Goal: Task Accomplishment & Management: Use online tool/utility

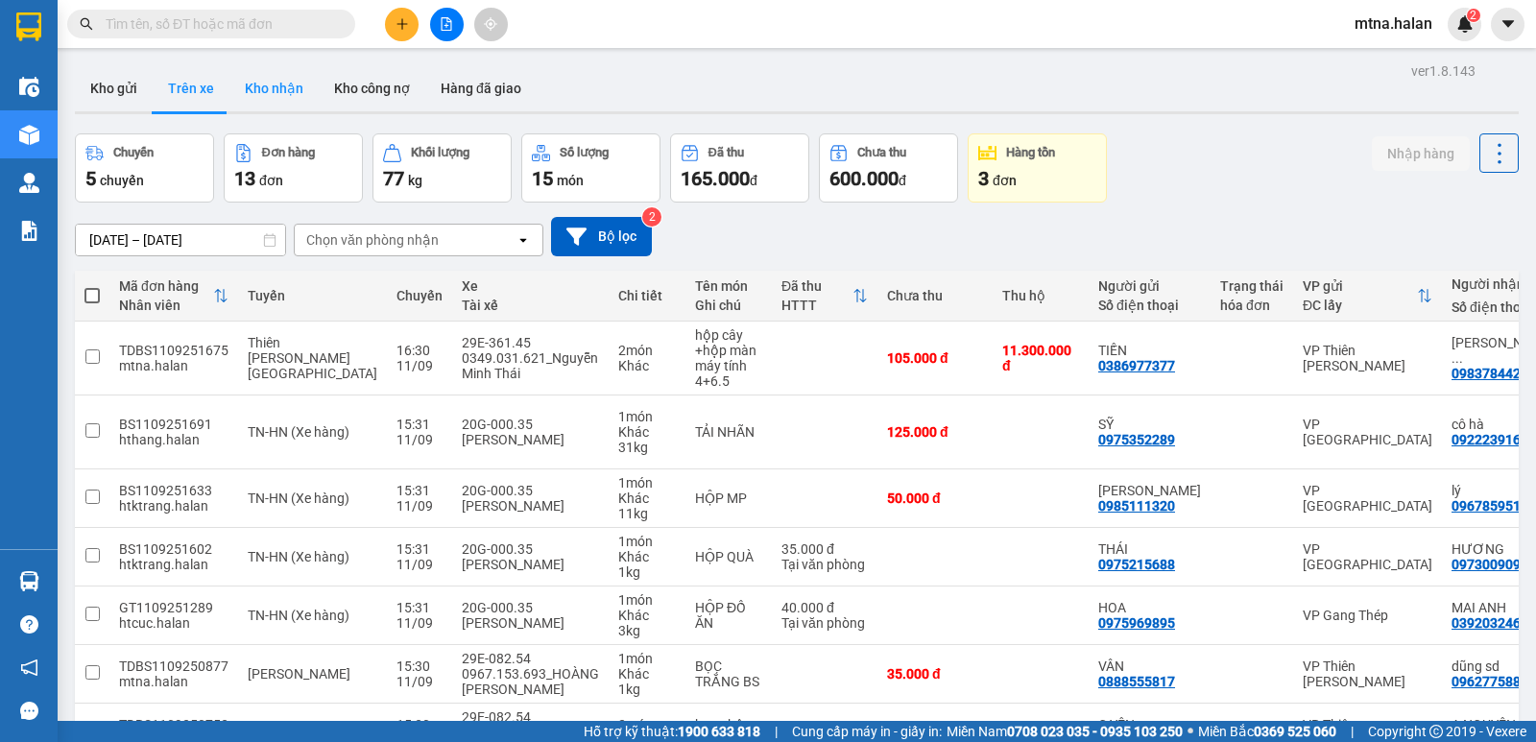
click at [285, 85] on button "Kho nhận" at bounding box center [273, 88] width 89 height 46
type input "[DATE] – [DATE]"
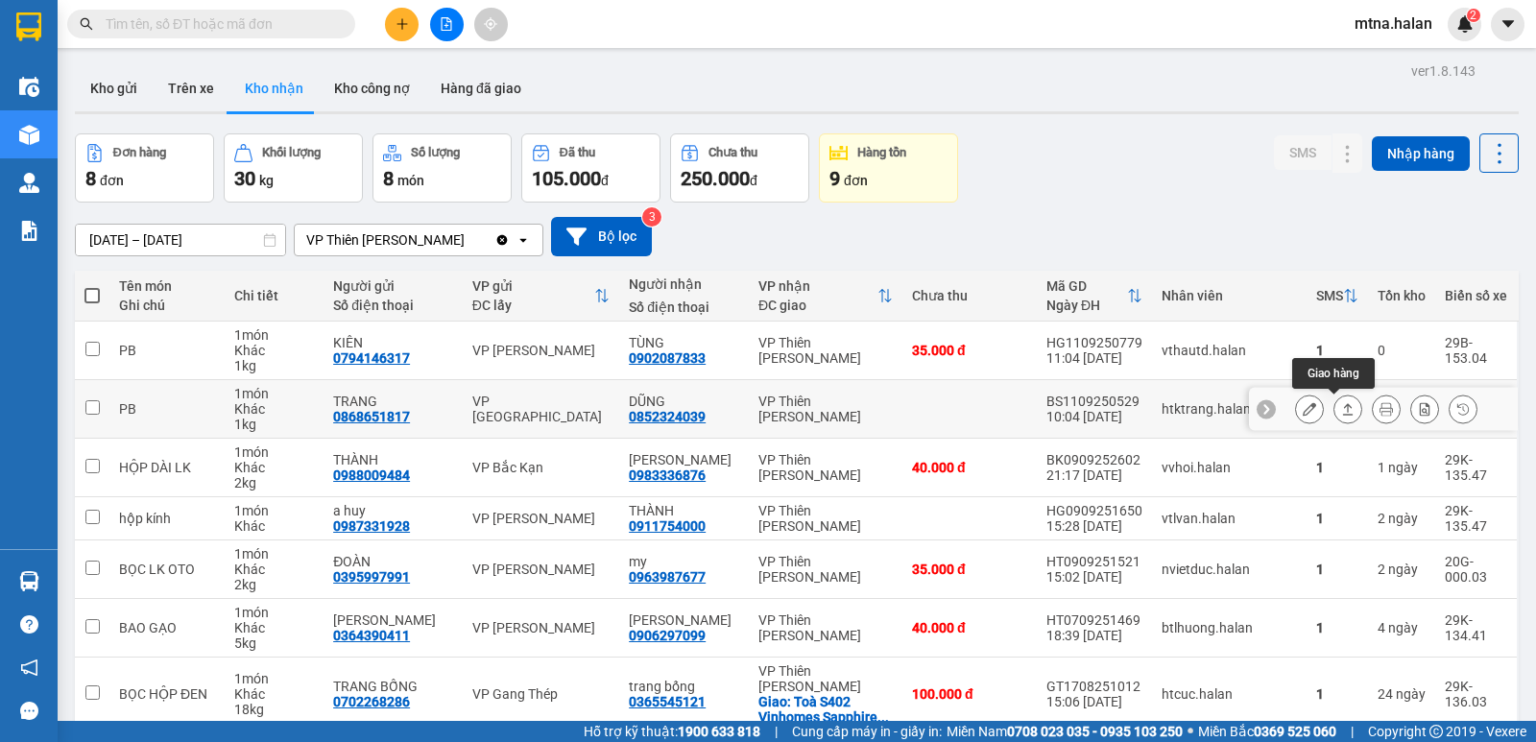
click at [1341, 408] on icon at bounding box center [1347, 408] width 13 height 13
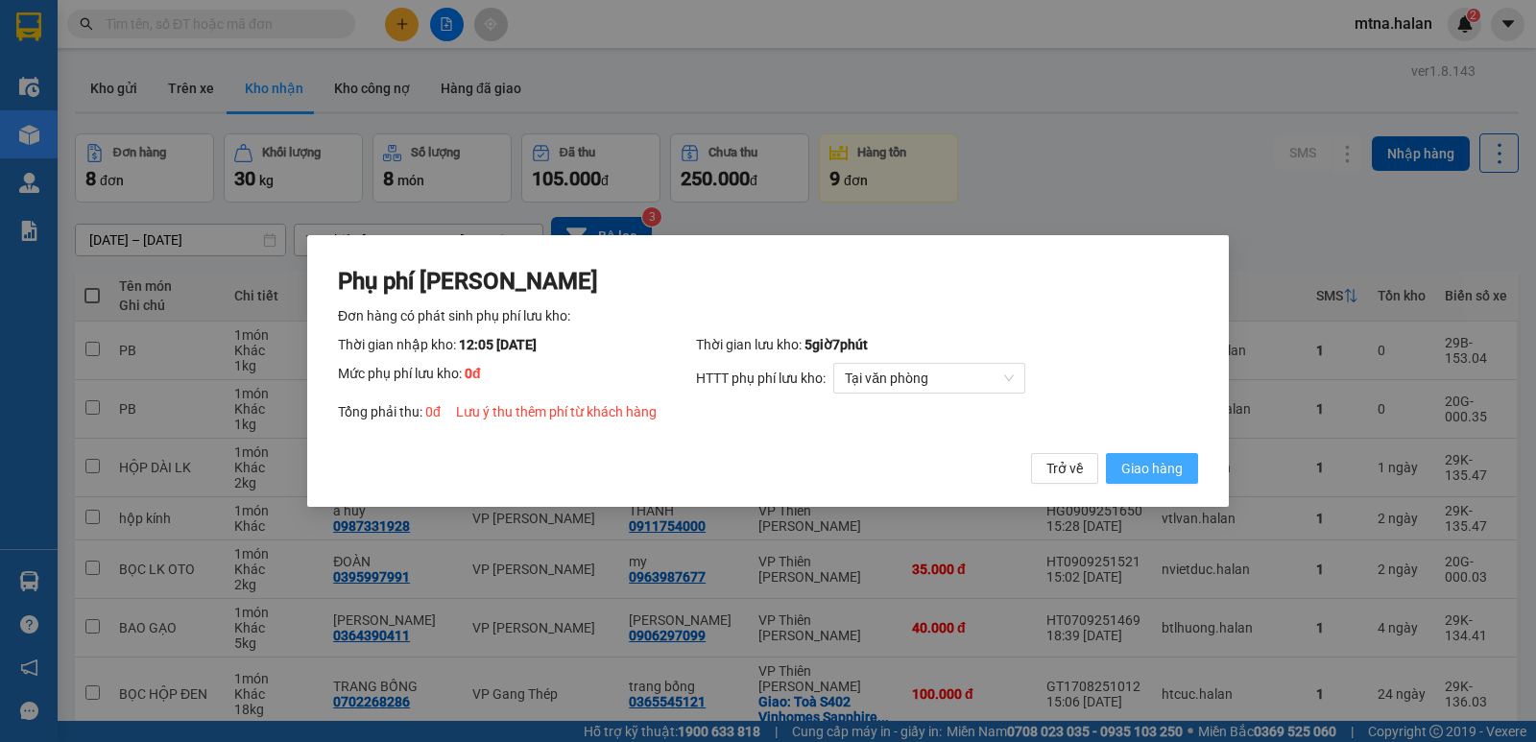
click at [1161, 465] on span "Giao hàng" at bounding box center [1151, 468] width 61 height 21
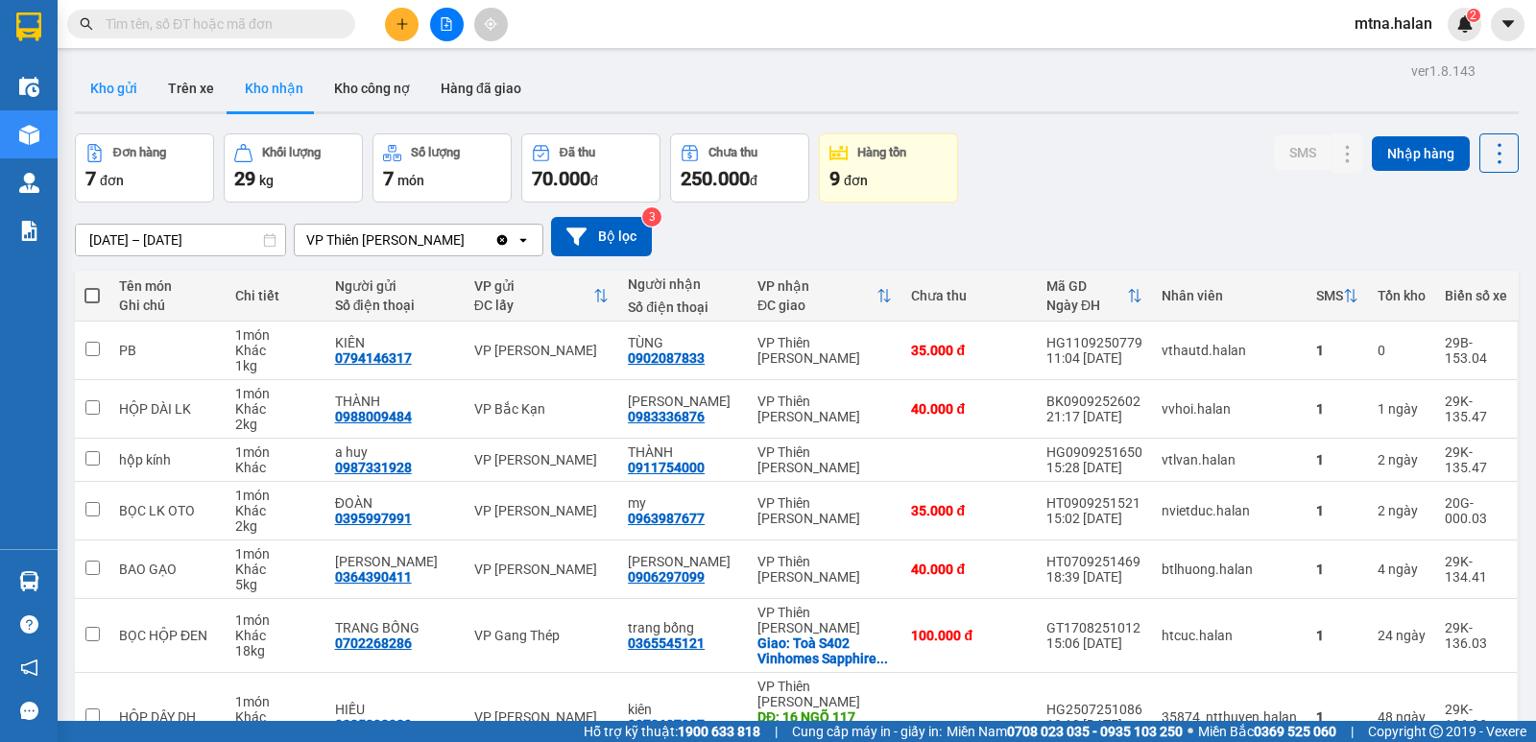
click at [111, 83] on button "Kho gửi" at bounding box center [114, 88] width 78 height 46
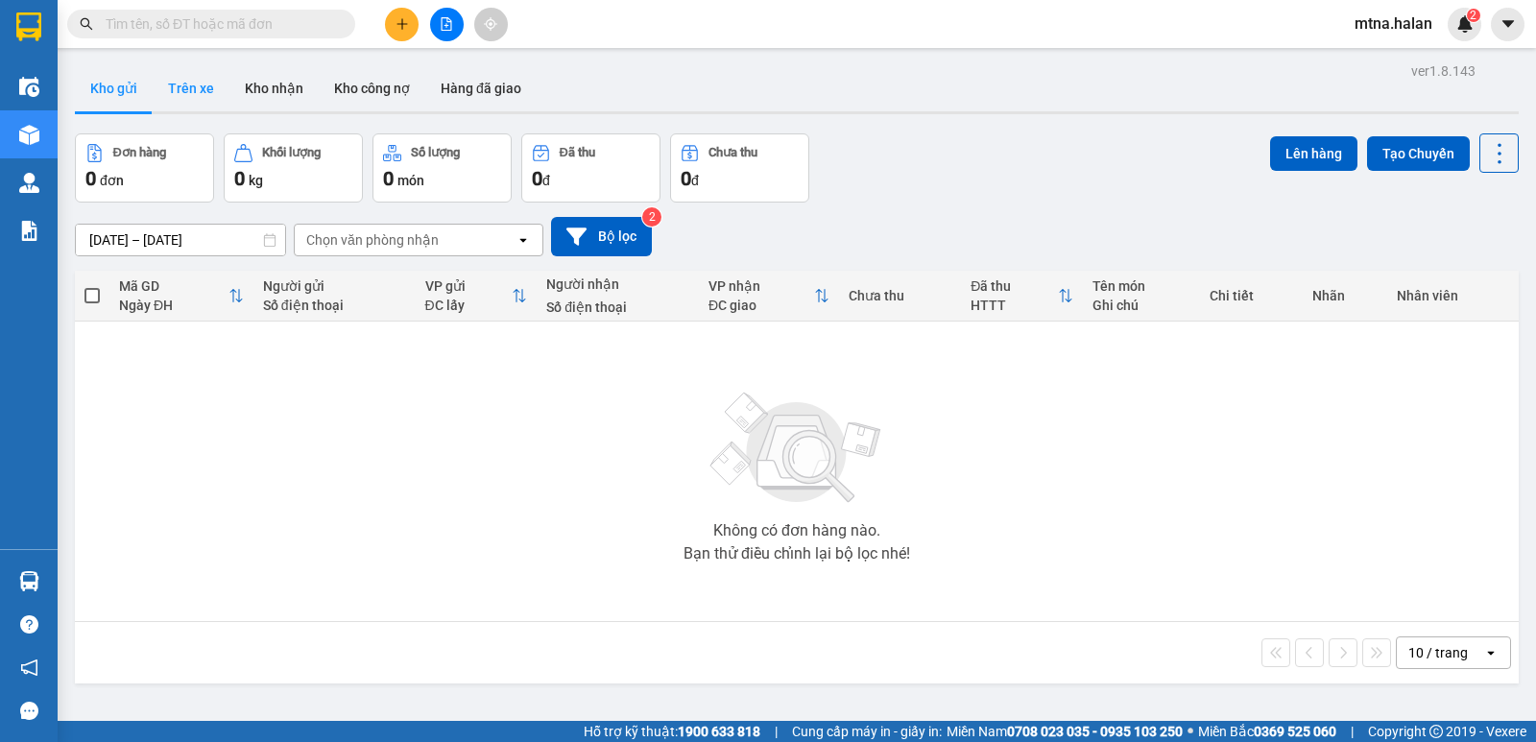
click at [174, 81] on button "Trên xe" at bounding box center [191, 88] width 77 height 46
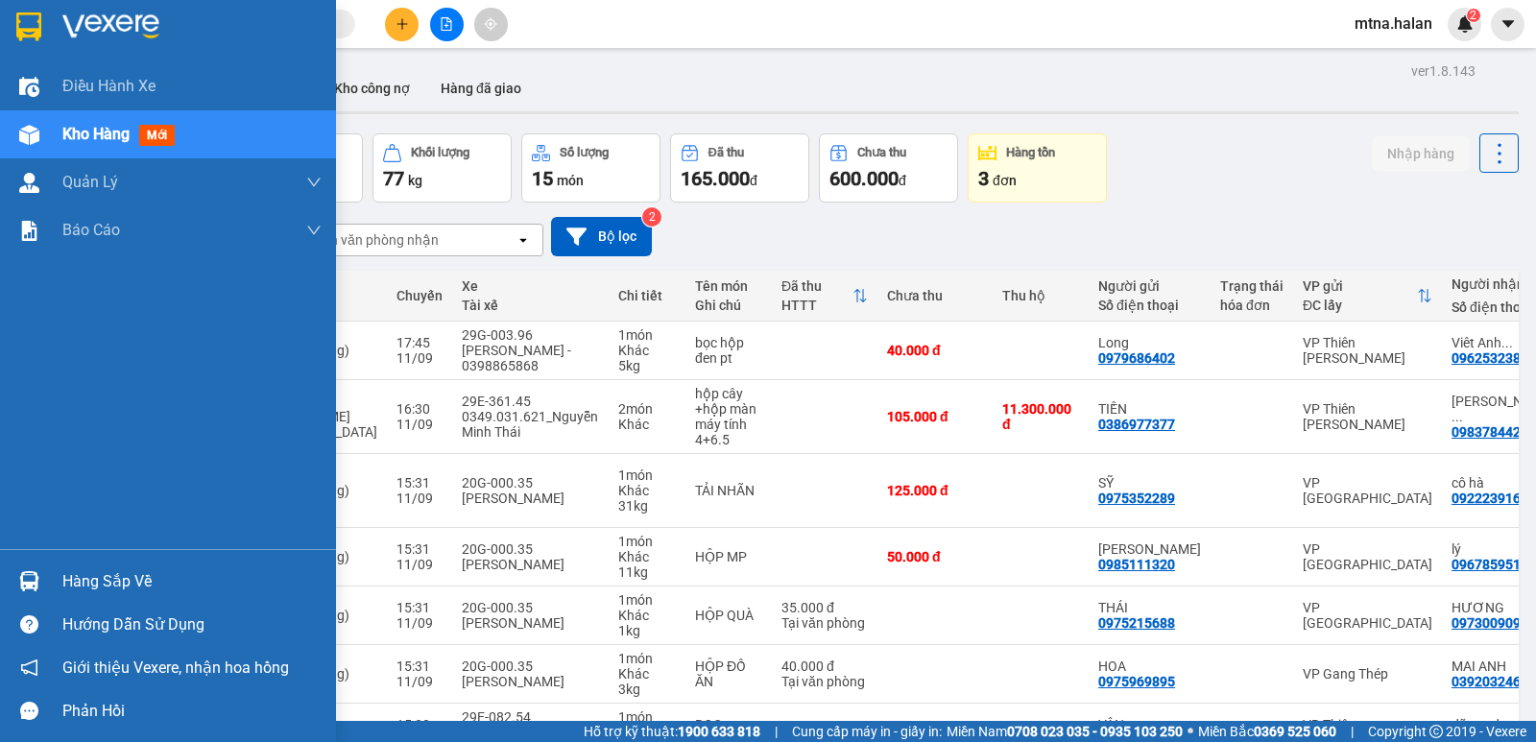
click at [26, 131] on img at bounding box center [29, 135] width 20 height 20
click at [79, 578] on div "Hàng sắp về" at bounding box center [191, 581] width 259 height 29
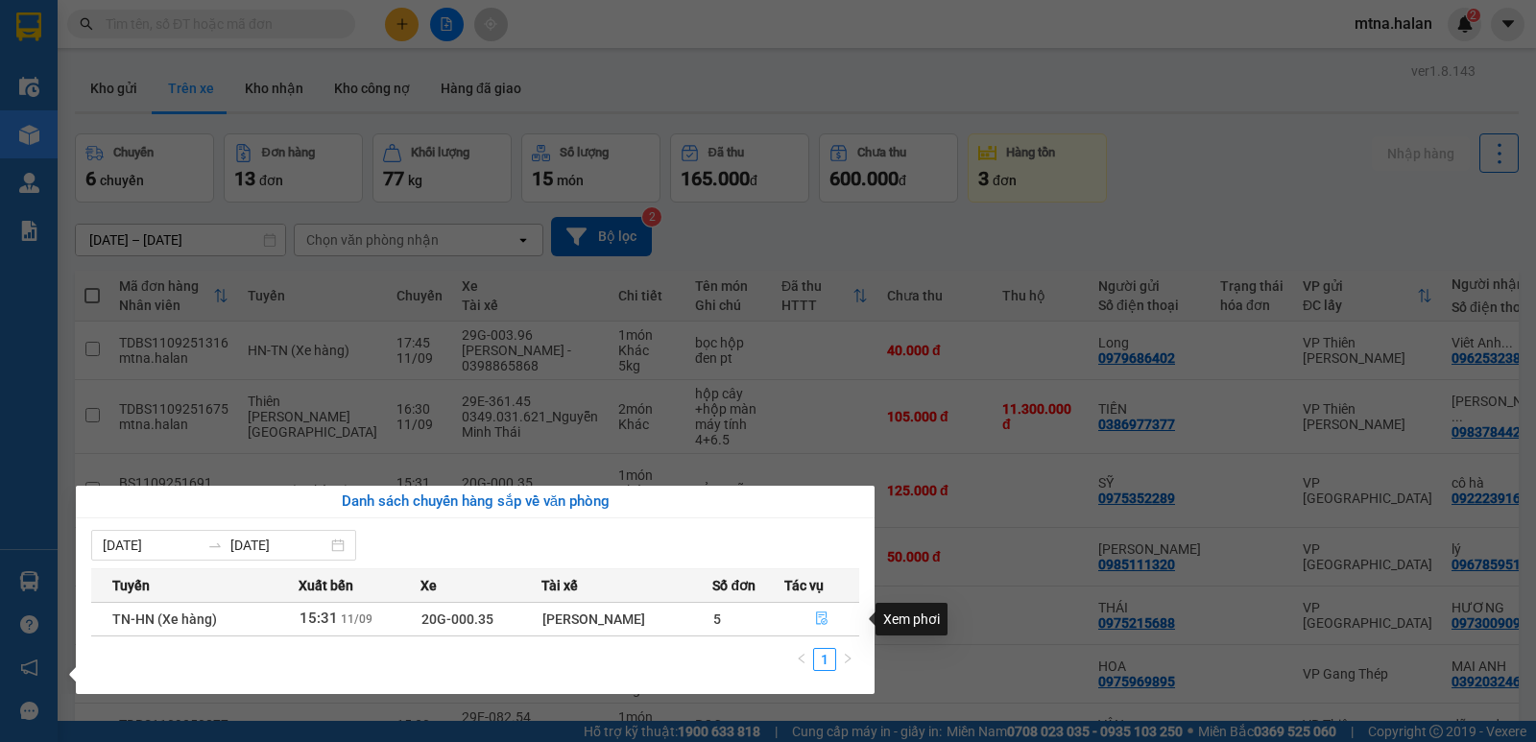
click at [820, 619] on icon "file-done" at bounding box center [821, 618] width 13 height 13
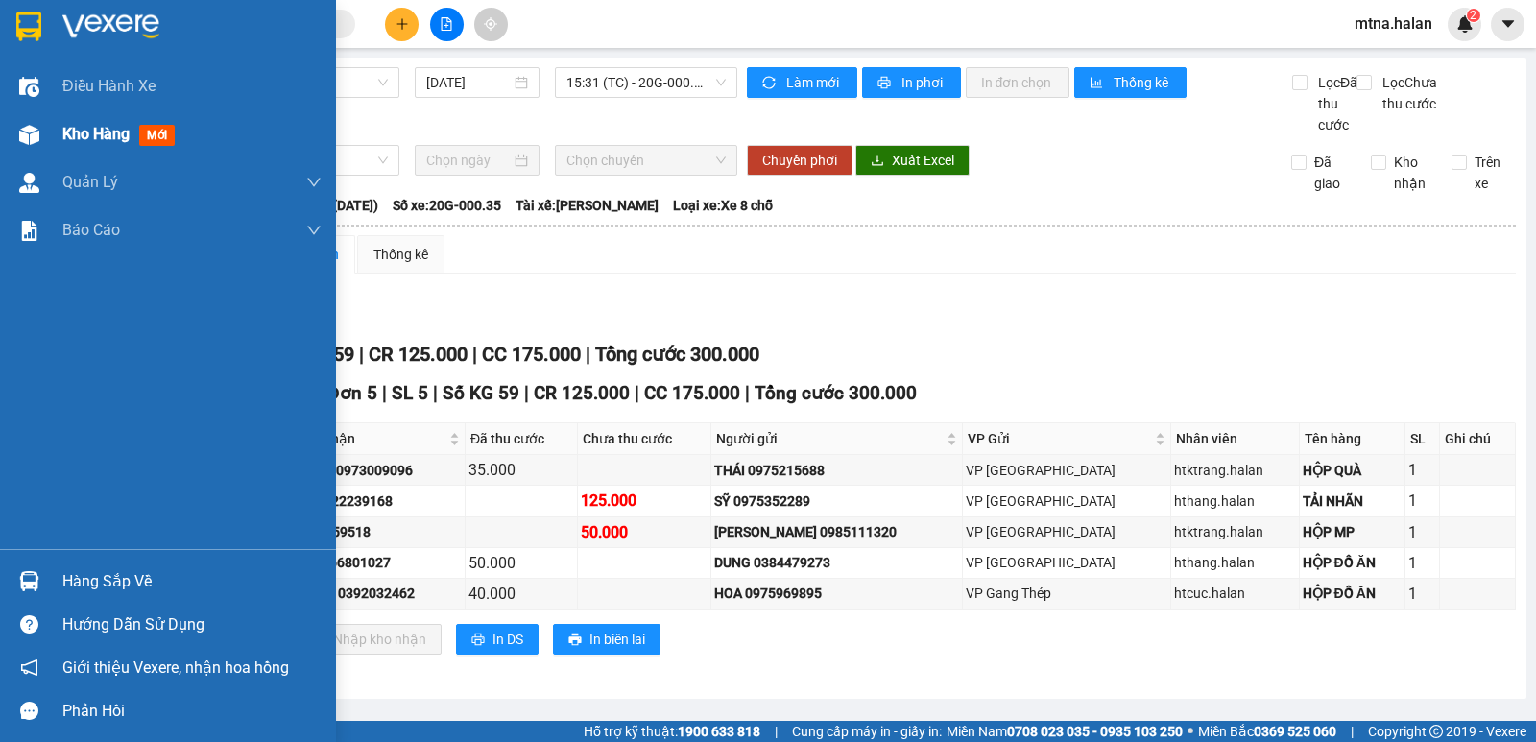
click at [41, 132] on div at bounding box center [29, 135] width 34 height 34
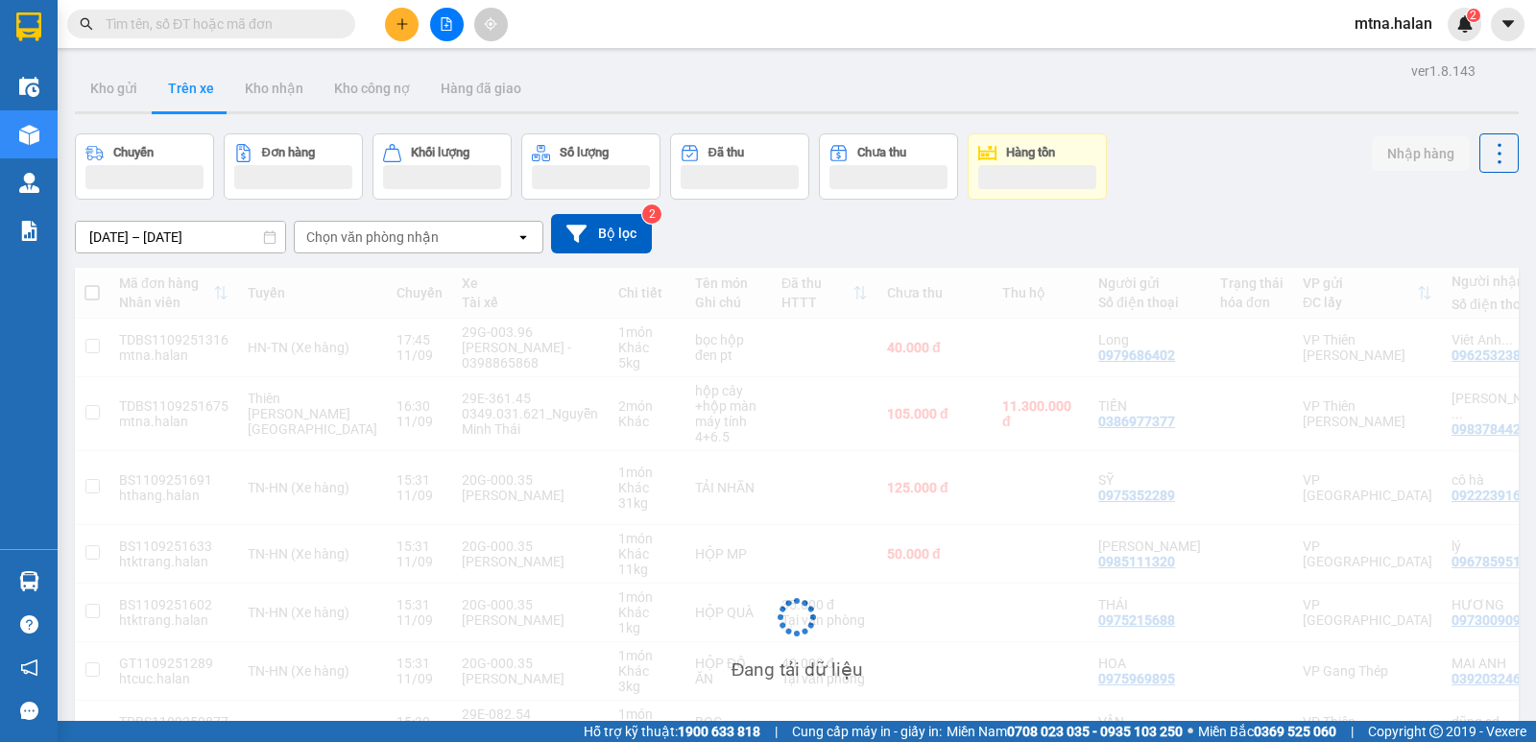
click at [311, 24] on input "text" at bounding box center [219, 23] width 227 height 21
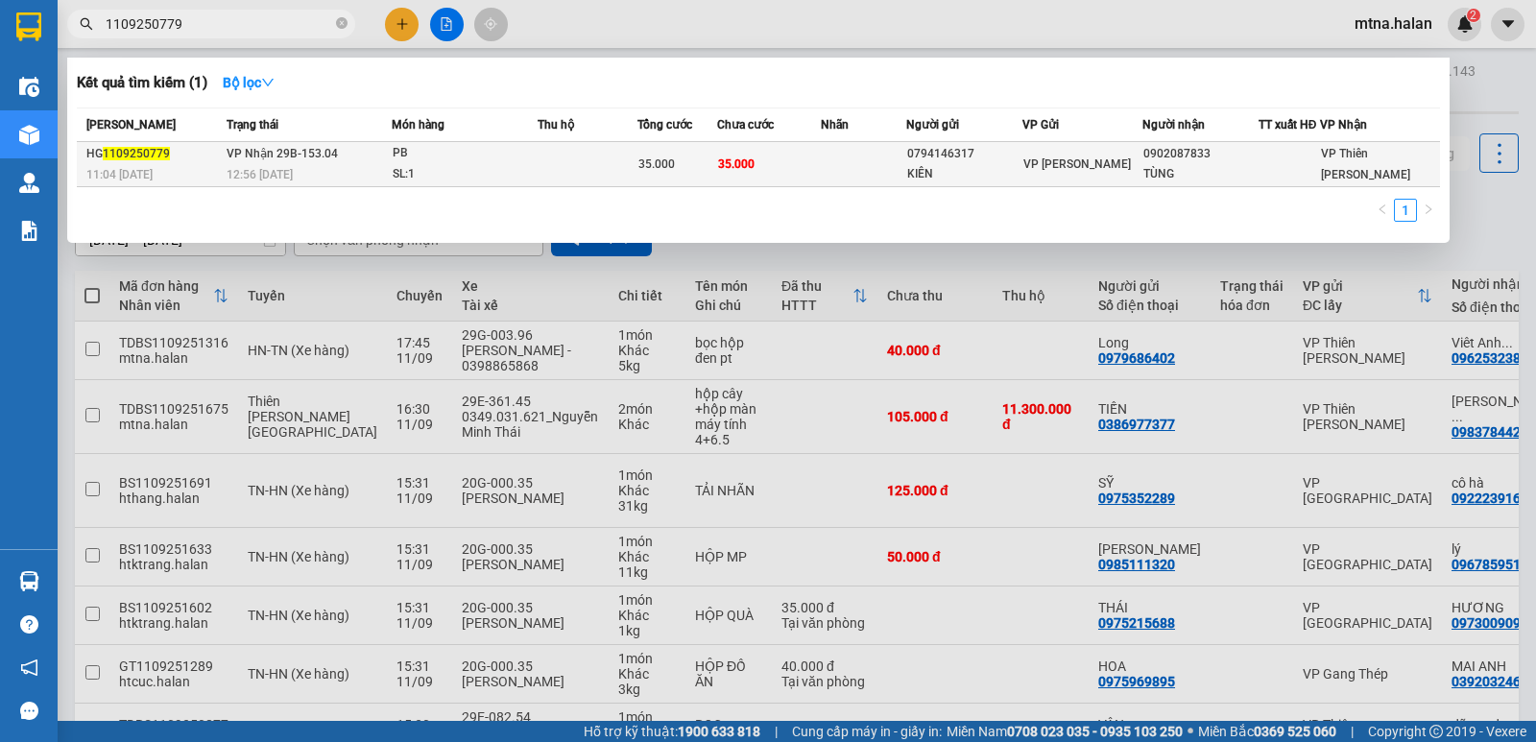
type input "1109250779"
click at [813, 161] on td "35.000" at bounding box center [769, 164] width 104 height 45
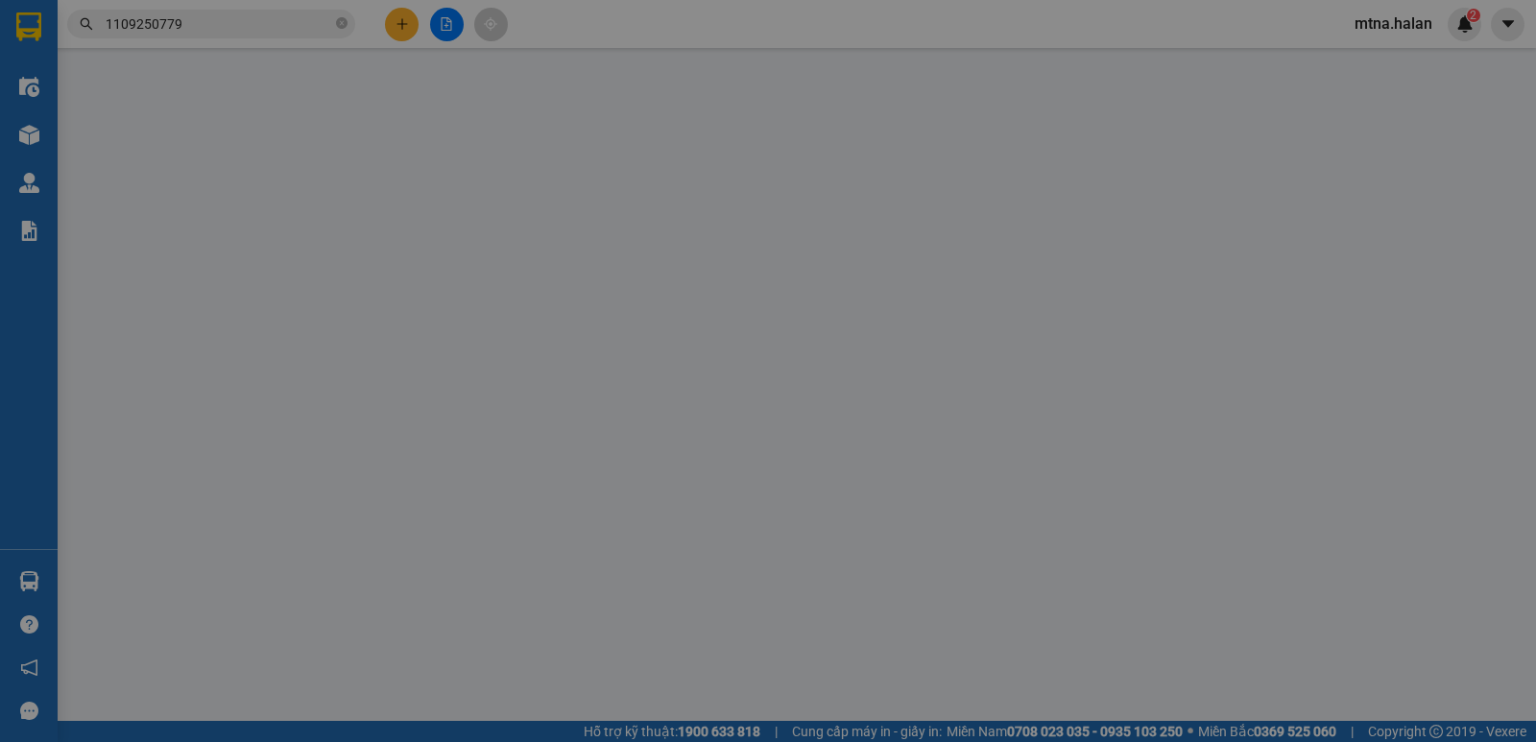
type input "0794146317"
type input "KIÊN"
type input "0902087833"
type input "TÙNG"
type input "35.000"
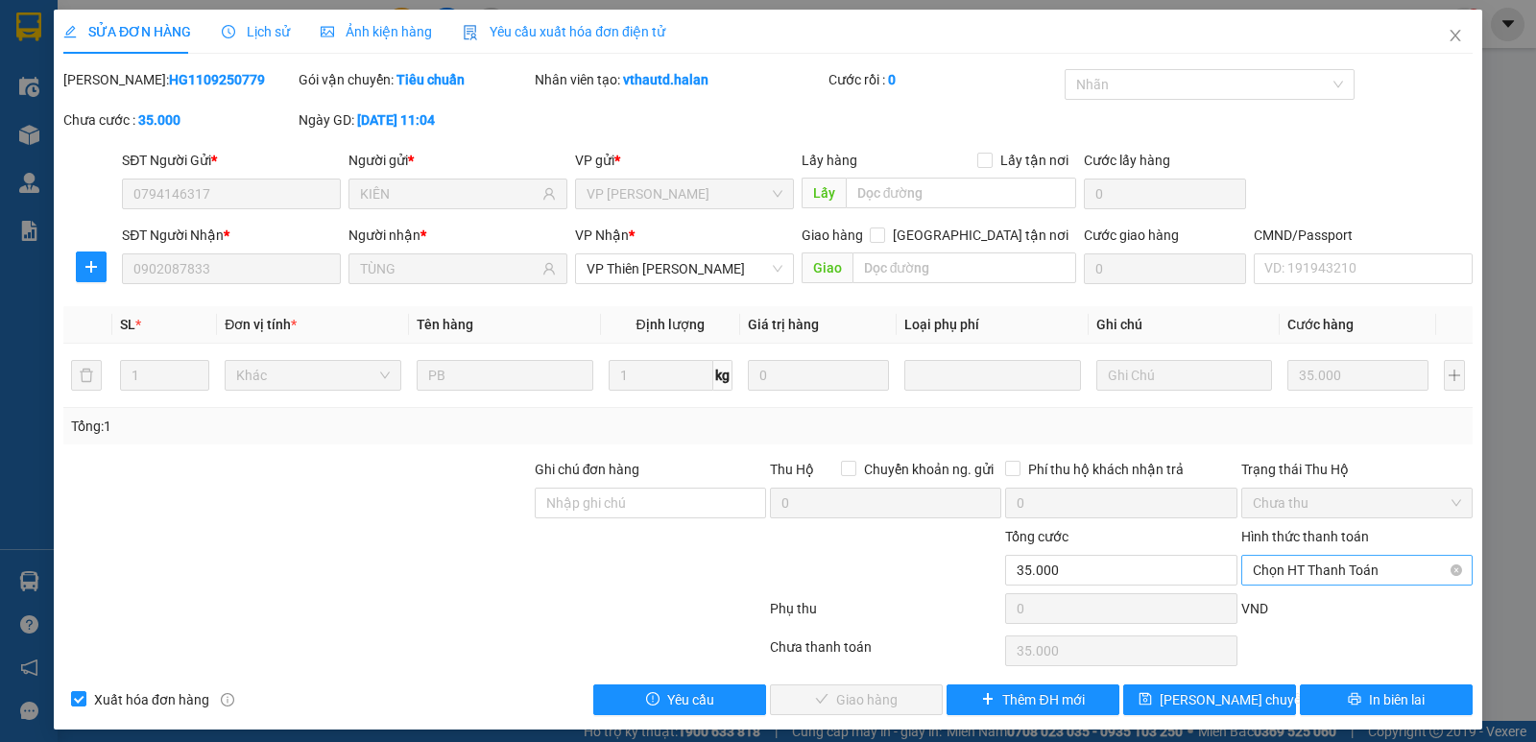
click at [1305, 570] on span "Chọn HT Thanh Toán" at bounding box center [1357, 570] width 208 height 29
click at [1295, 405] on div "Tại văn phòng" at bounding box center [1344, 408] width 206 height 21
type input "0"
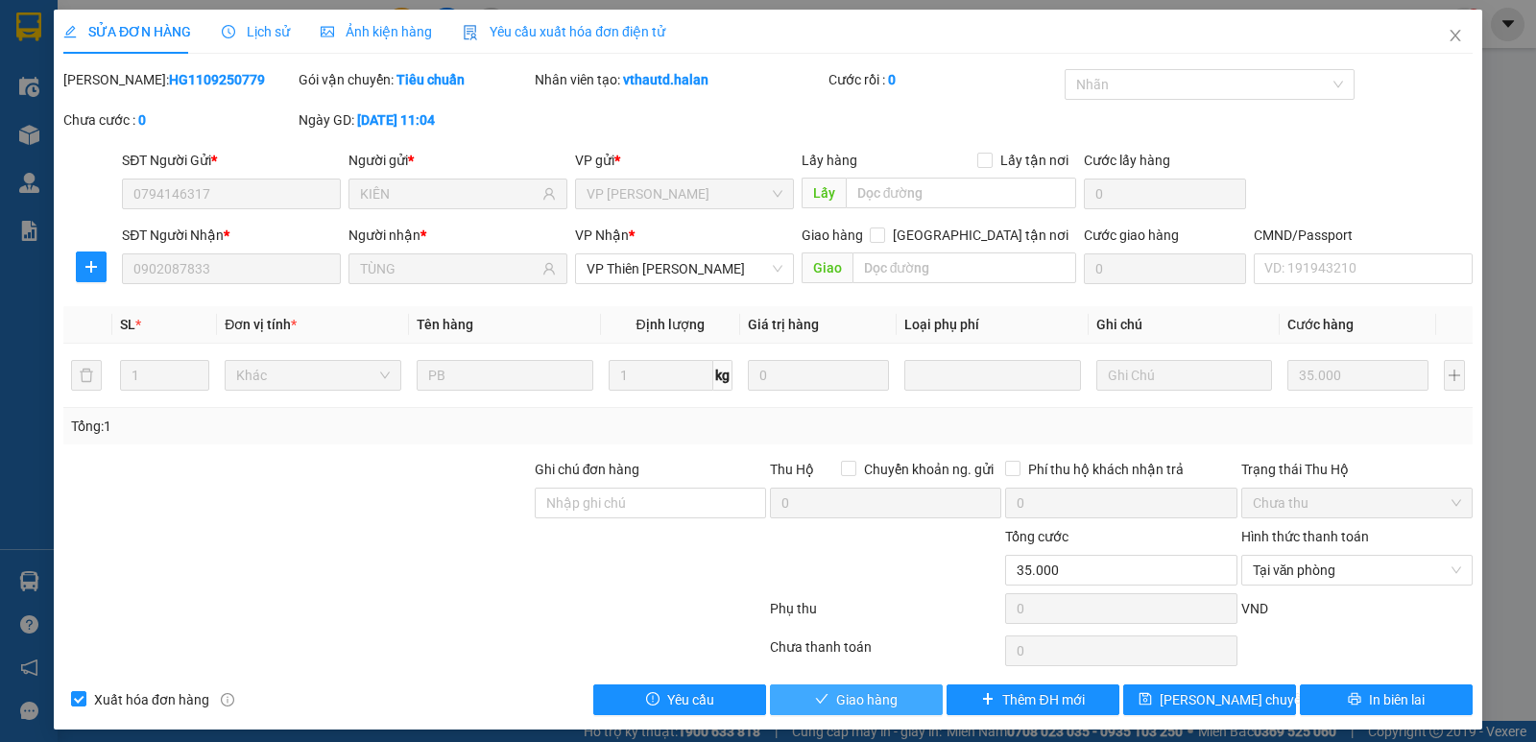
click at [848, 709] on span "Giao hàng" at bounding box center [866, 699] width 61 height 21
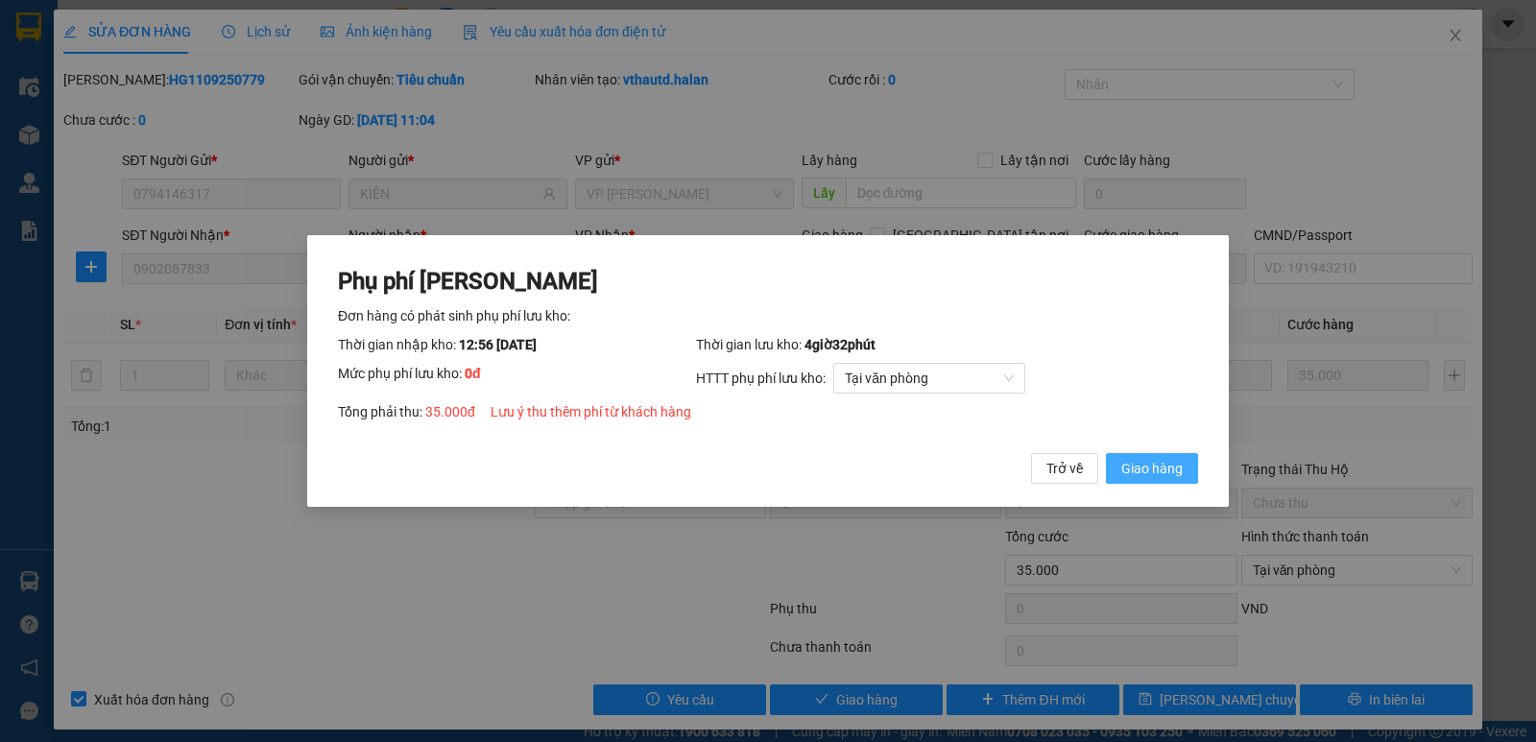
click at [1146, 466] on span "Giao hàng" at bounding box center [1151, 468] width 61 height 21
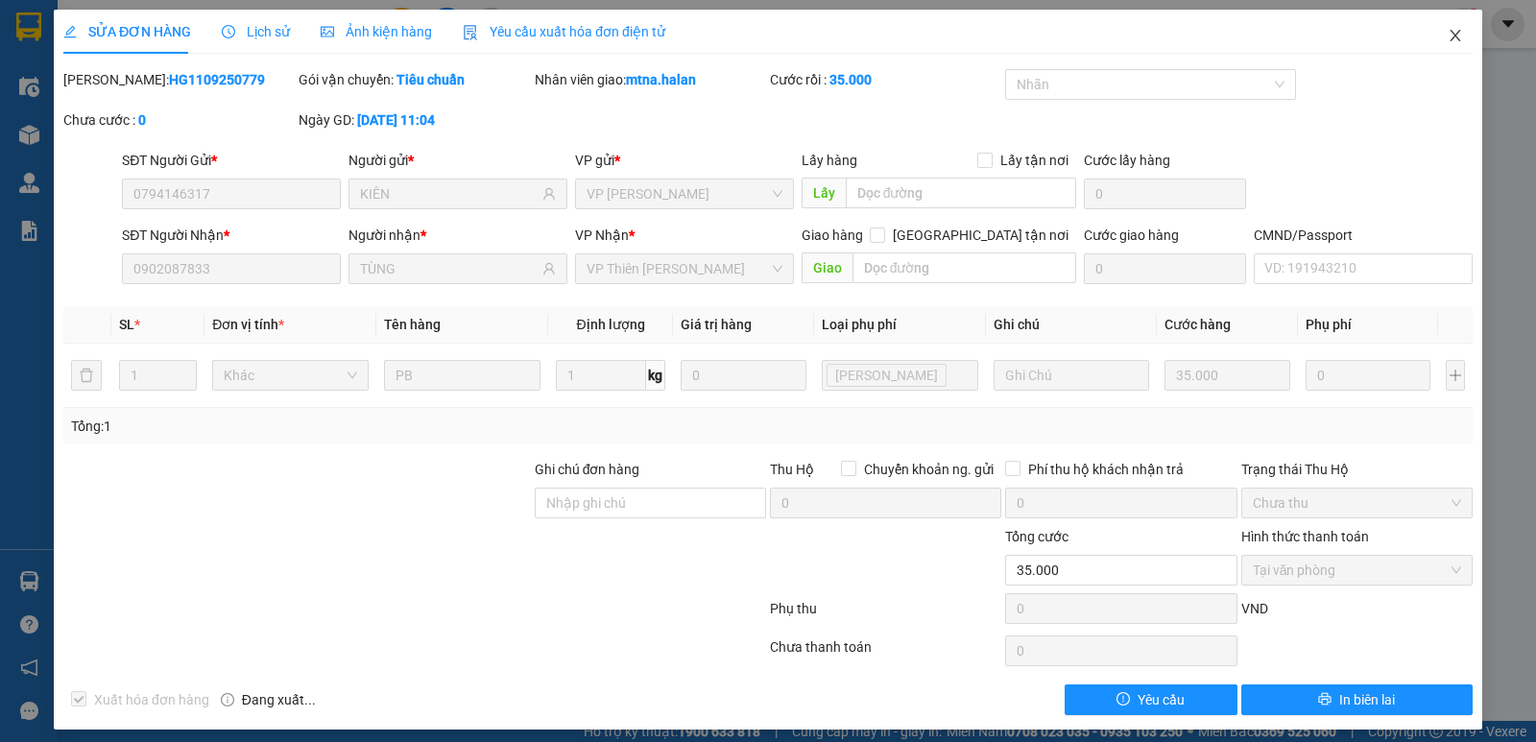
click at [1448, 42] on icon "close" at bounding box center [1455, 35] width 15 height 15
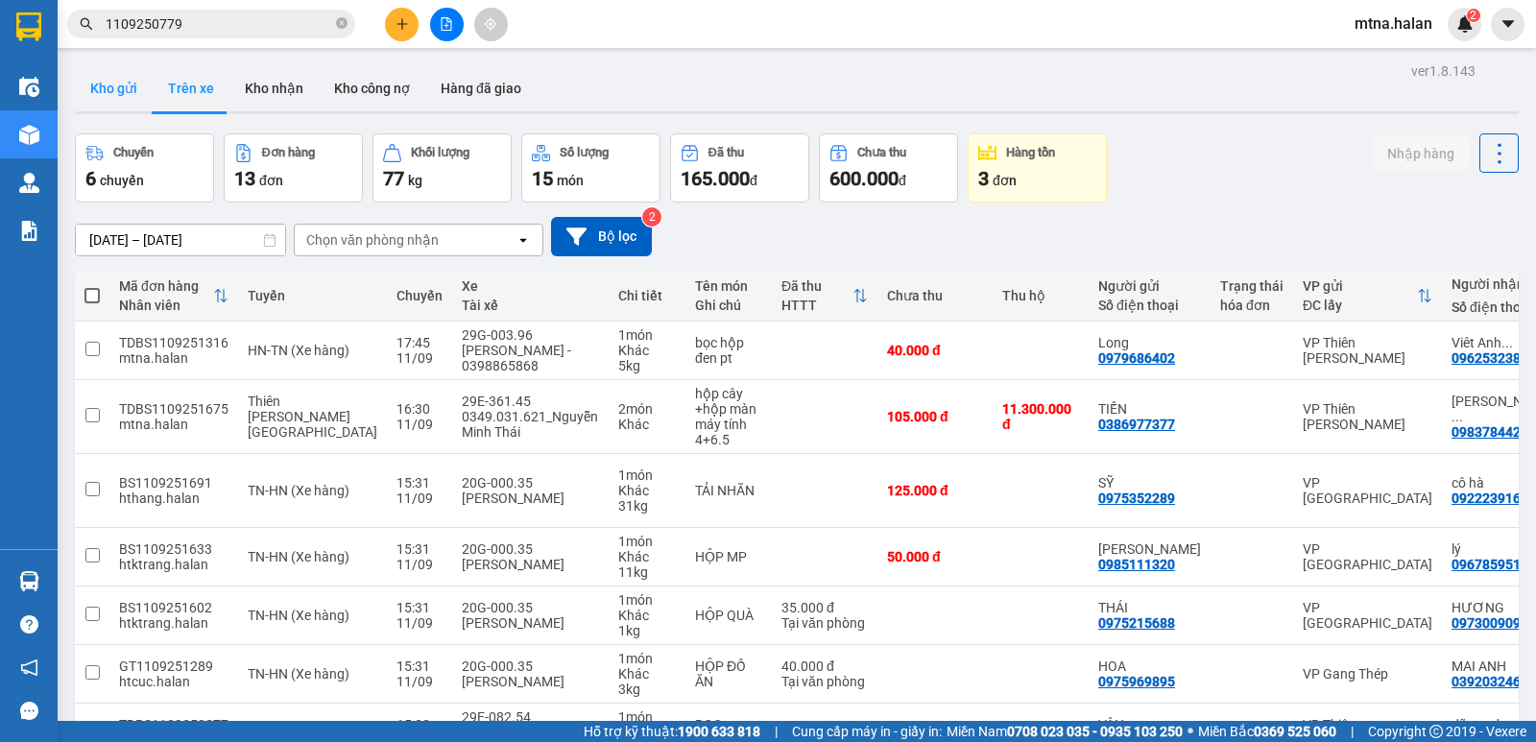
click at [109, 93] on button "Kho gửi" at bounding box center [114, 88] width 78 height 46
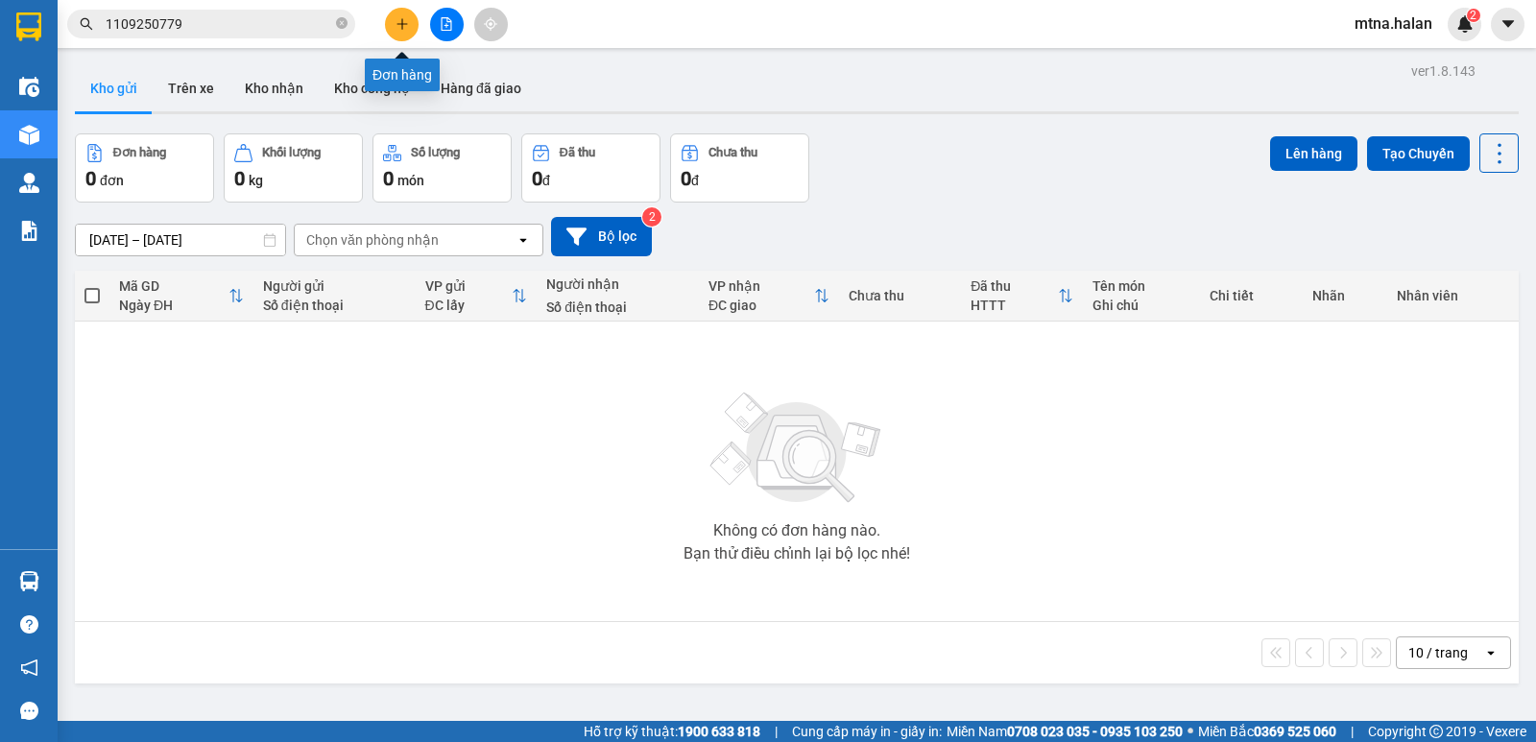
click at [397, 22] on icon "plus" at bounding box center [402, 23] width 13 height 13
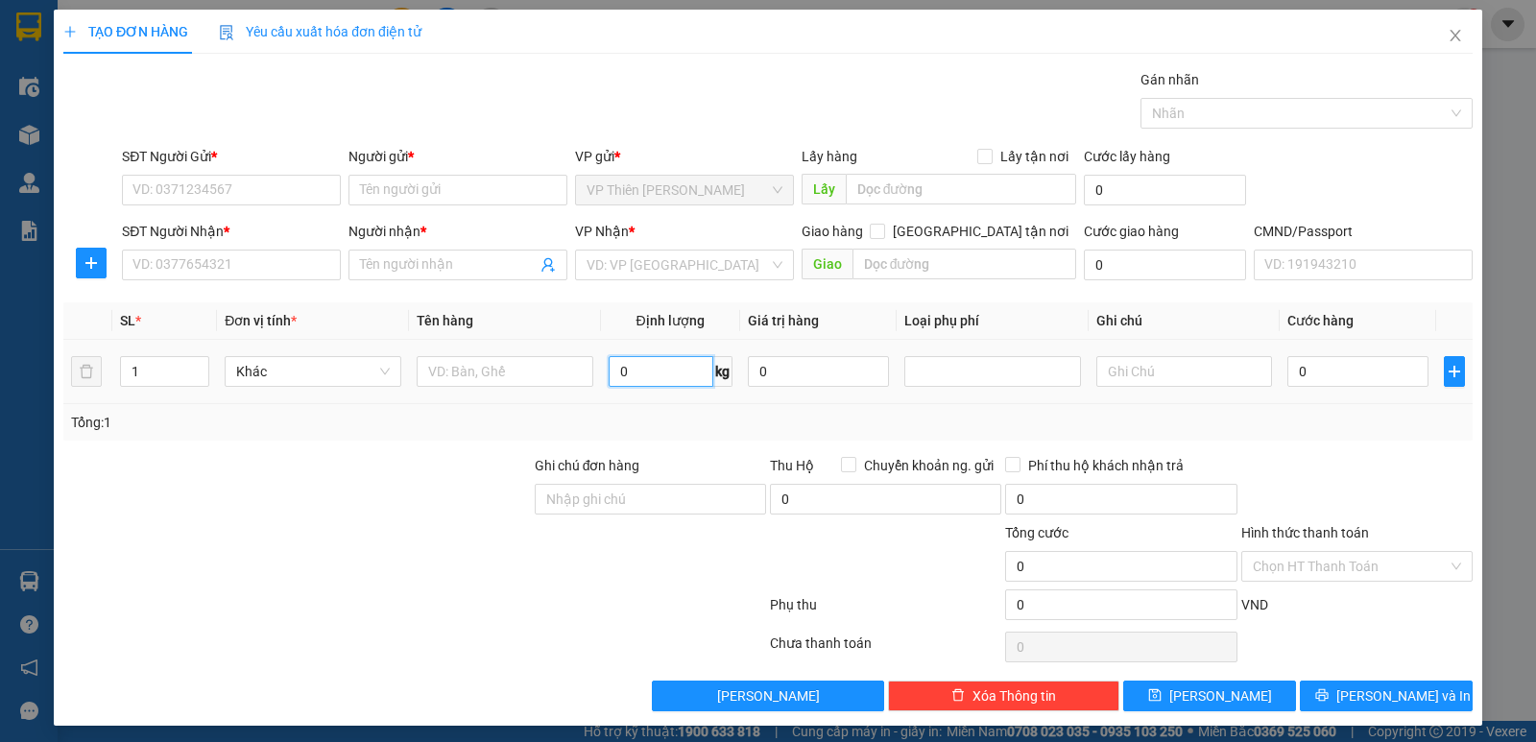
click at [659, 368] on input "0" at bounding box center [661, 371] width 105 height 31
type input "10"
click at [253, 189] on input "SĐT Người Gửi *" at bounding box center [231, 190] width 219 height 31
type input "0867841857"
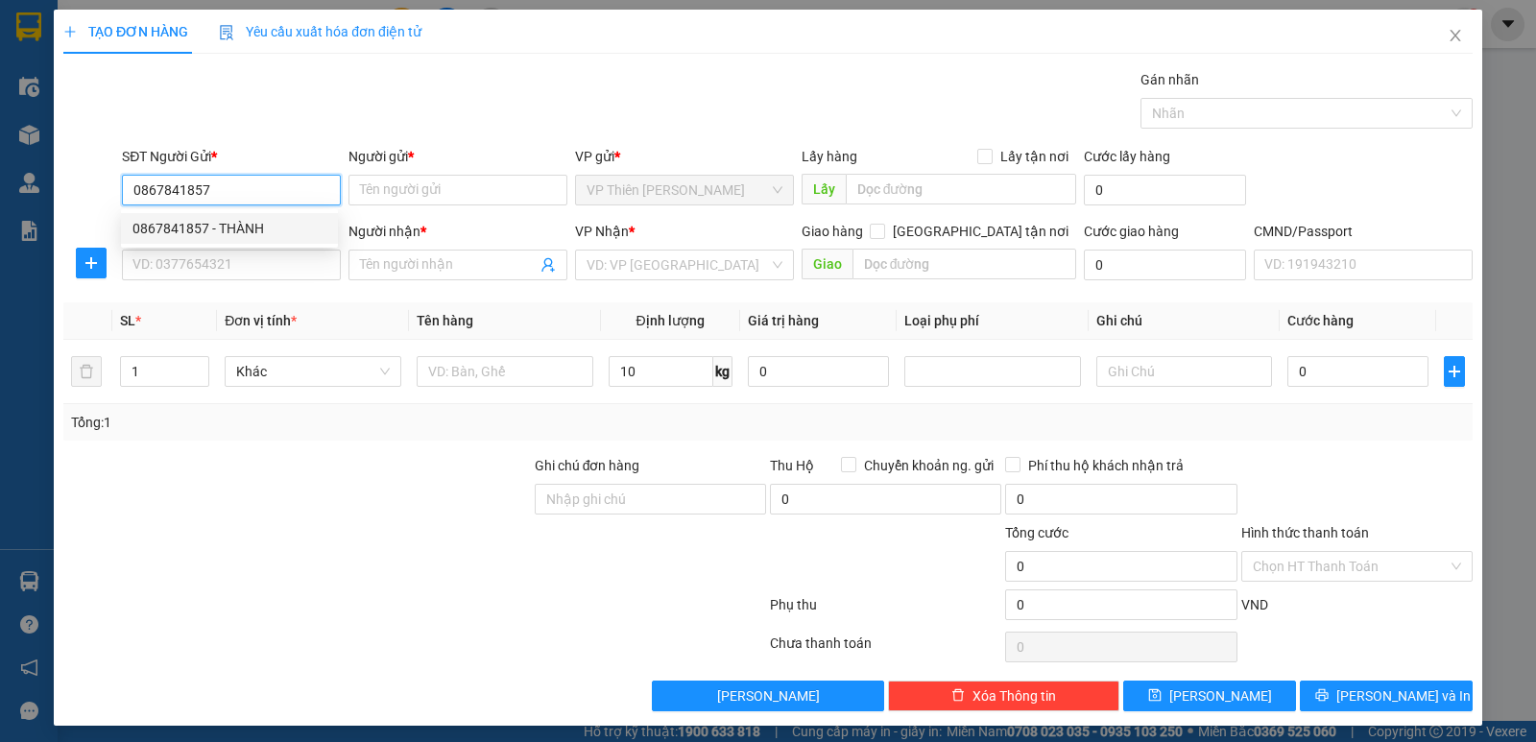
click at [220, 233] on div "0867841857 - THÀNH" at bounding box center [229, 228] width 194 height 21
type input "THÀNH"
type input "0867841857"
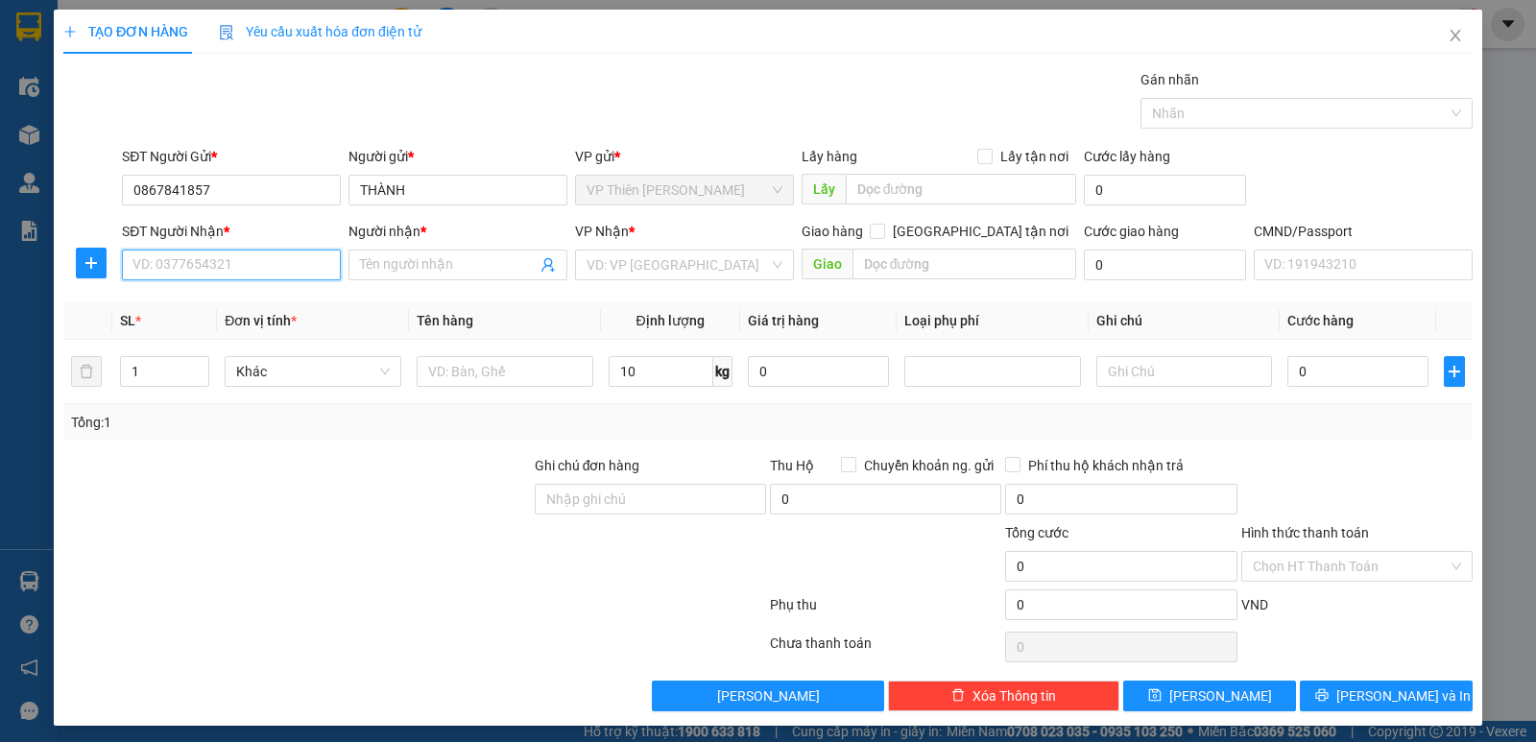
click at [260, 270] on input "SĐT Người Nhận *" at bounding box center [231, 265] width 219 height 31
type input "0962269338"
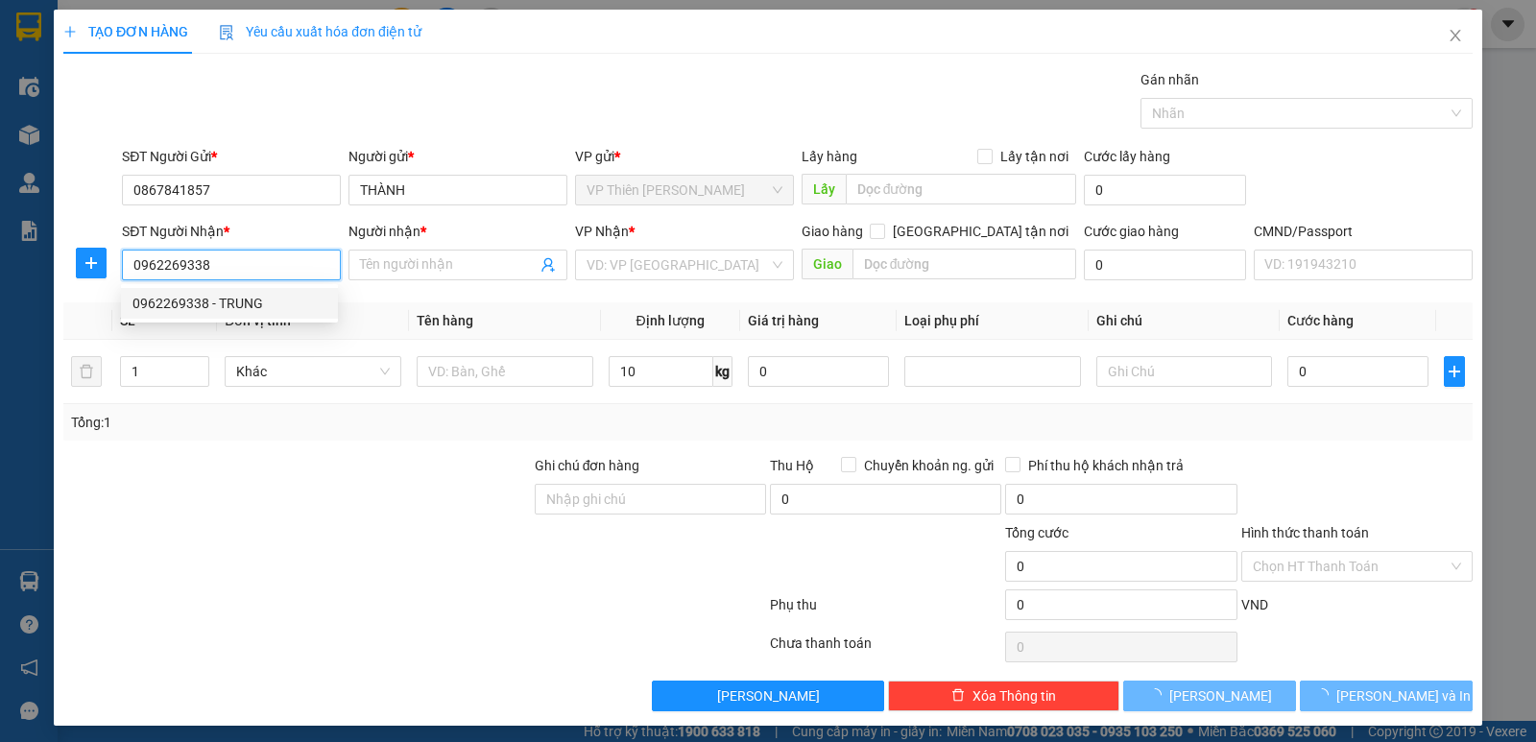
click at [237, 305] on div "0962269338 - TRUNG" at bounding box center [229, 303] width 194 height 21
type input "TRUNG"
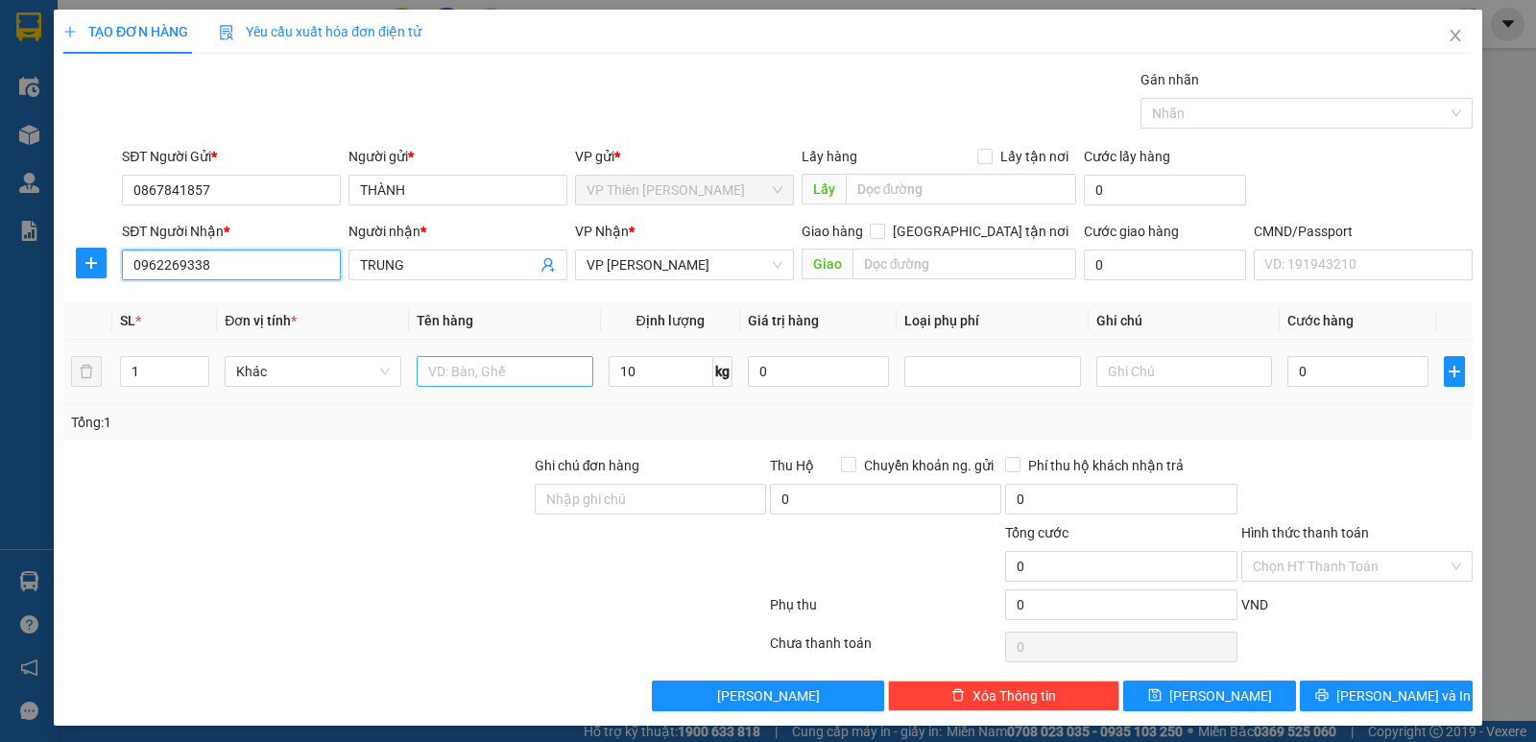
type input "0962269338"
click at [510, 378] on input "text" at bounding box center [505, 371] width 177 height 31
type input "hộp lk"
click at [1358, 376] on input "0" at bounding box center [1357, 371] width 141 height 31
type input "4"
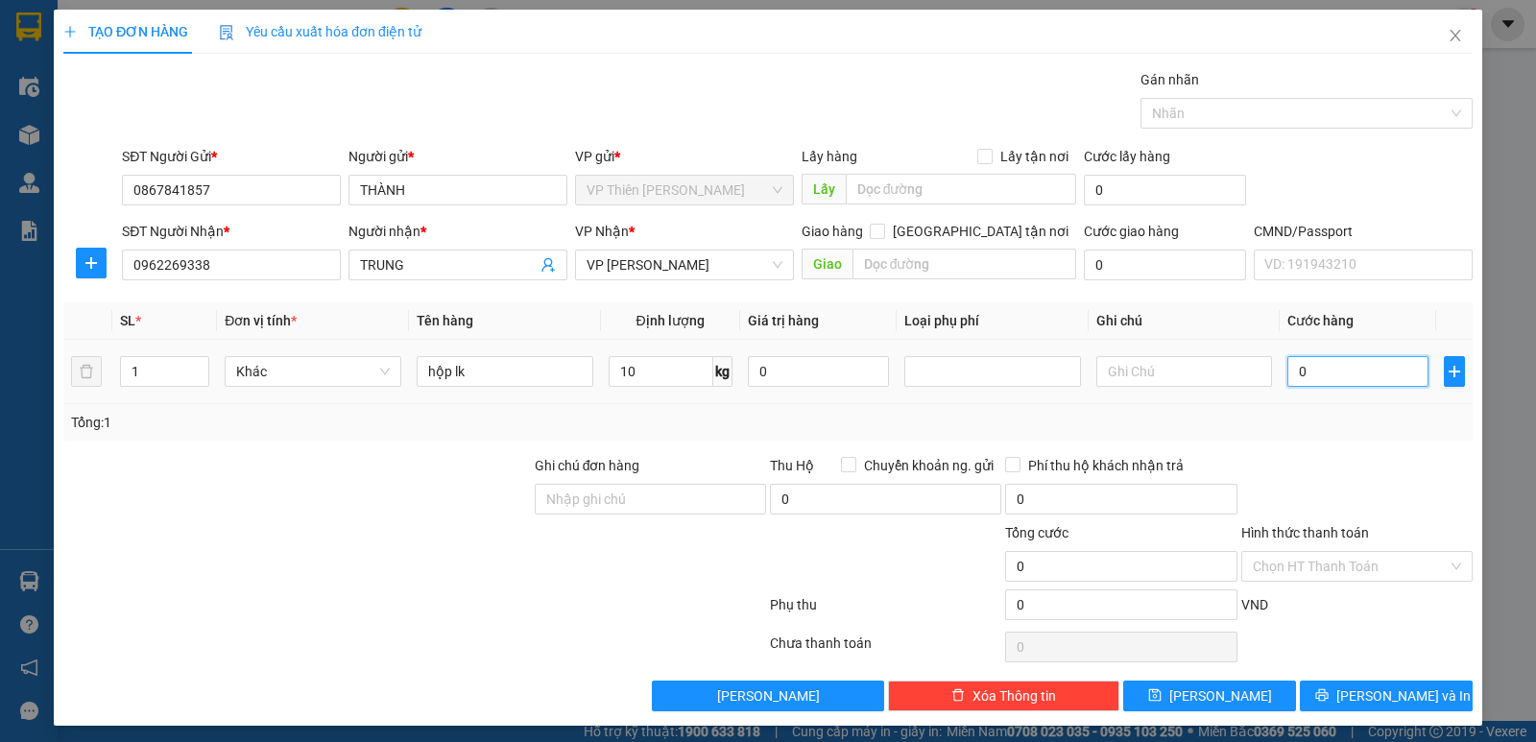
type input "4"
type input "40"
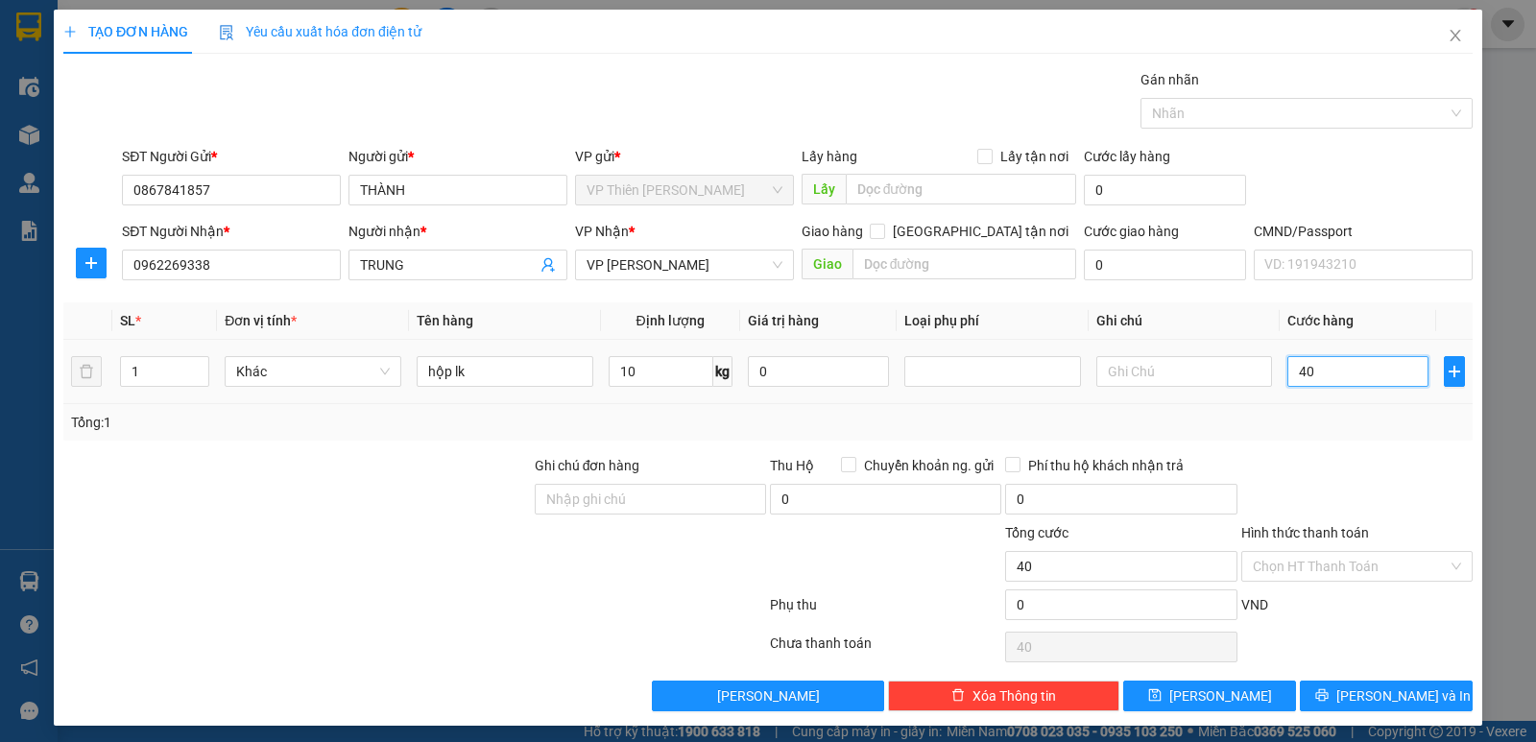
type input "400"
type input "4.000"
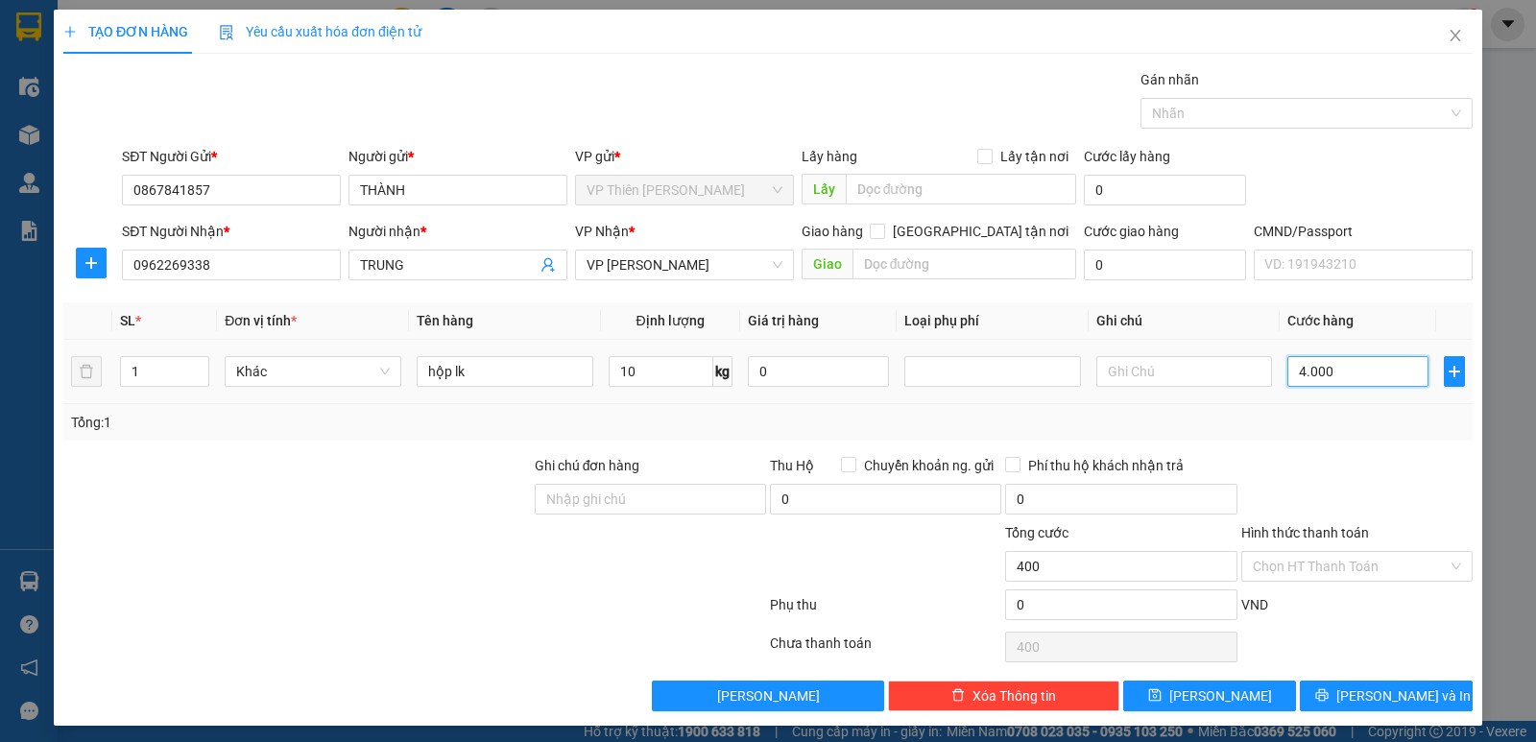
type input "4.000"
type input "40.000"
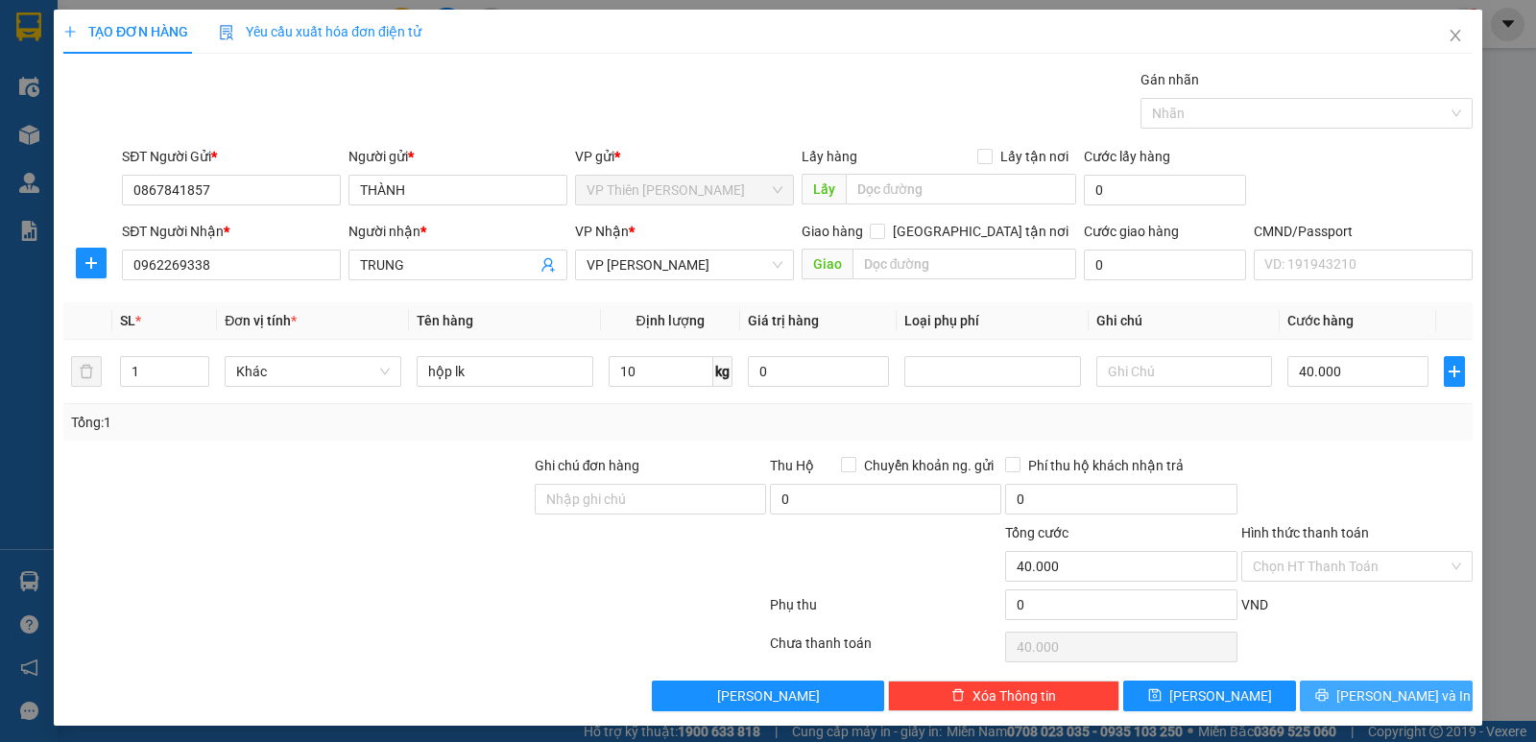
click at [1369, 702] on span "[PERSON_NAME] và In" at bounding box center [1403, 695] width 134 height 21
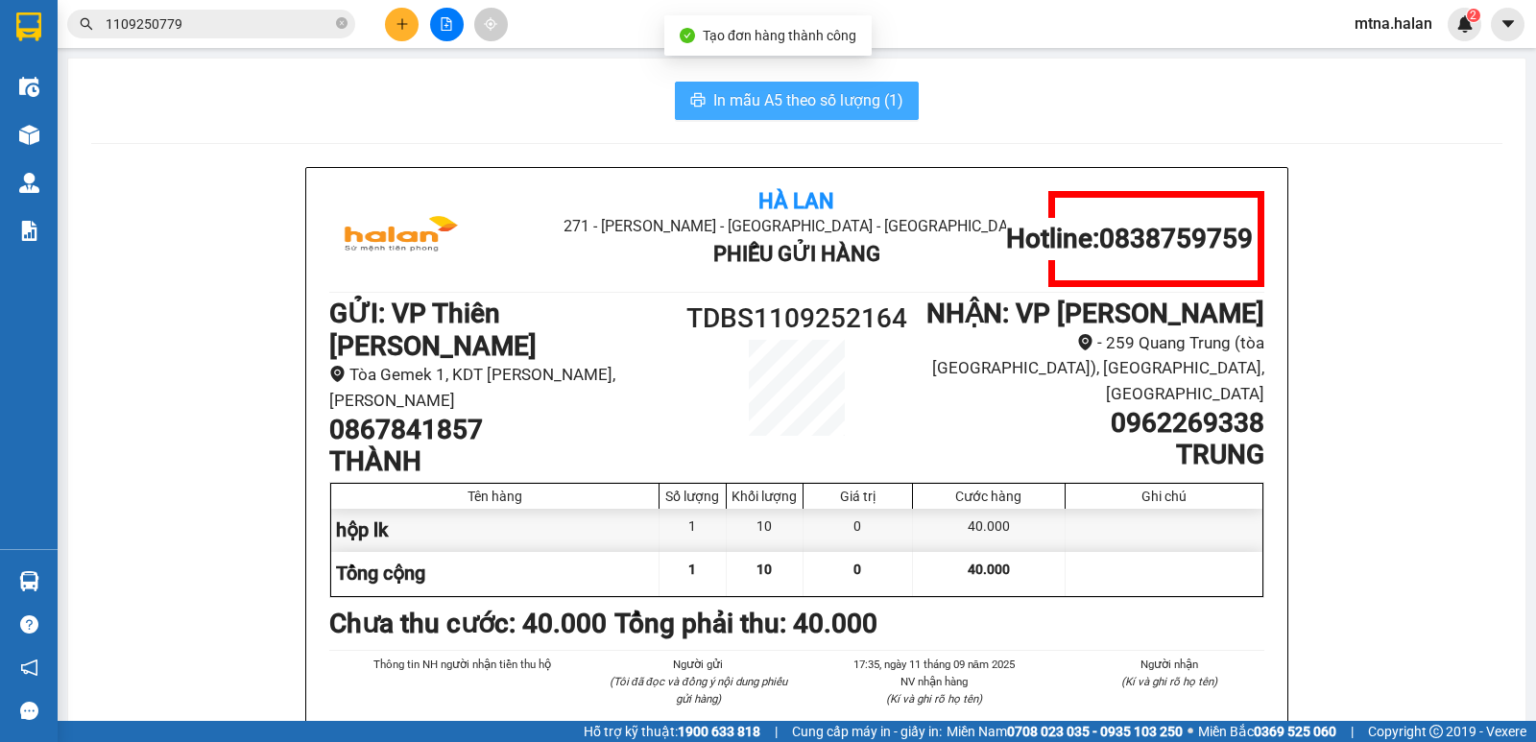
click at [790, 100] on span "In mẫu A5 theo số lượng (1)" at bounding box center [808, 100] width 190 height 24
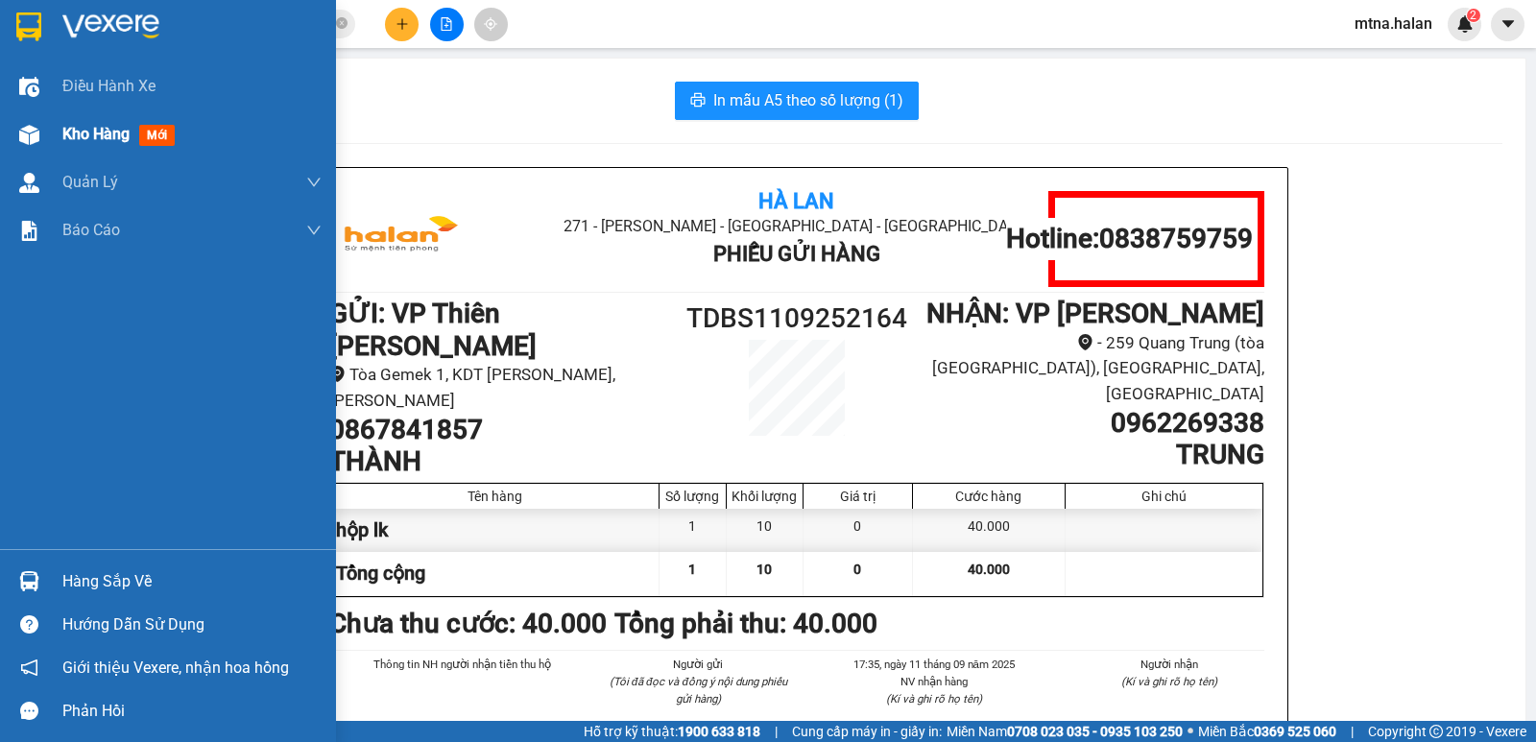
click at [26, 132] on img at bounding box center [29, 135] width 20 height 20
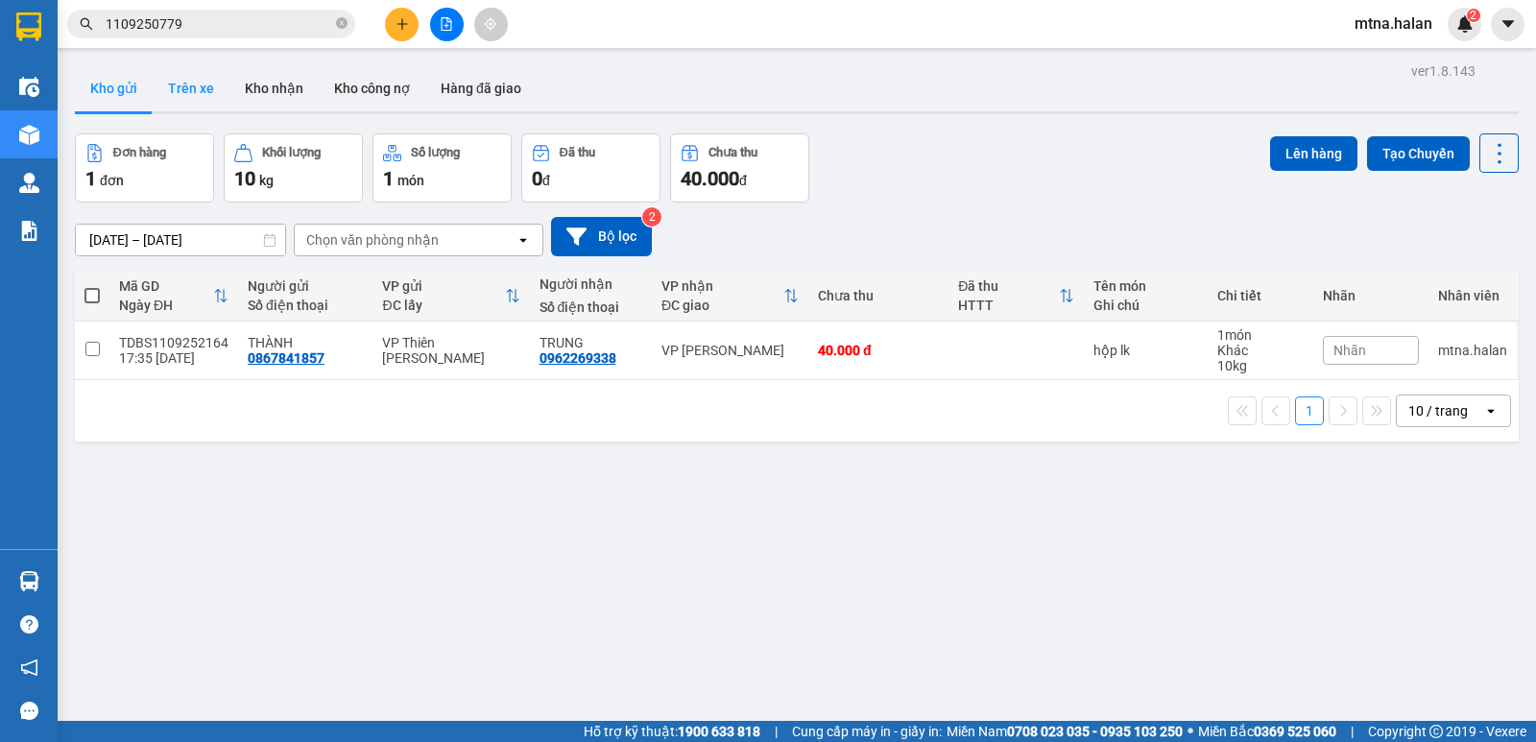
click at [206, 88] on button "Trên xe" at bounding box center [191, 88] width 77 height 46
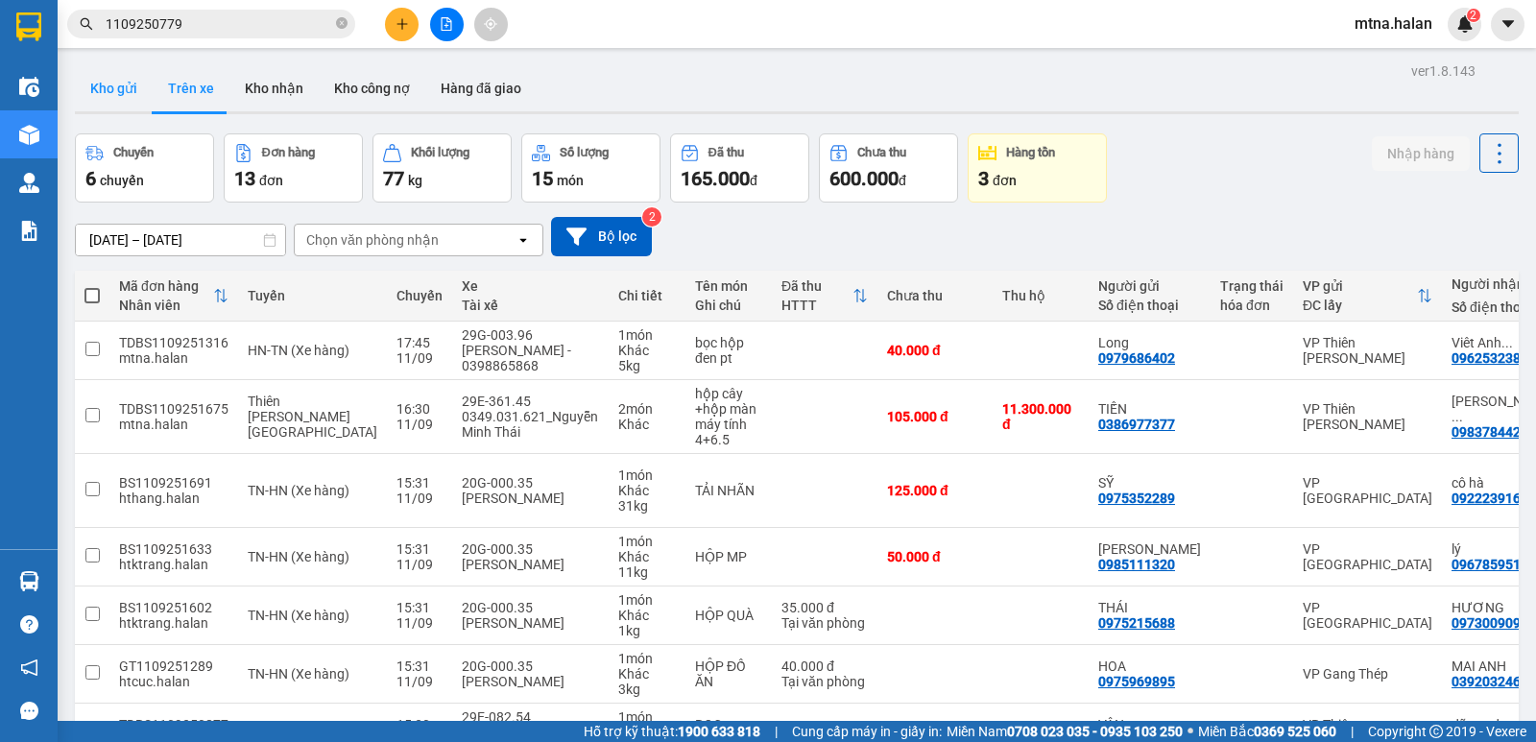
click at [108, 86] on button "Kho gửi" at bounding box center [114, 88] width 78 height 46
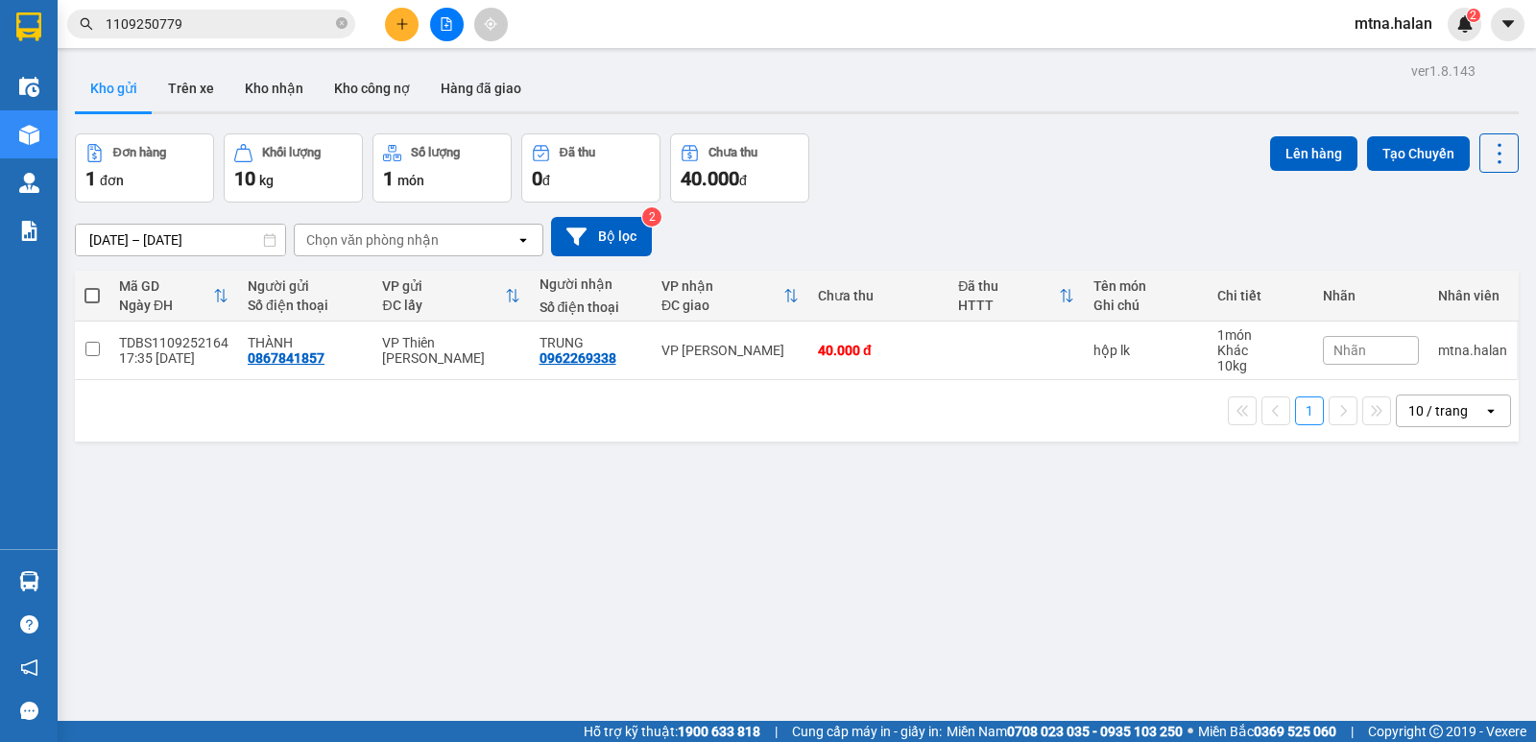
drag, startPoint x: 504, startPoint y: 528, endPoint x: 1106, endPoint y: 641, distance: 612.5
click at [1106, 641] on div "ver 1.8.143 Kho gửi Trên xe Kho nhận Kho công nợ Hàng đã giao Đơn hàng 1 đơn Kh…" at bounding box center [796, 429] width 1459 height 742
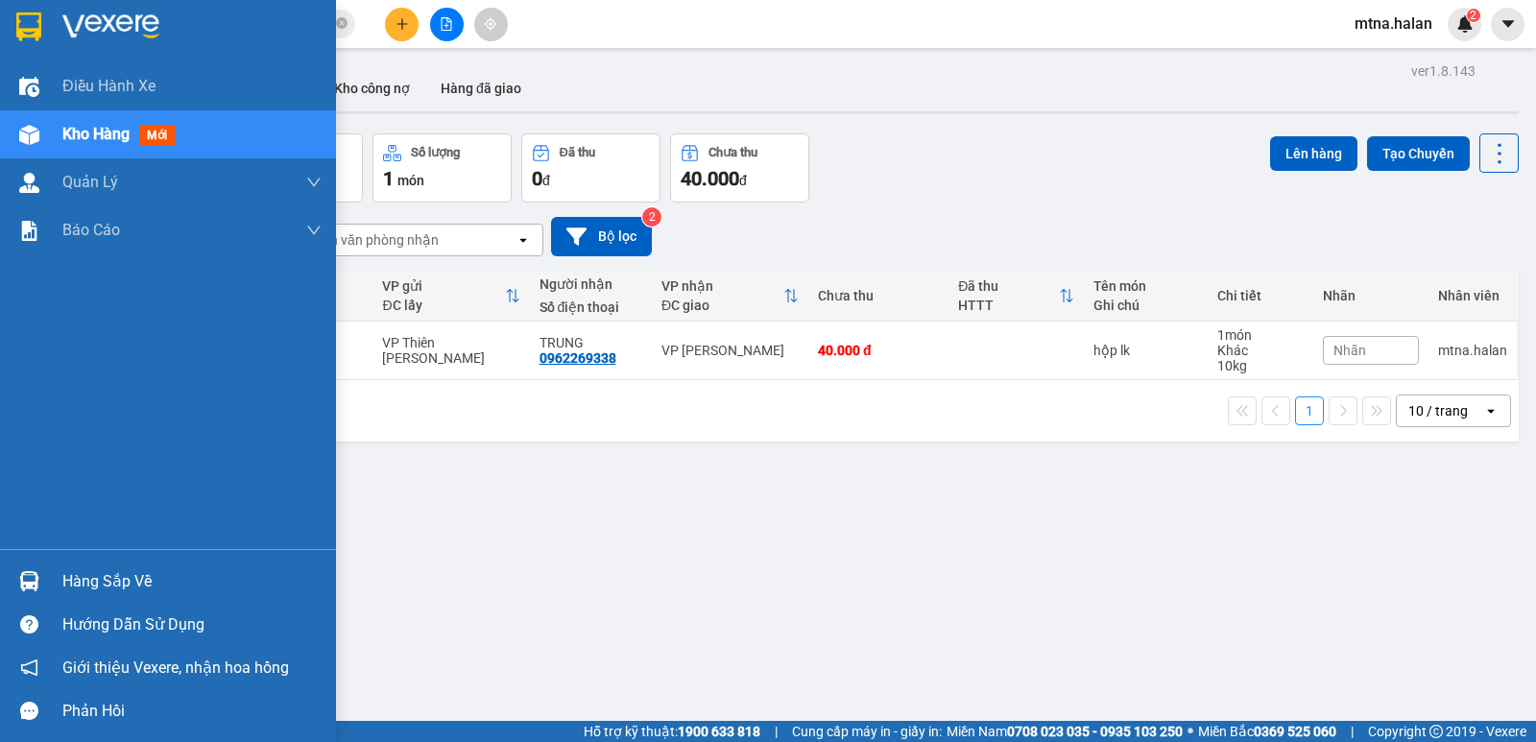
click at [35, 578] on img at bounding box center [29, 581] width 20 height 20
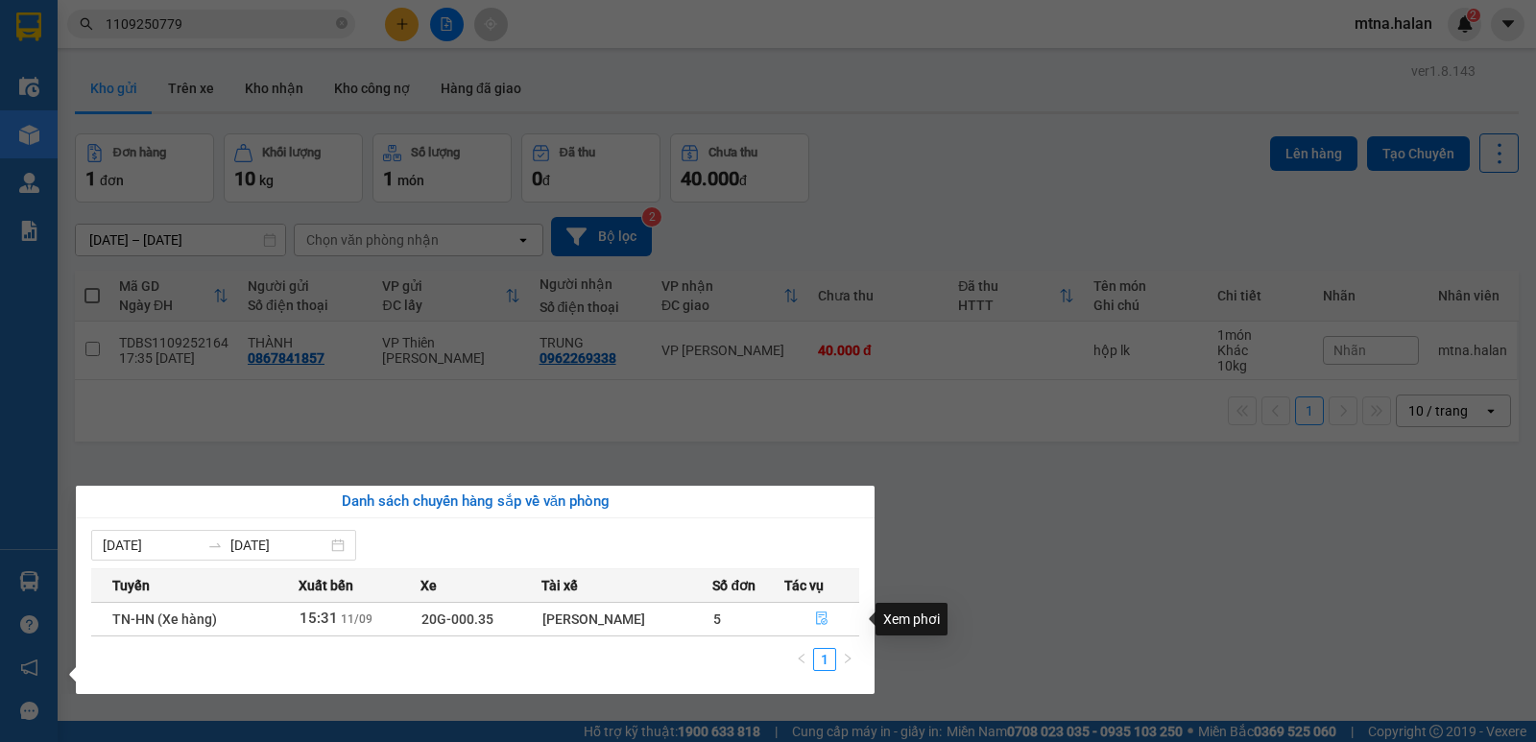
click at [824, 615] on icon "file-done" at bounding box center [822, 619] width 12 height 13
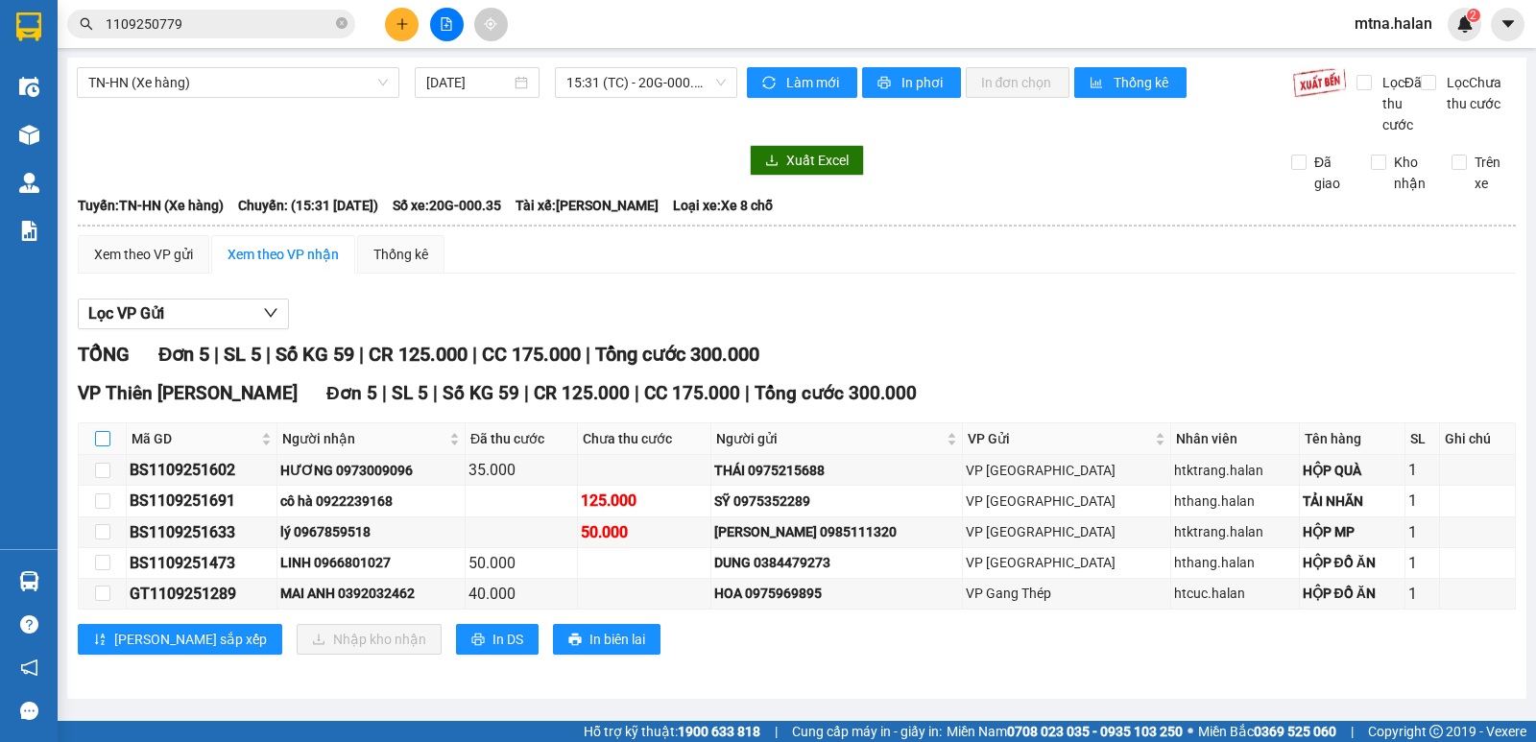
click at [108, 446] on input "checkbox" at bounding box center [102, 438] width 15 height 15
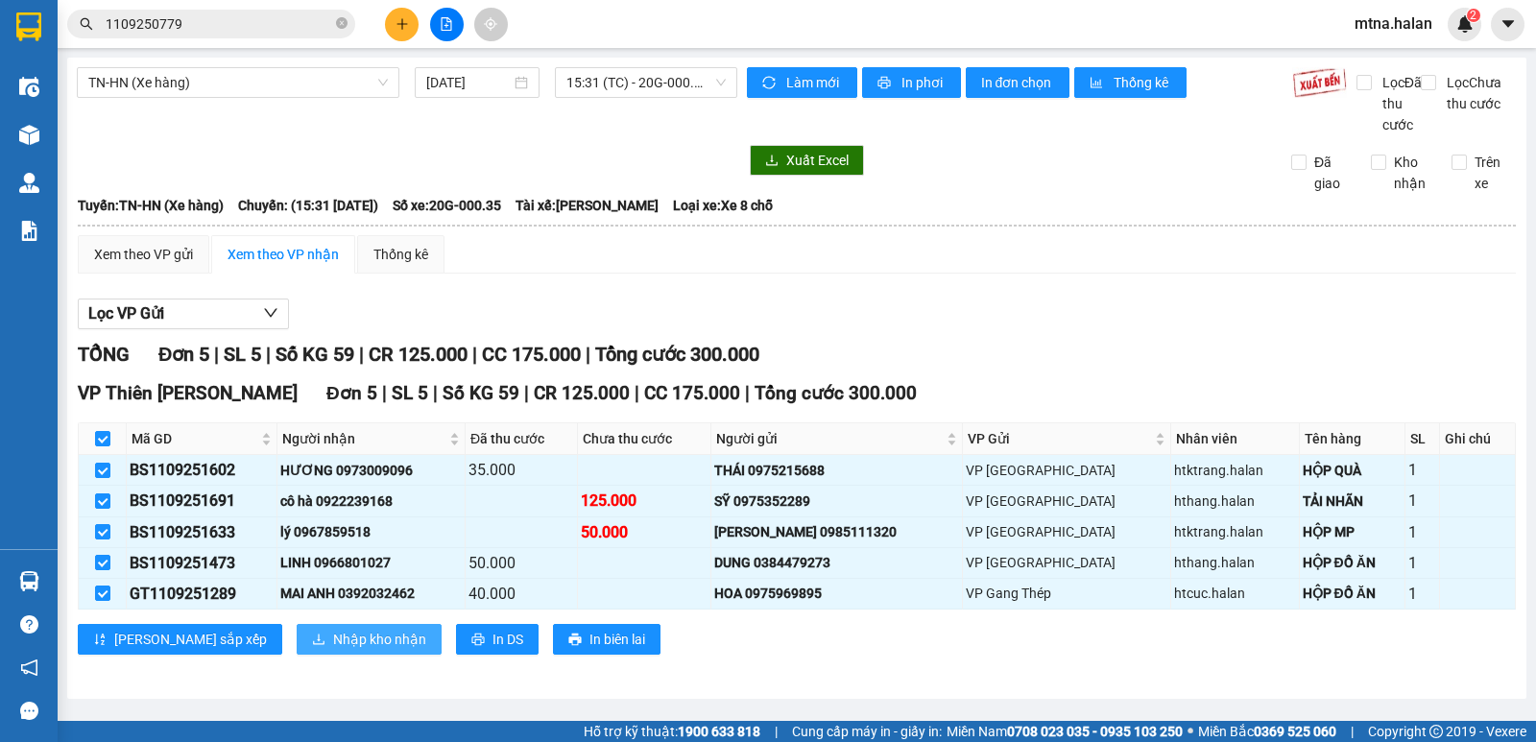
click at [333, 650] on span "Nhập kho nhận" at bounding box center [379, 639] width 93 height 21
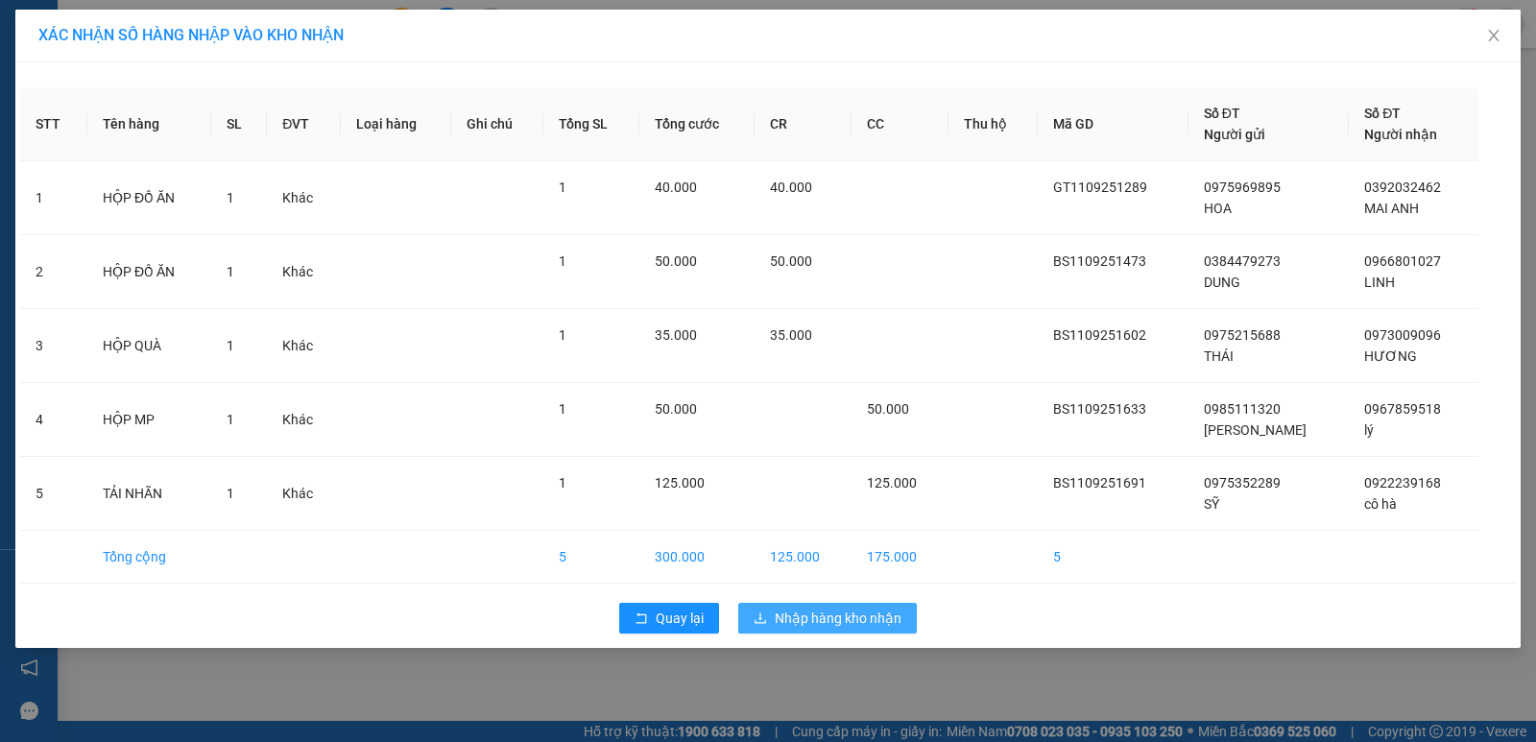
click at [834, 617] on span "Nhập hàng kho nhận" at bounding box center [838, 618] width 127 height 21
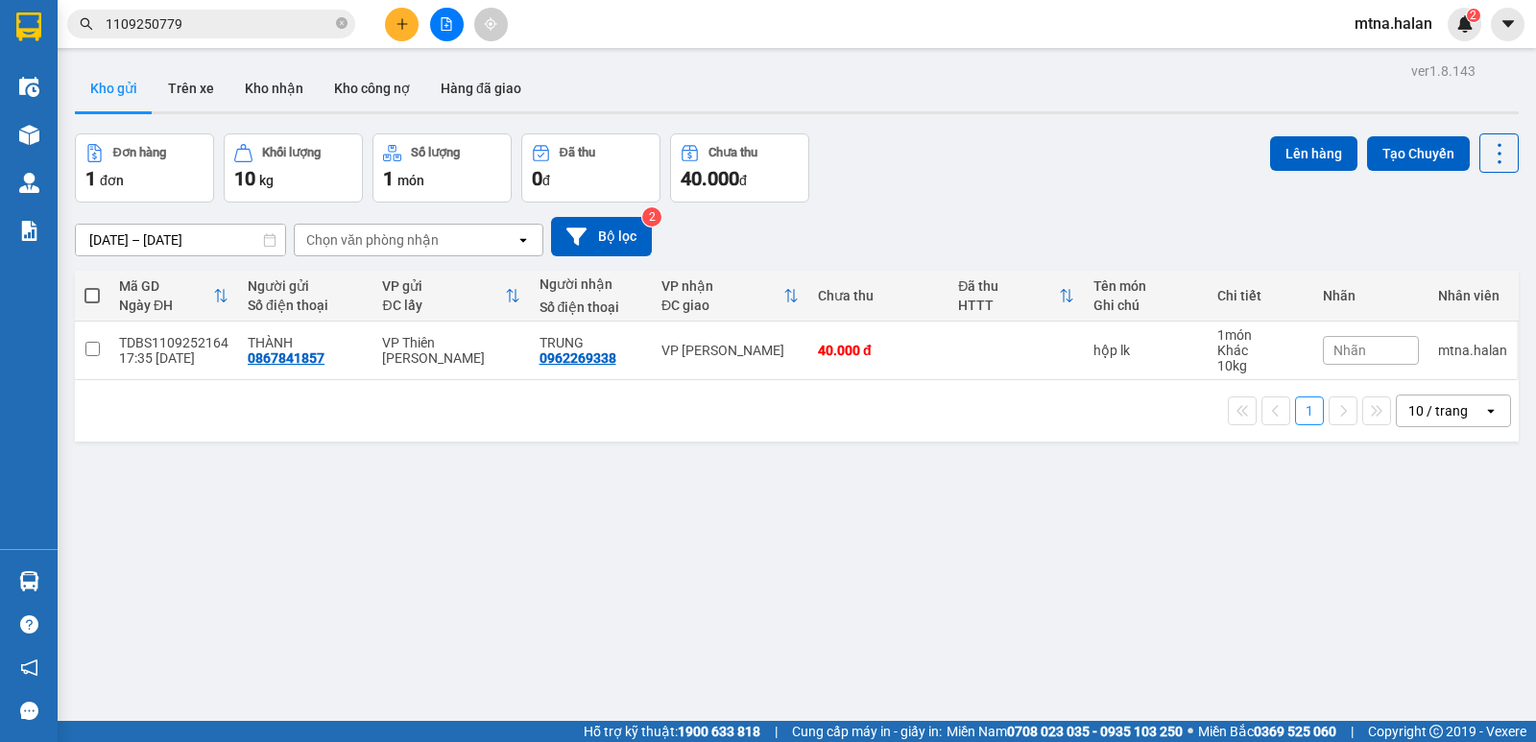
click at [93, 301] on span at bounding box center [91, 295] width 15 height 15
click at [92, 286] on input "checkbox" at bounding box center [92, 286] width 0 height 0
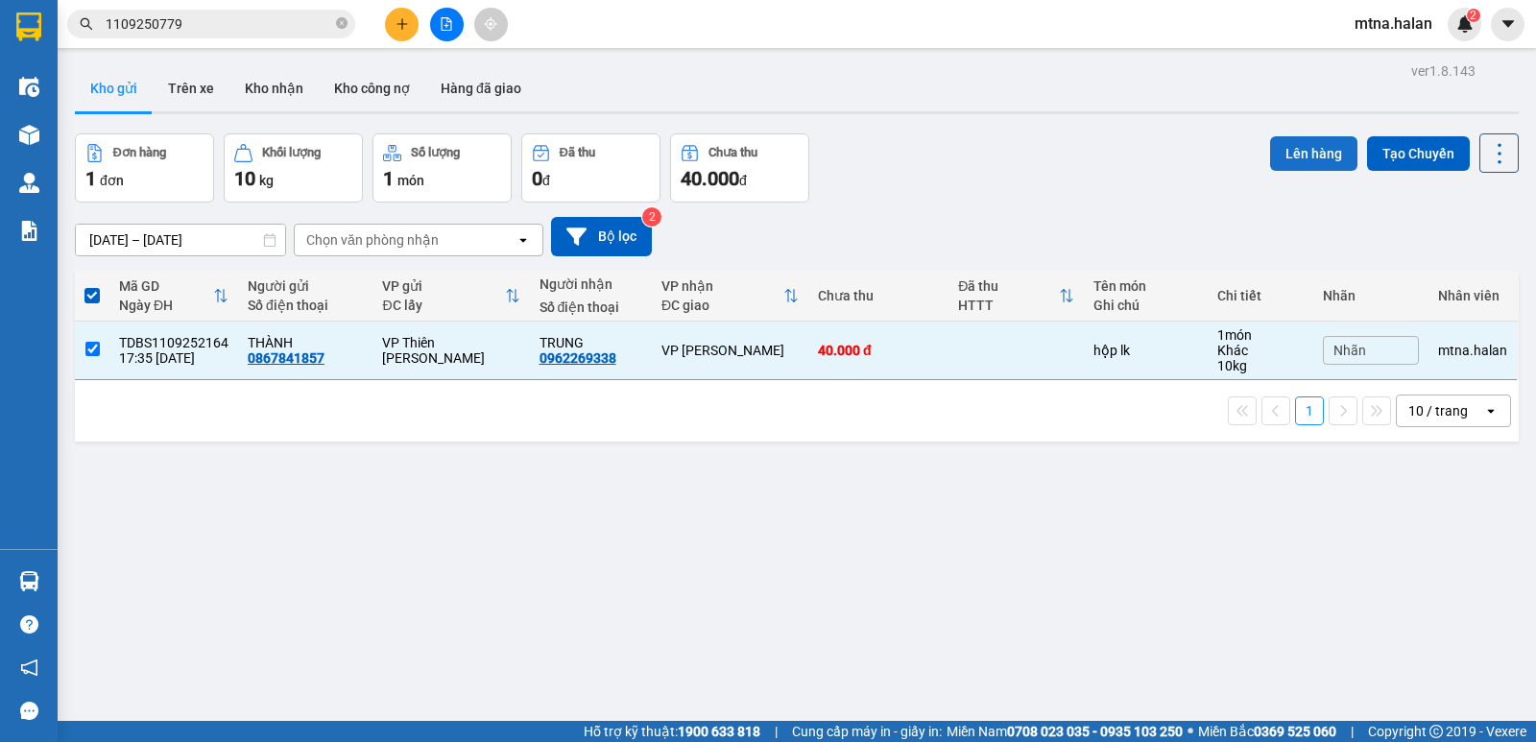
click at [1301, 150] on button "Lên hàng" at bounding box center [1313, 153] width 87 height 35
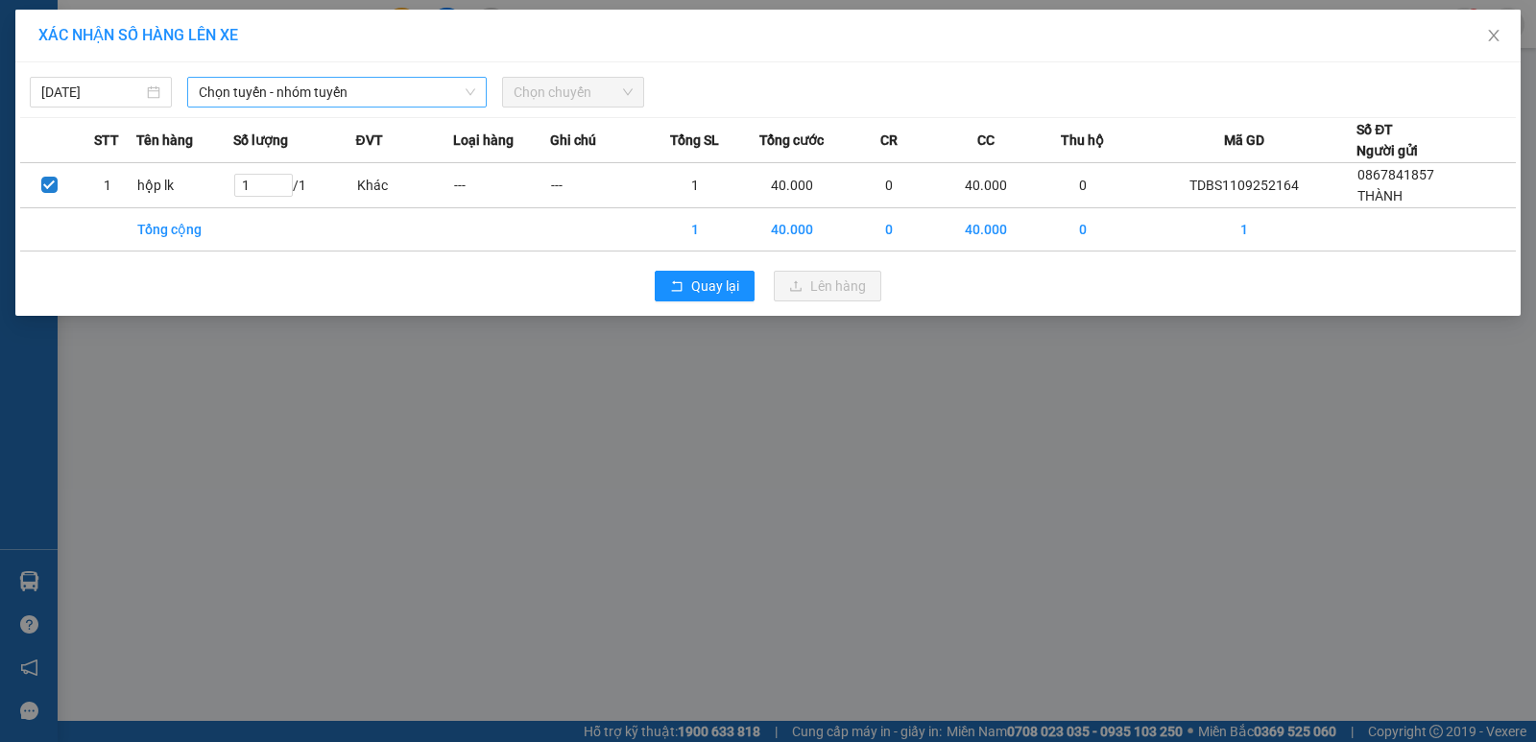
click at [353, 89] on span "Chọn tuyến - nhóm tuyến" at bounding box center [337, 92] width 276 height 29
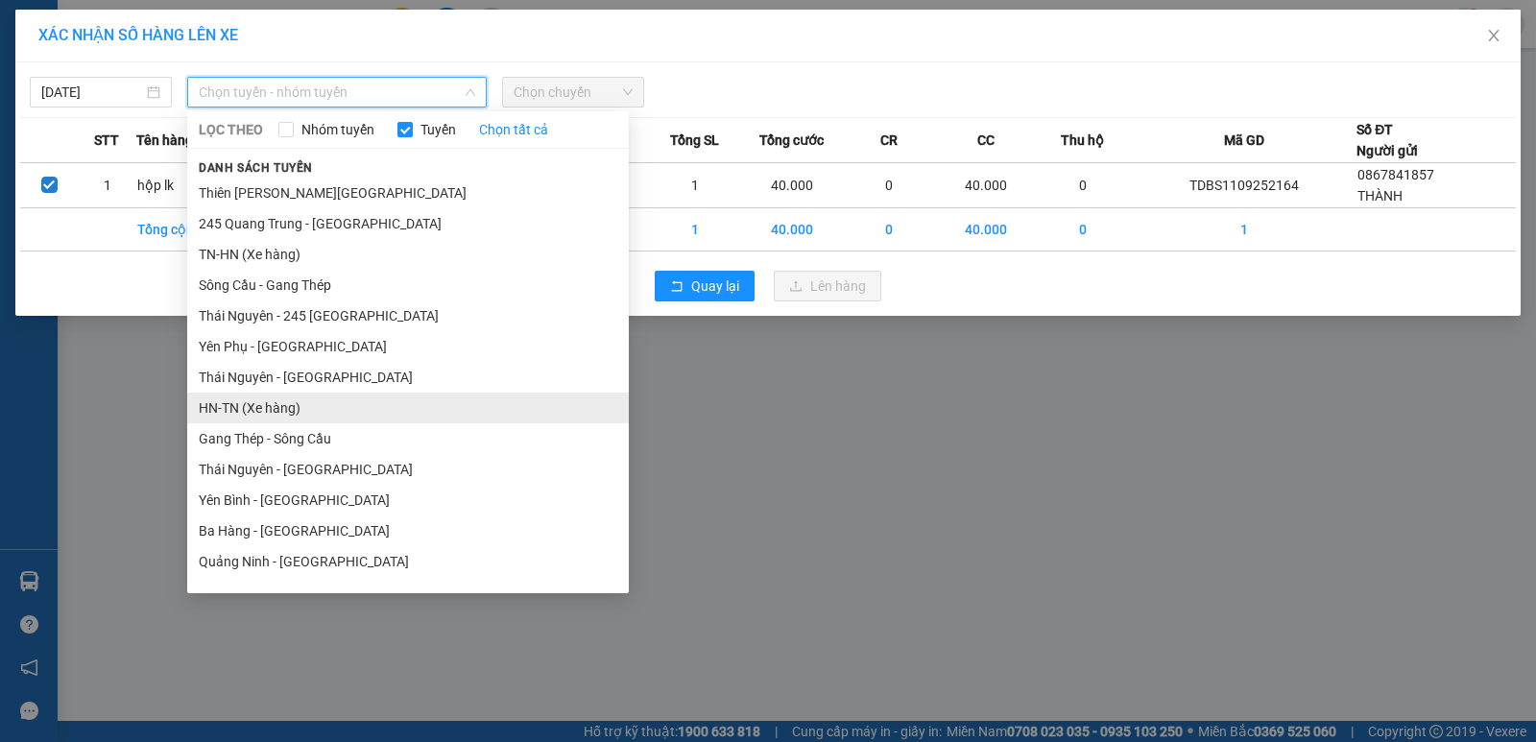
click at [274, 407] on li "HN-TN (Xe hàng)" at bounding box center [408, 408] width 442 height 31
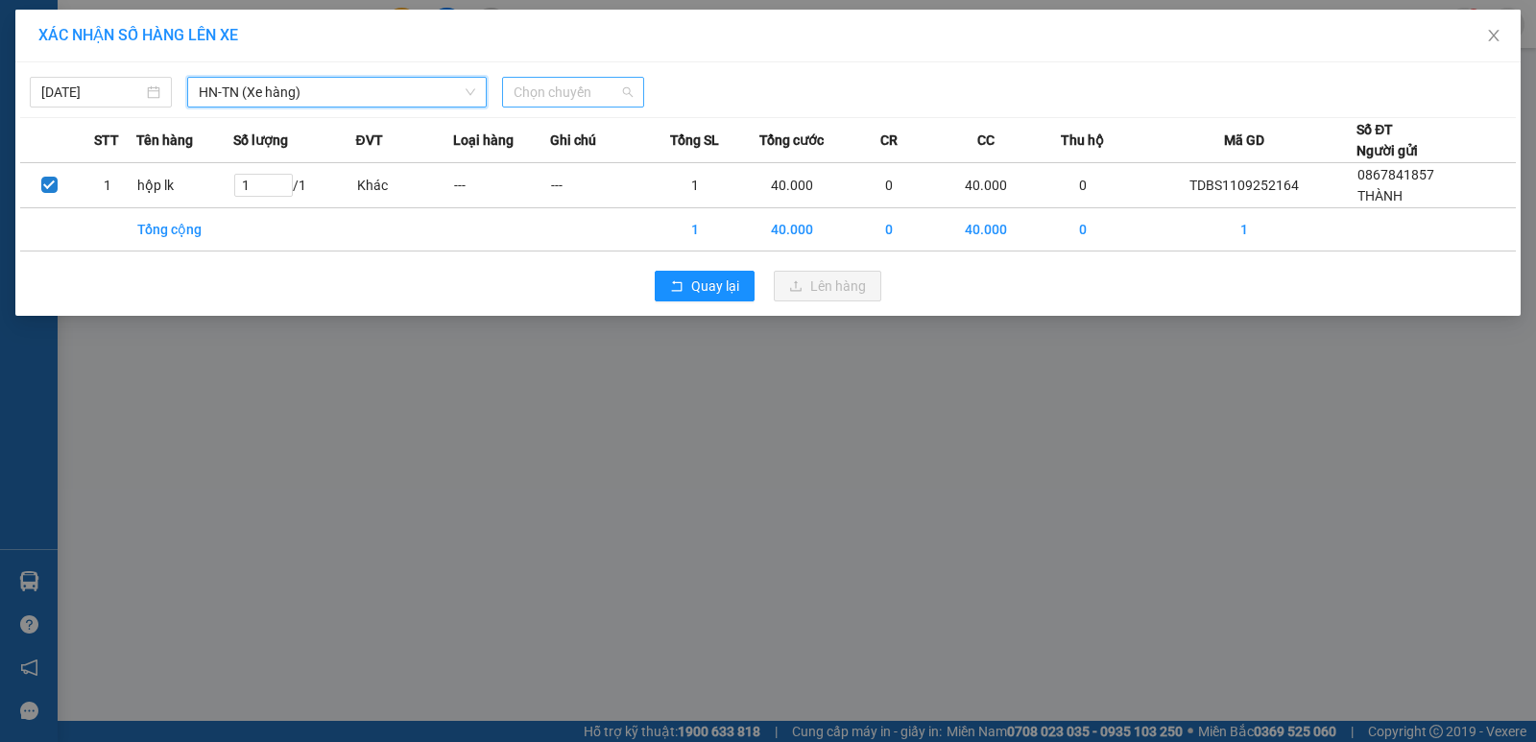
click at [600, 89] on span "Chọn chuyến" at bounding box center [573, 92] width 119 height 29
click at [698, 504] on div "XÁC NHẬN SỐ HÀNG LÊN XE [DATE] HN-[GEOGRAPHIC_DATA] (Xe hàng) LỌC THEO Nhóm tuy…" at bounding box center [768, 371] width 1536 height 742
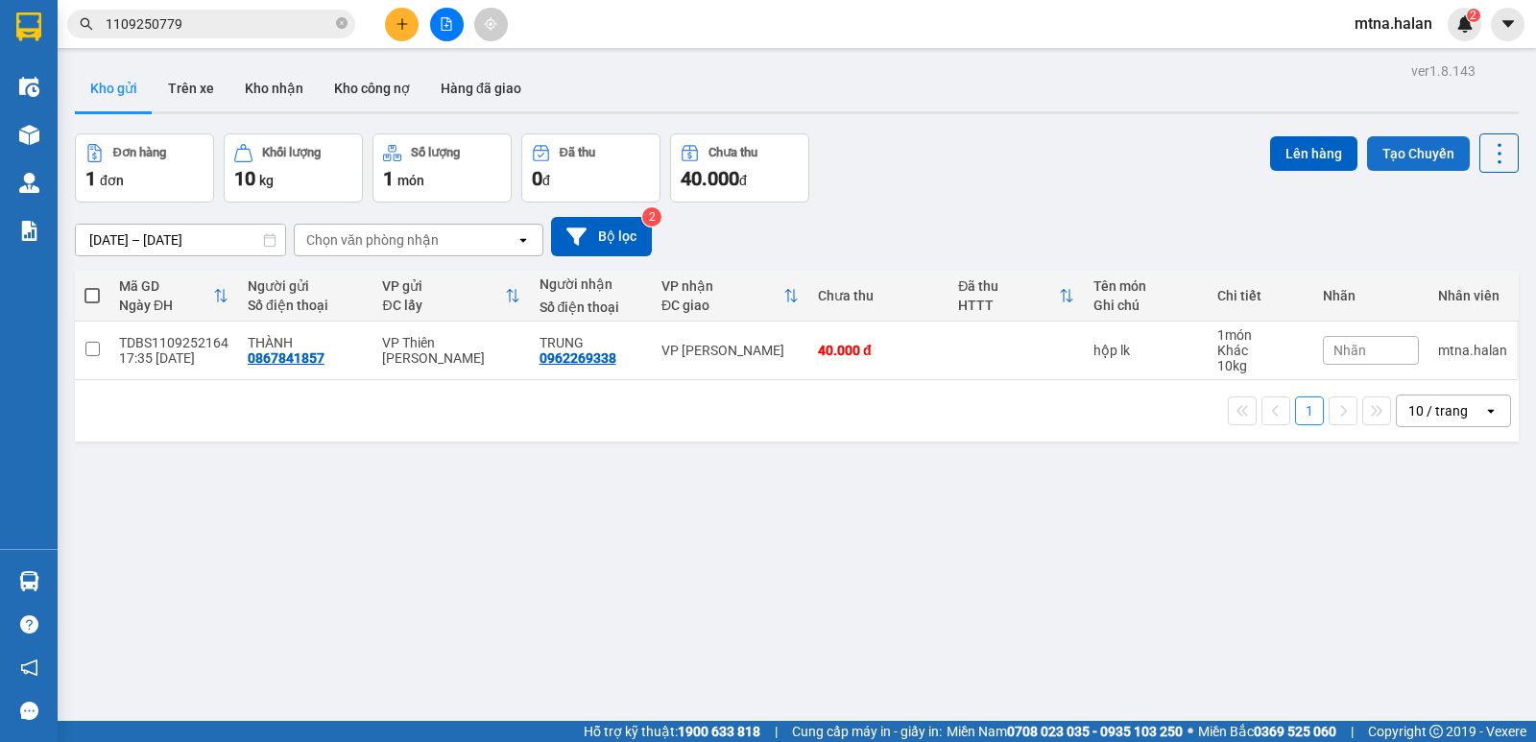
click at [1398, 151] on button "Tạo Chuyến" at bounding box center [1418, 153] width 103 height 35
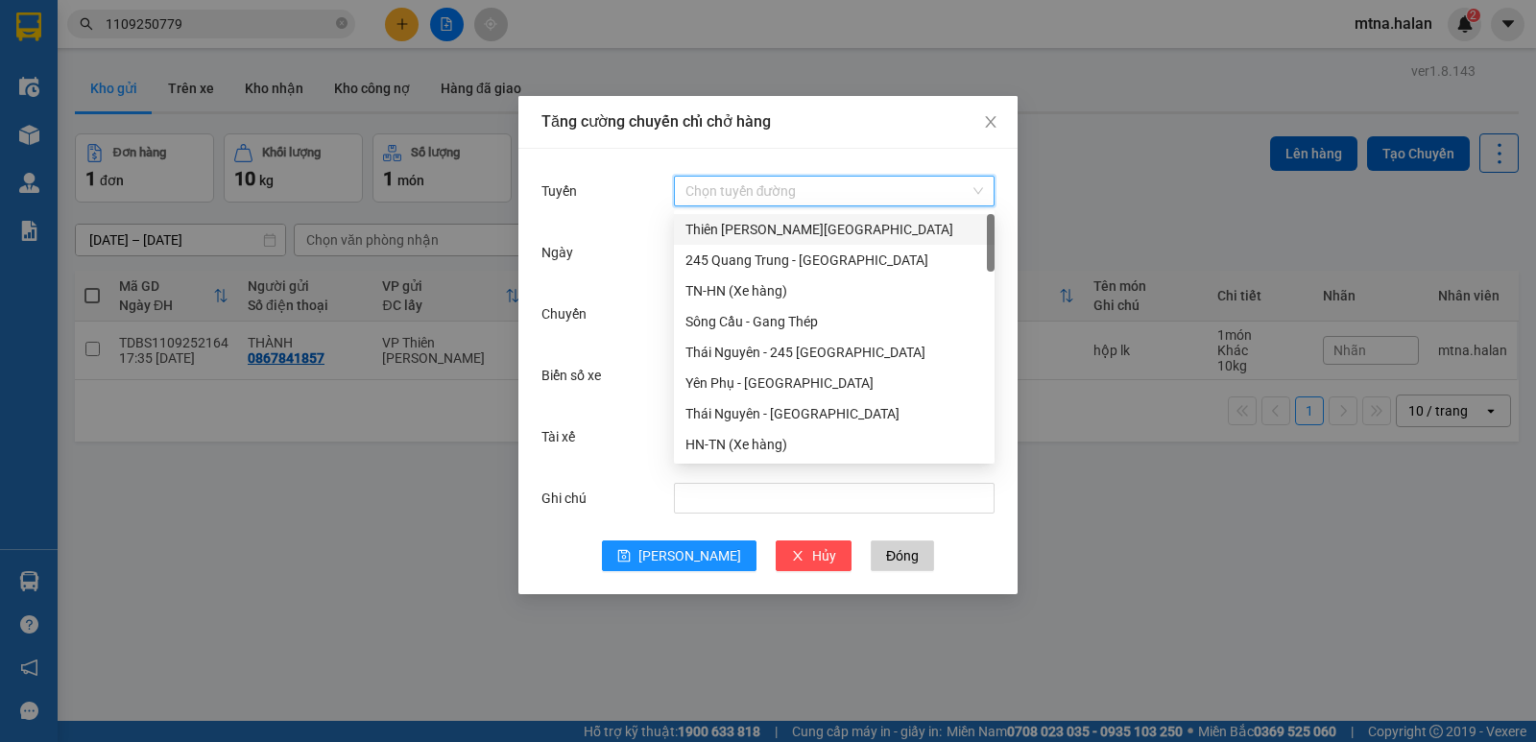
click at [803, 187] on input "Tuyến" at bounding box center [827, 191] width 284 height 29
click at [733, 447] on div "HN-TN (Xe hàng)" at bounding box center [834, 444] width 298 height 21
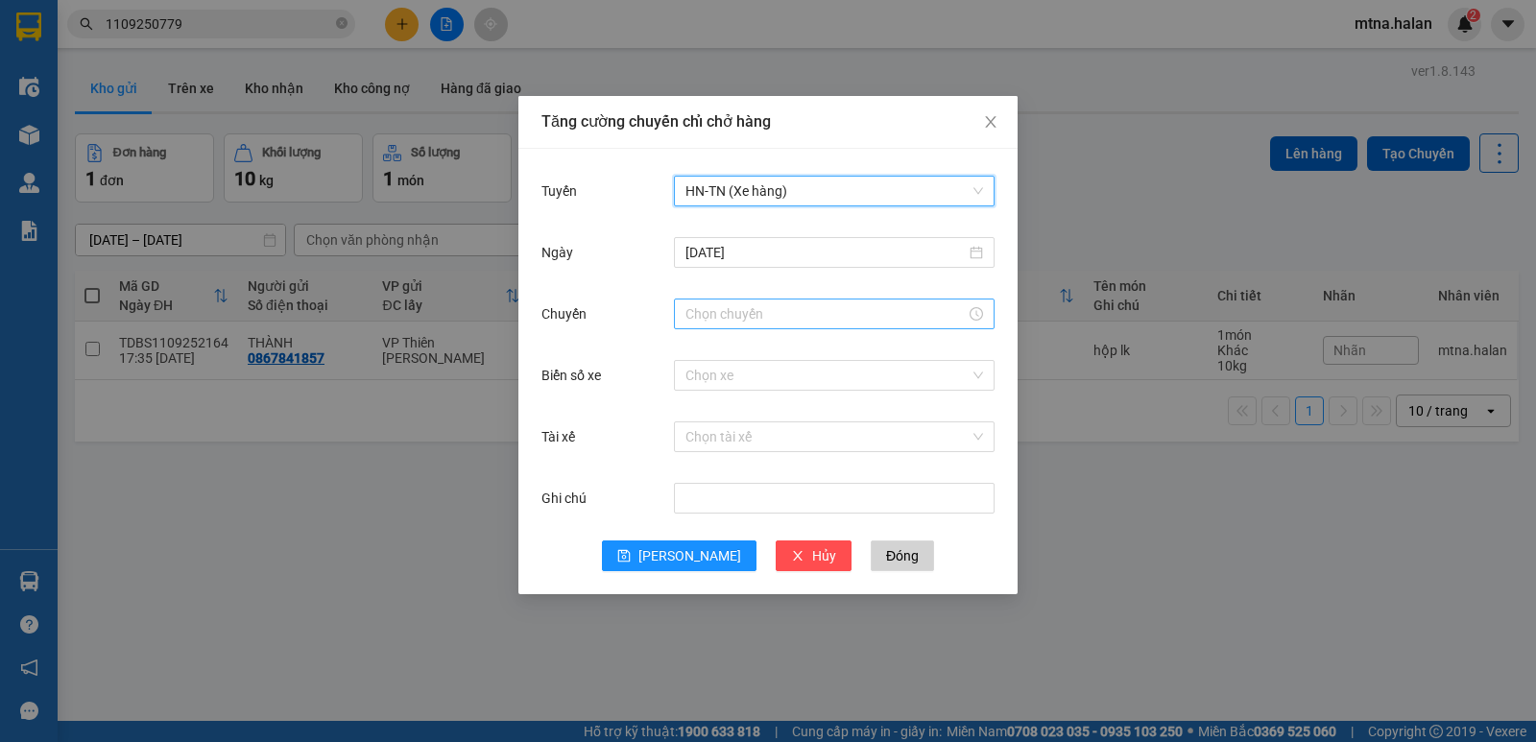
click at [778, 308] on input "Chuyến" at bounding box center [825, 313] width 280 height 21
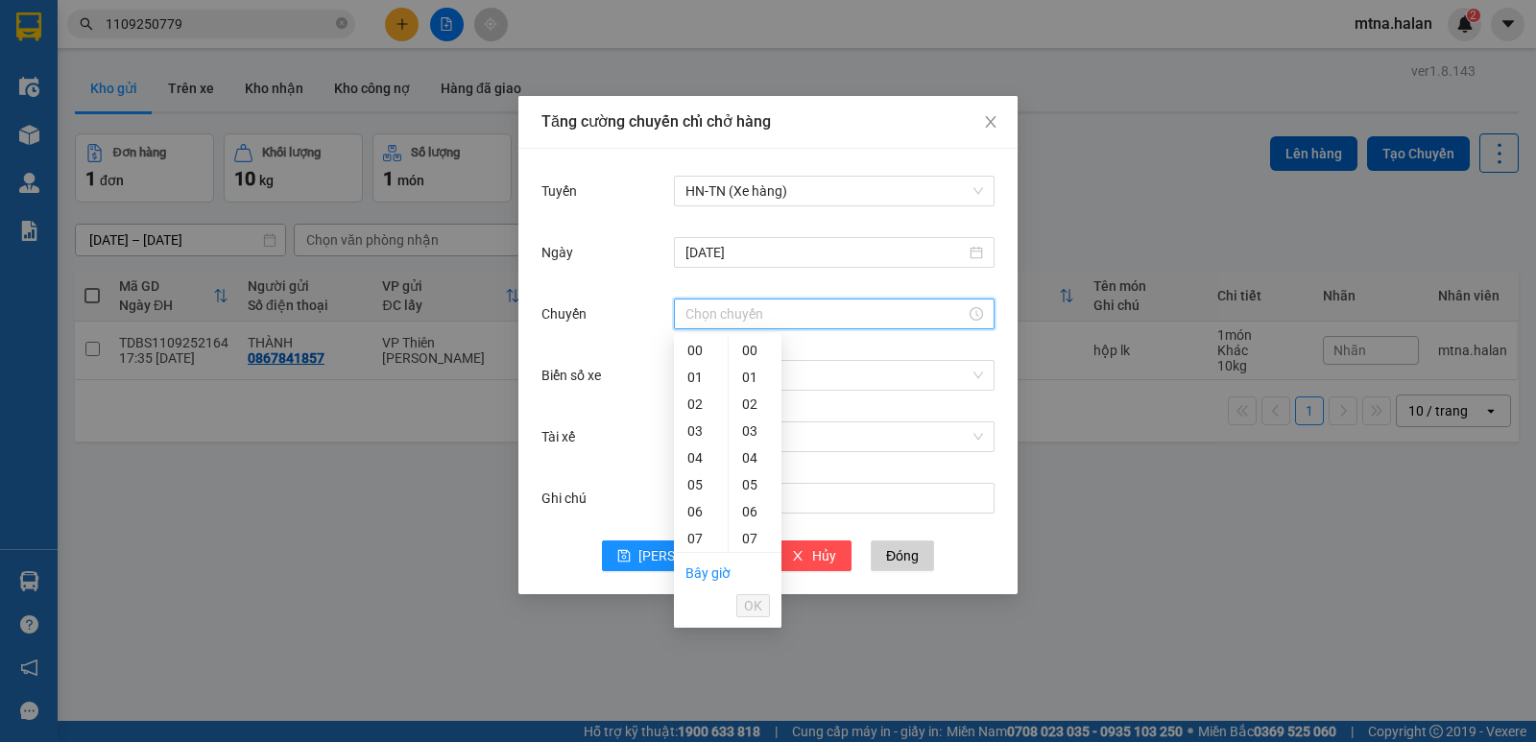
type input "18:00"
click at [750, 345] on div "00" at bounding box center [755, 350] width 53 height 27
click at [754, 607] on span "OK" at bounding box center [753, 605] width 18 height 21
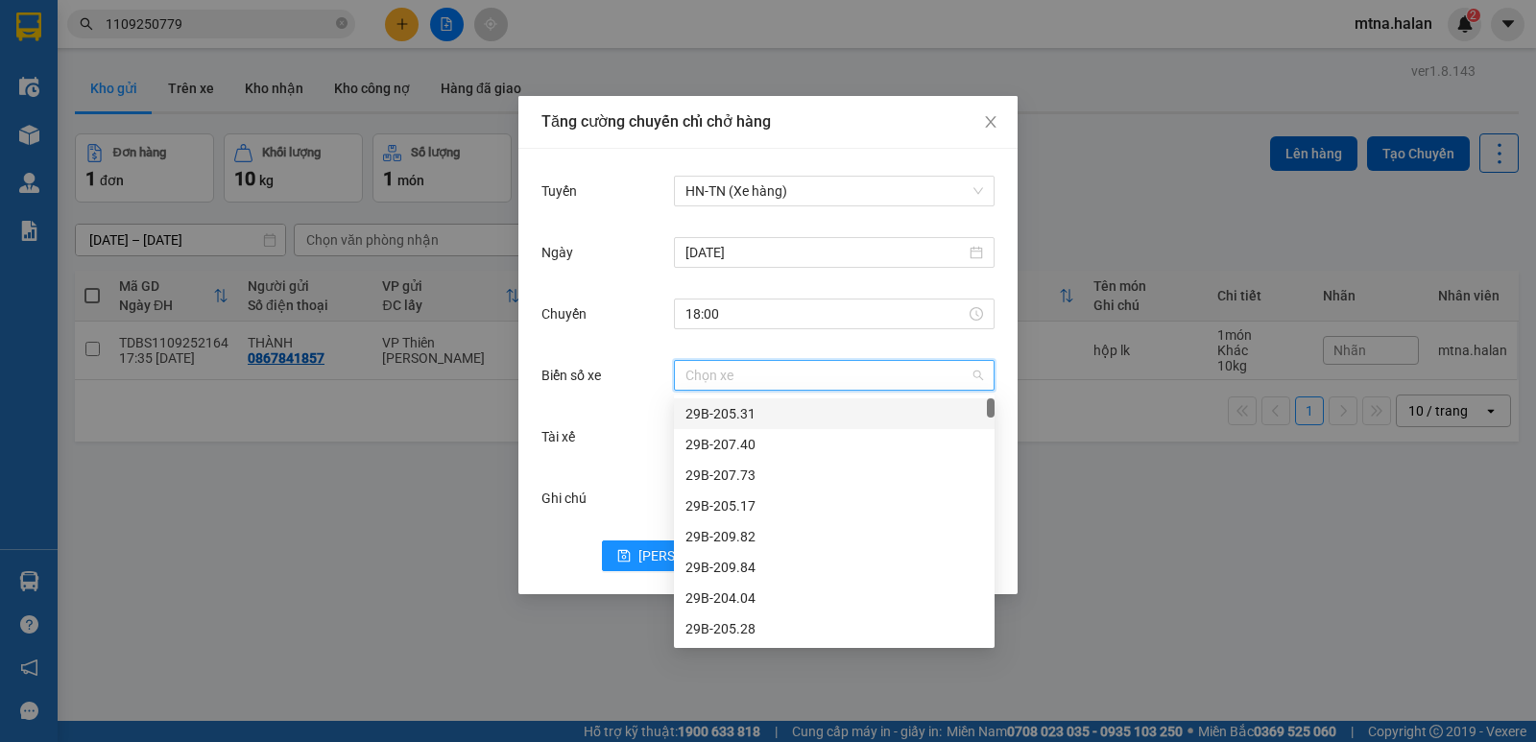
click at [768, 380] on input "Biển số xe" at bounding box center [827, 375] width 284 height 29
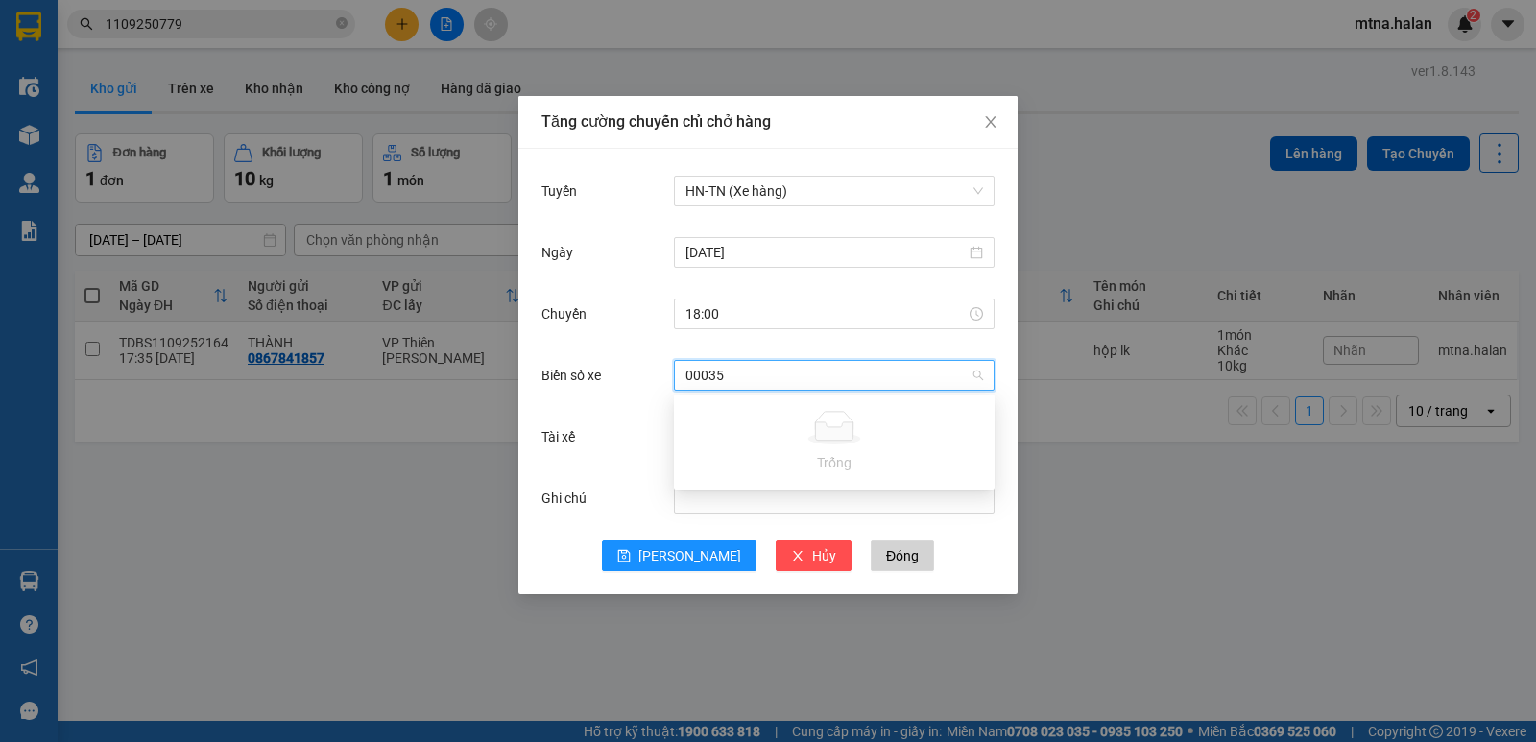
click at [768, 379] on input "00035" at bounding box center [827, 375] width 284 height 29
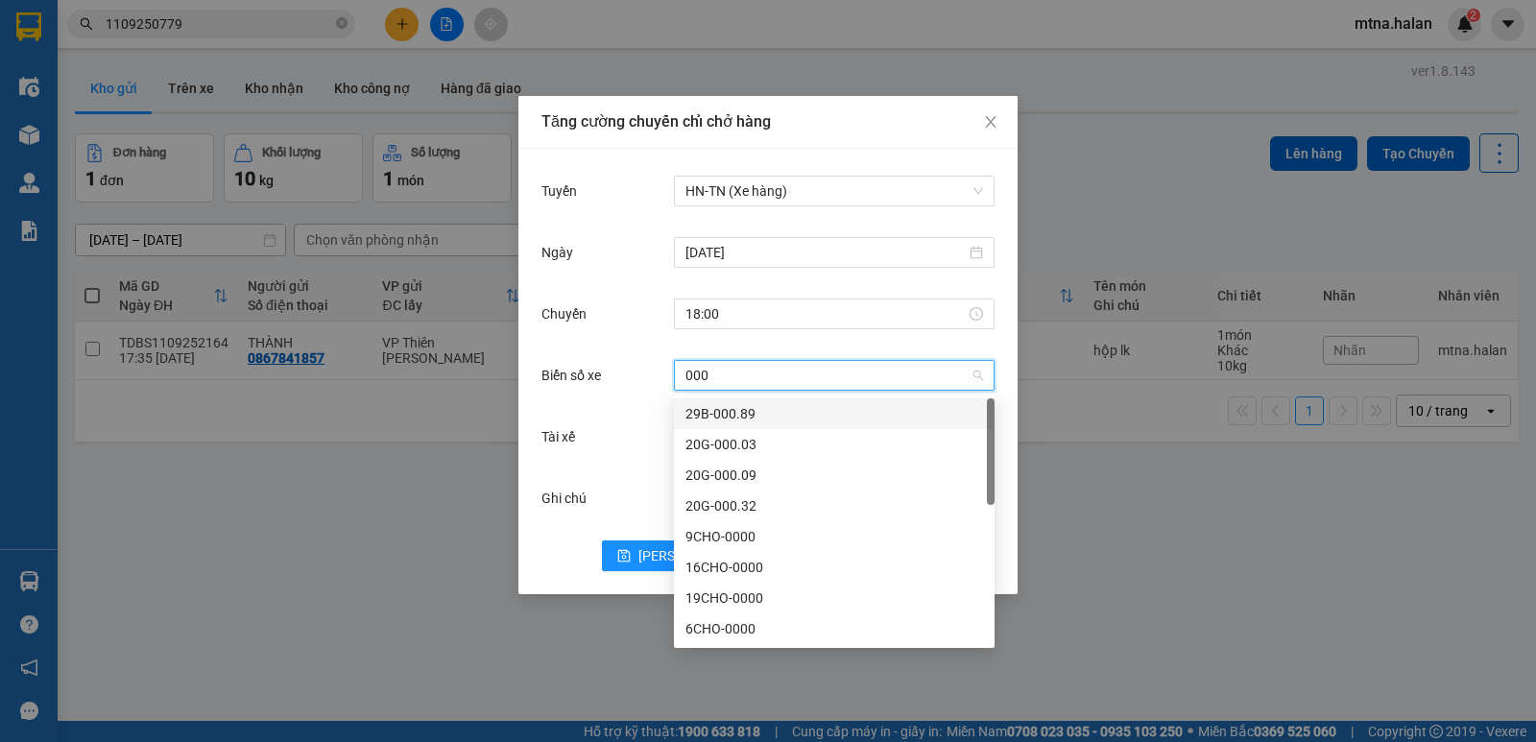
type input "00"
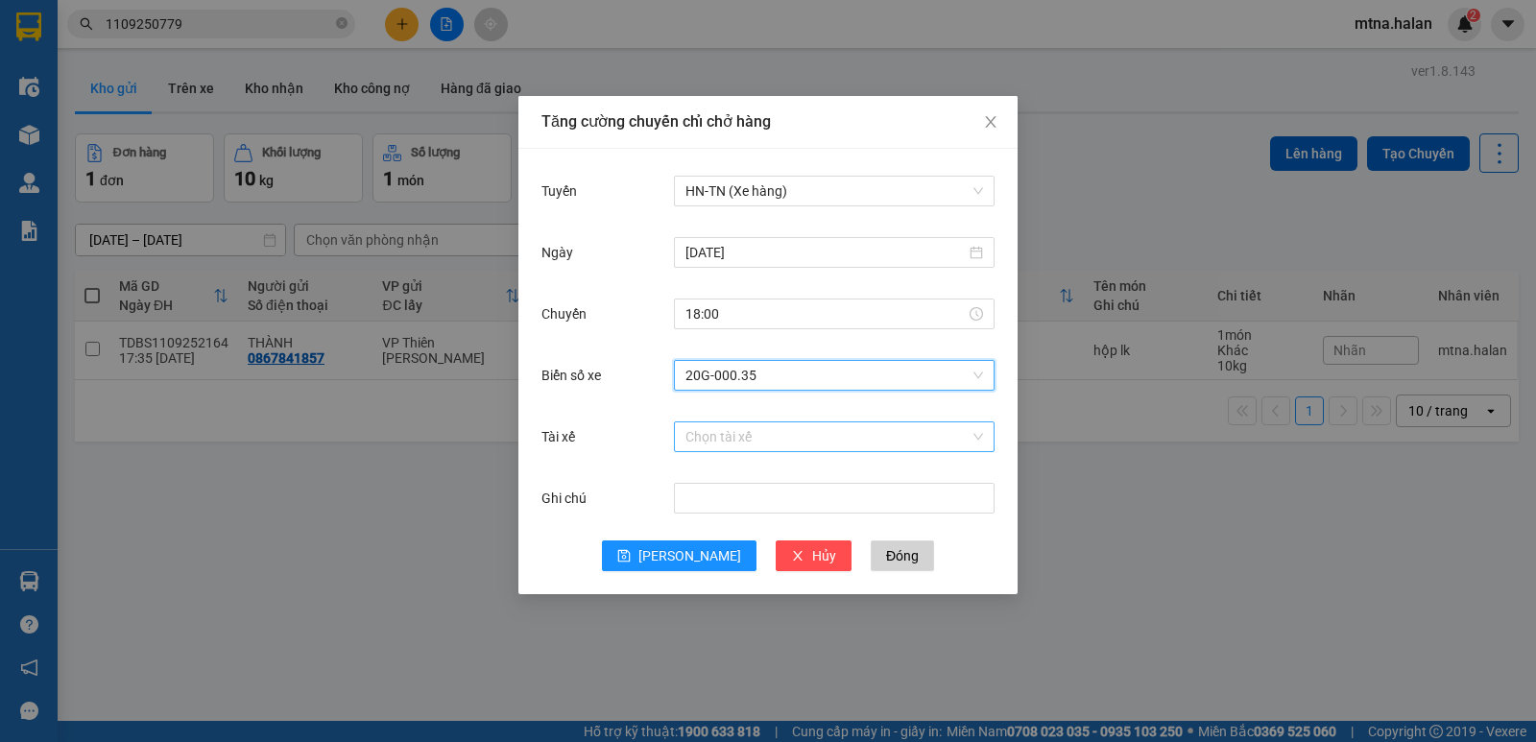
click at [804, 443] on input "Tài xế" at bounding box center [827, 436] width 284 height 29
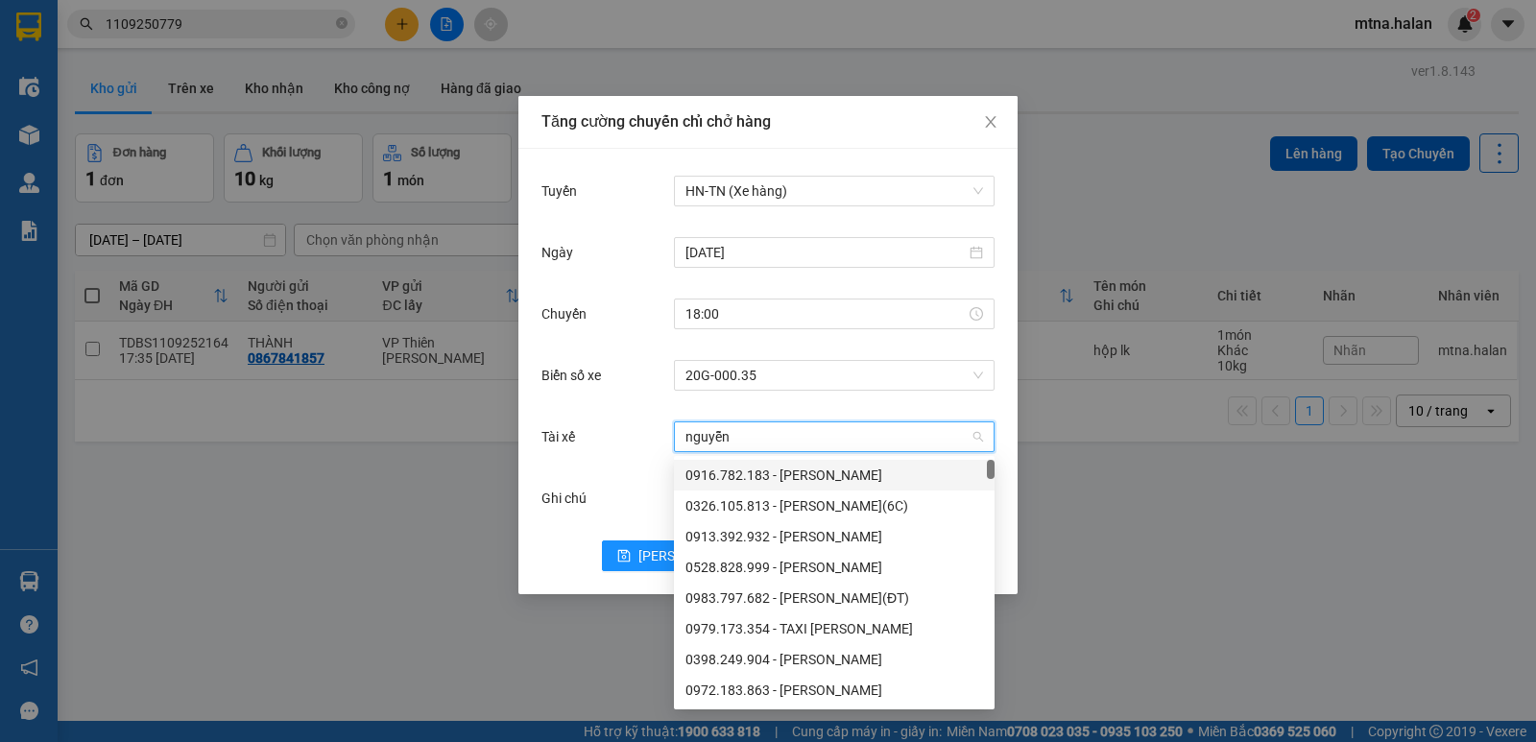
type input "nguyễn"
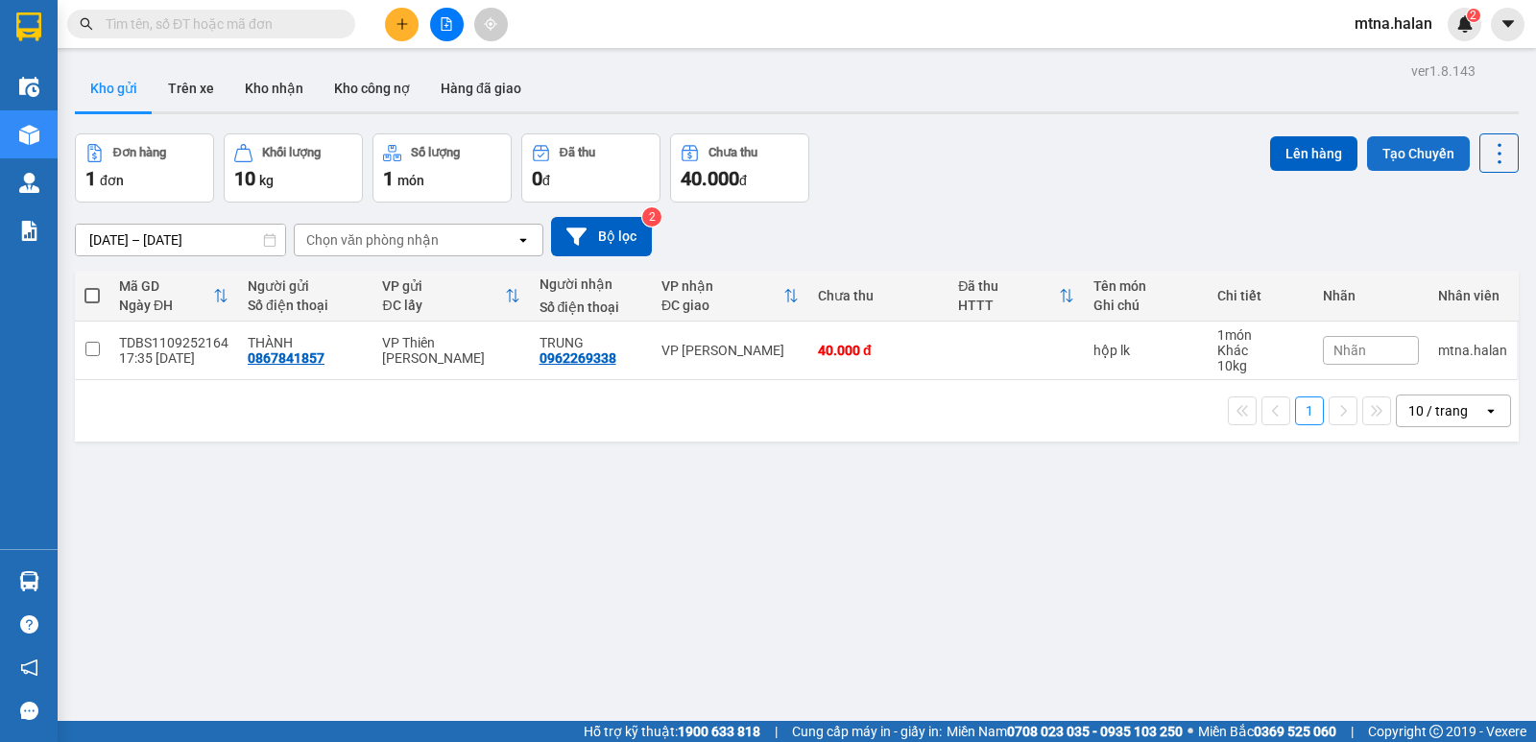
click at [1405, 151] on button "Tạo Chuyến" at bounding box center [1418, 153] width 103 height 35
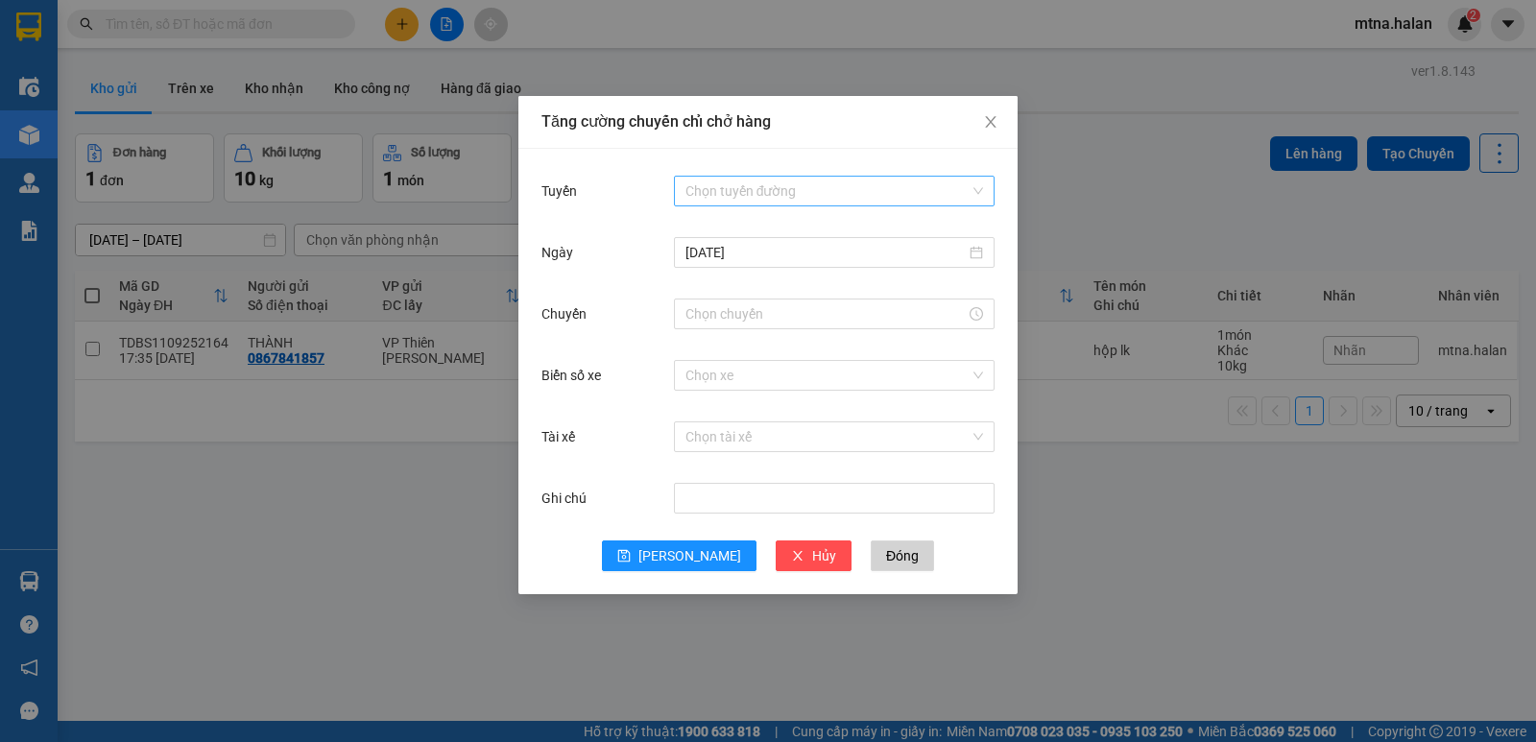
click at [797, 184] on input "Tuyến" at bounding box center [827, 191] width 284 height 29
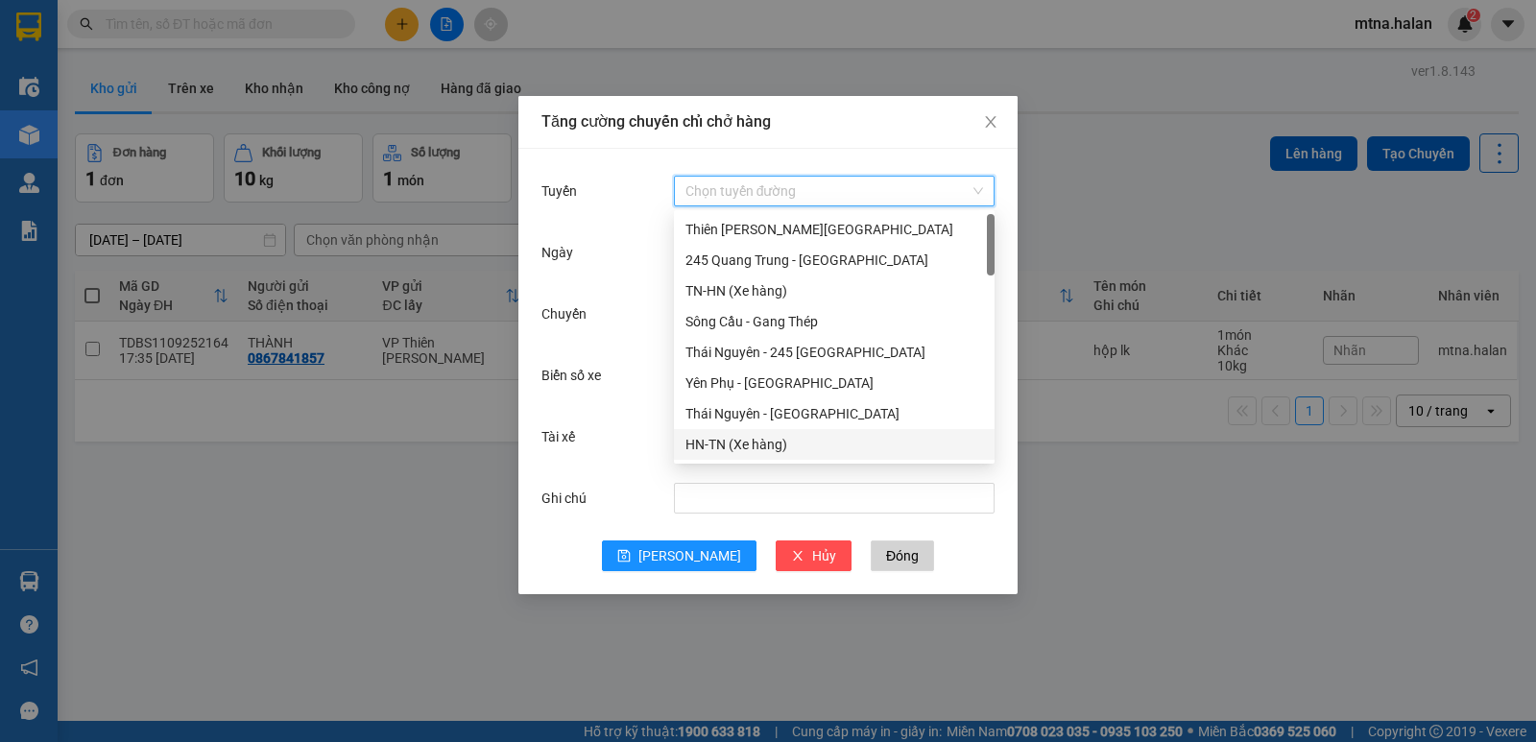
click at [733, 443] on div "HN-TN (Xe hàng)" at bounding box center [834, 444] width 298 height 21
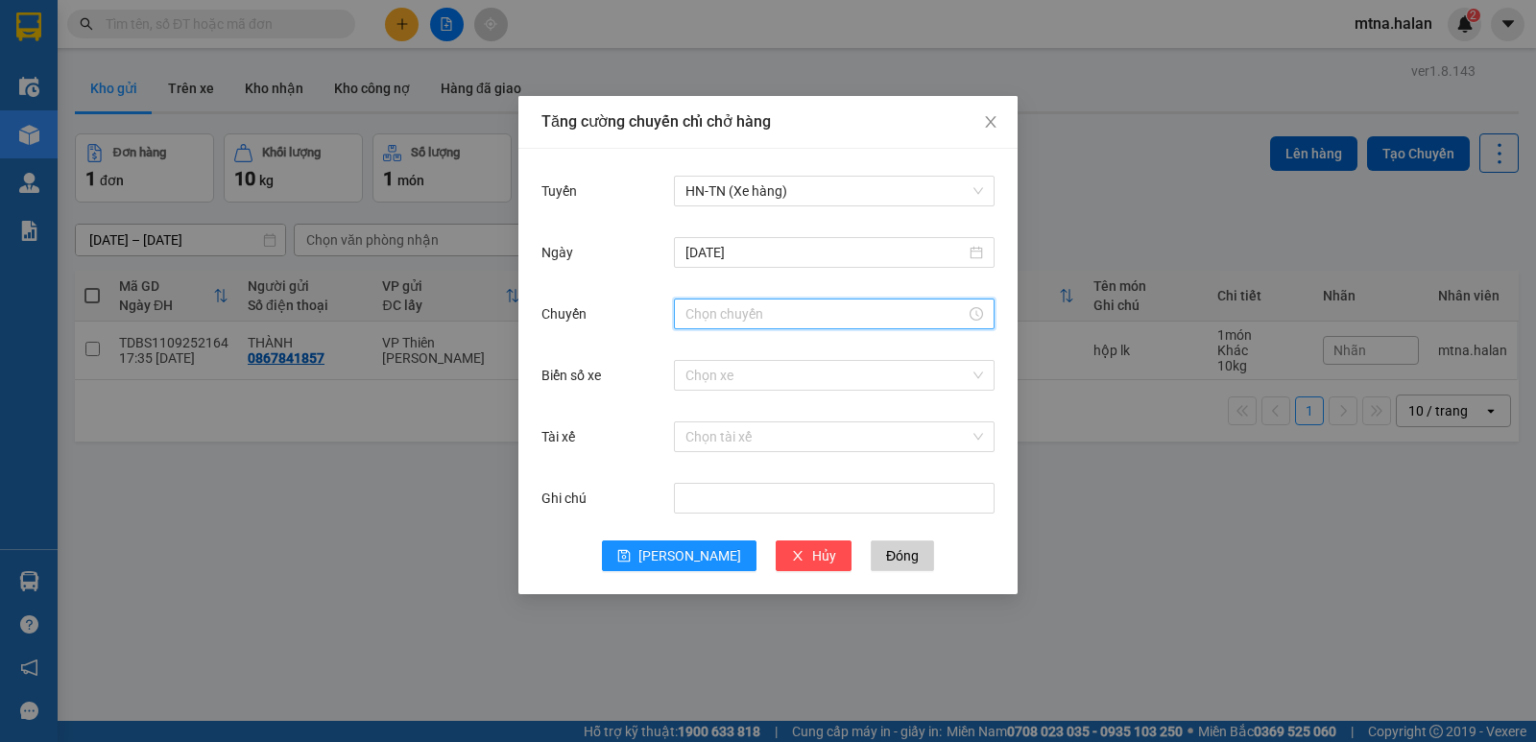
click at [774, 314] on input "Chuyến" at bounding box center [825, 313] width 280 height 21
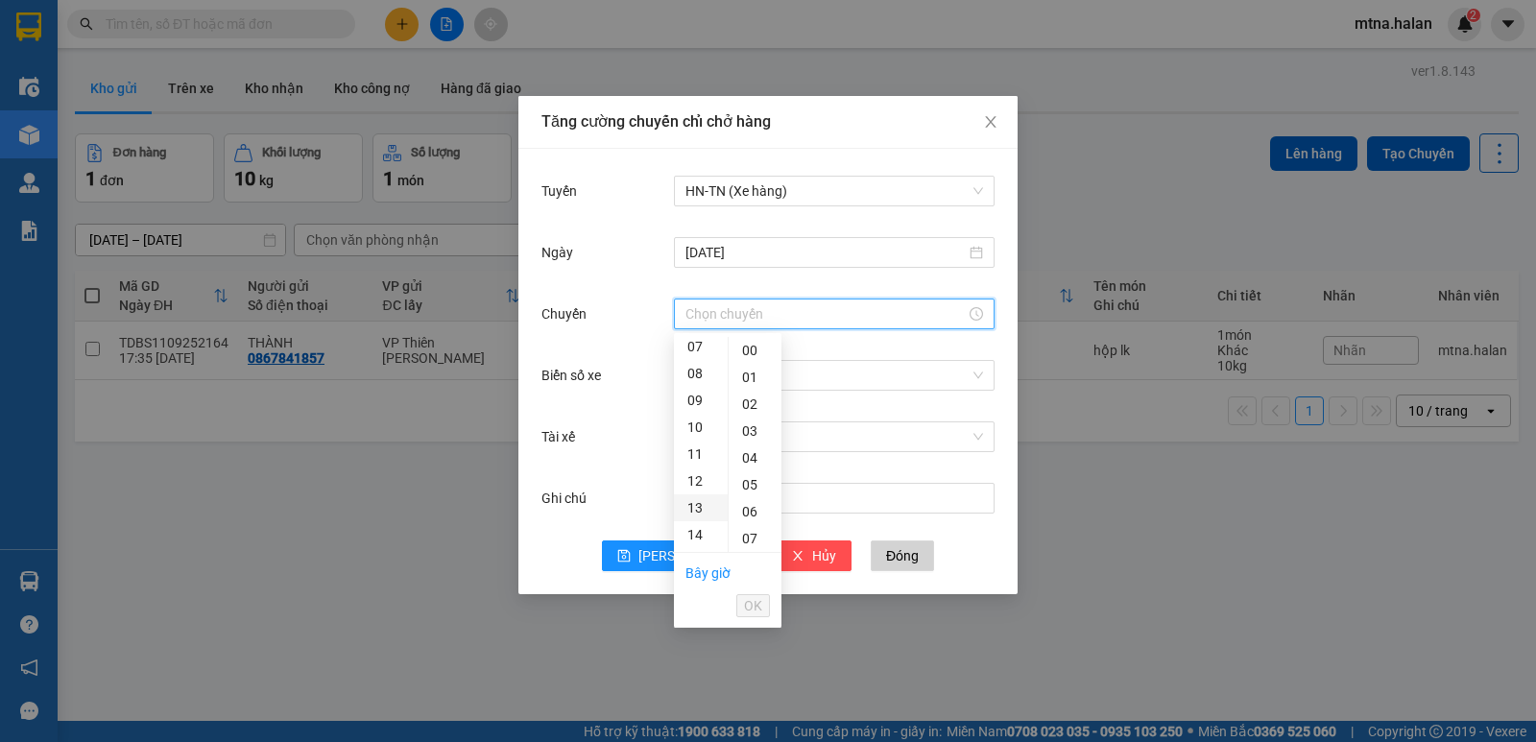
scroll to position [288, 0]
click at [691, 543] on div "18" at bounding box center [701, 546] width 54 height 27
type input "18:00"
click at [747, 349] on div "00" at bounding box center [755, 350] width 53 height 27
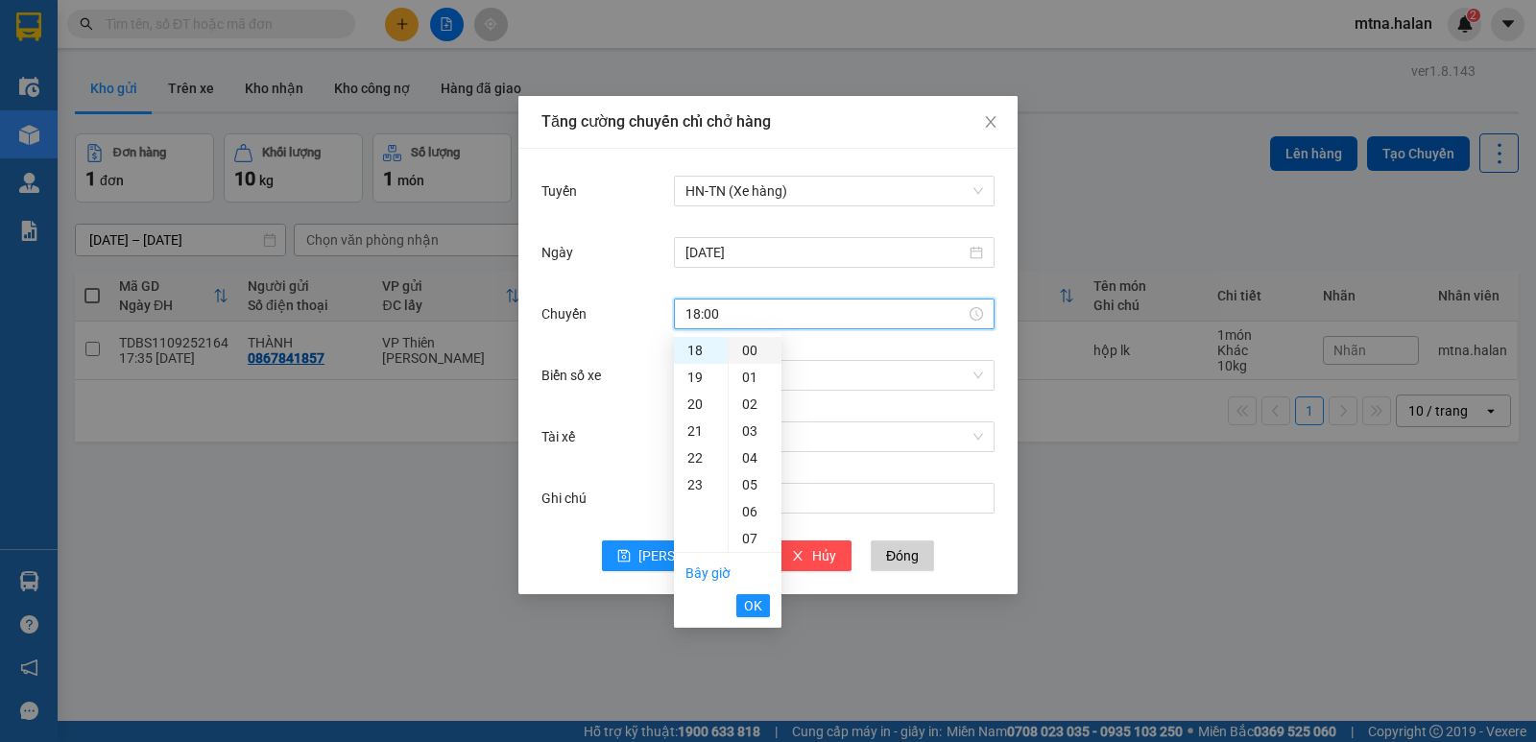
click at [752, 352] on div "00" at bounding box center [755, 350] width 53 height 27
click at [749, 601] on span "OK" at bounding box center [753, 605] width 18 height 21
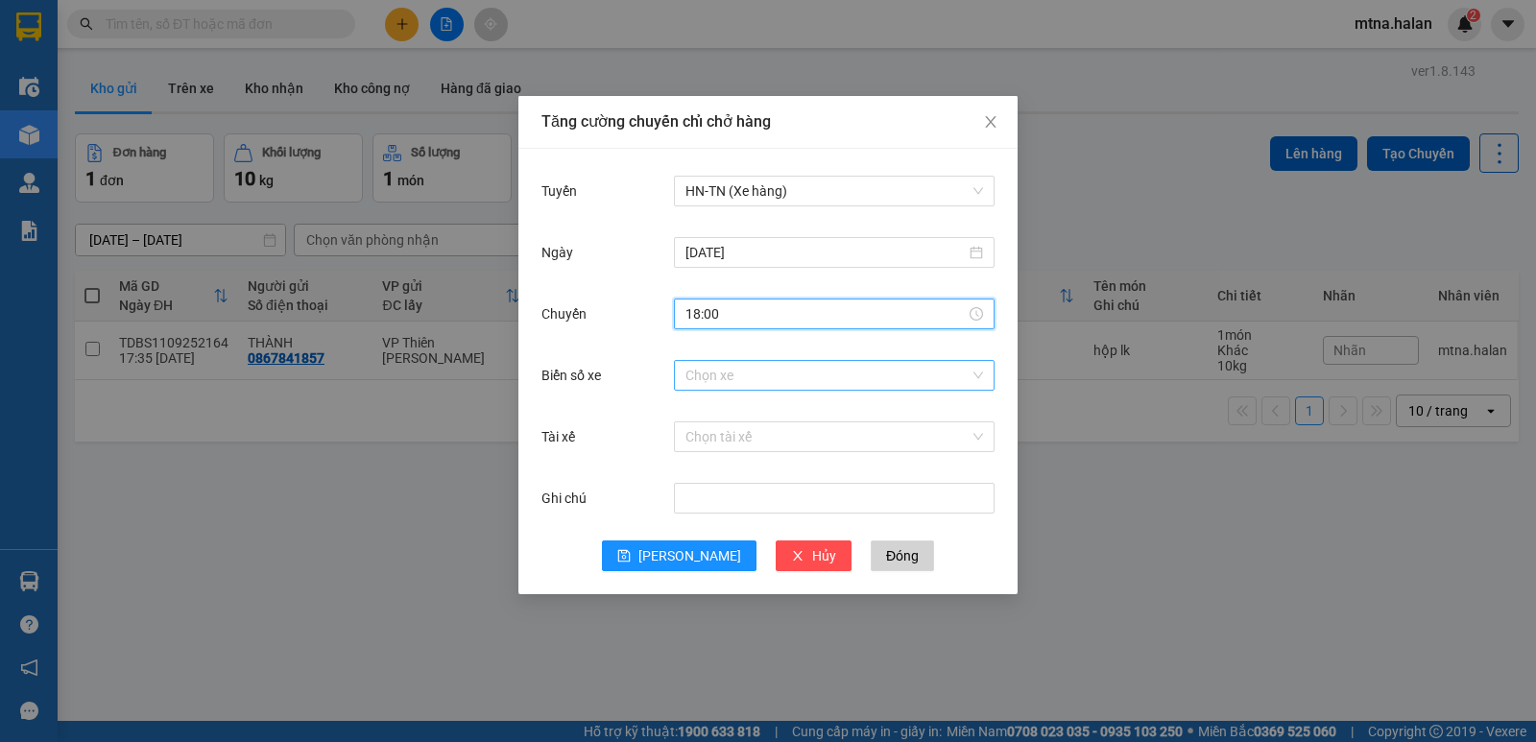
click at [762, 373] on input "Biển số xe" at bounding box center [827, 375] width 284 height 29
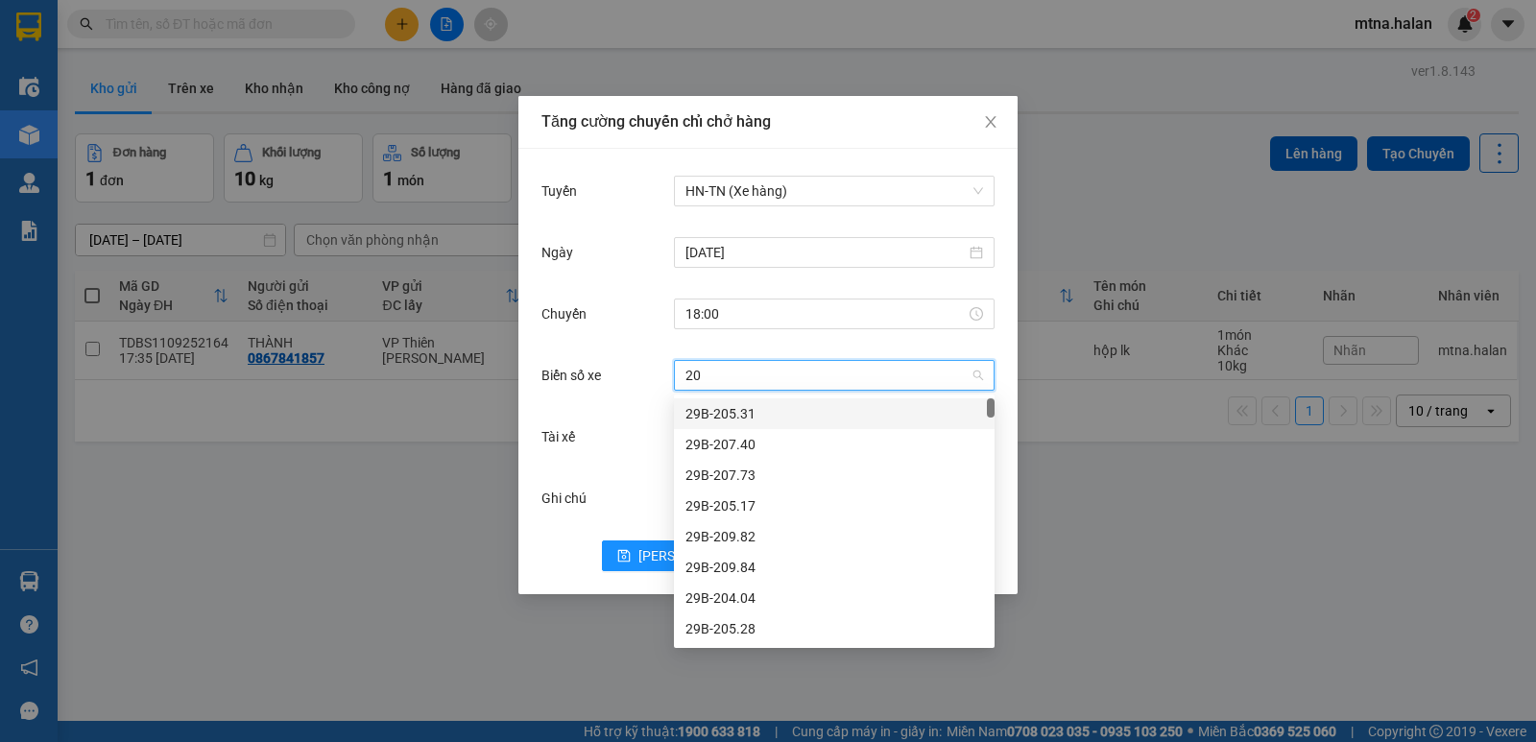
type input "20g"
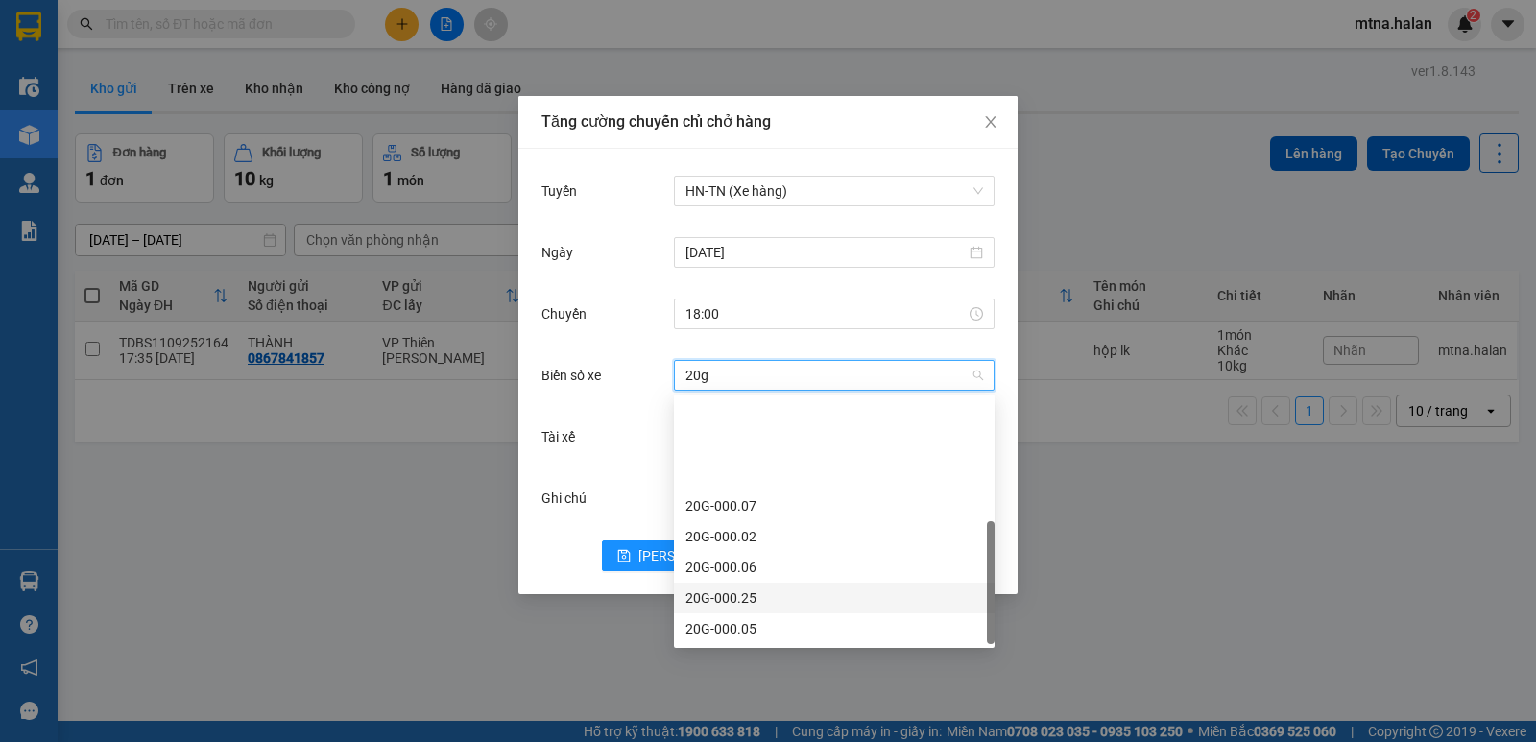
scroll to position [123, 0]
click at [743, 624] on div "20G-000.35" at bounding box center [834, 628] width 298 height 21
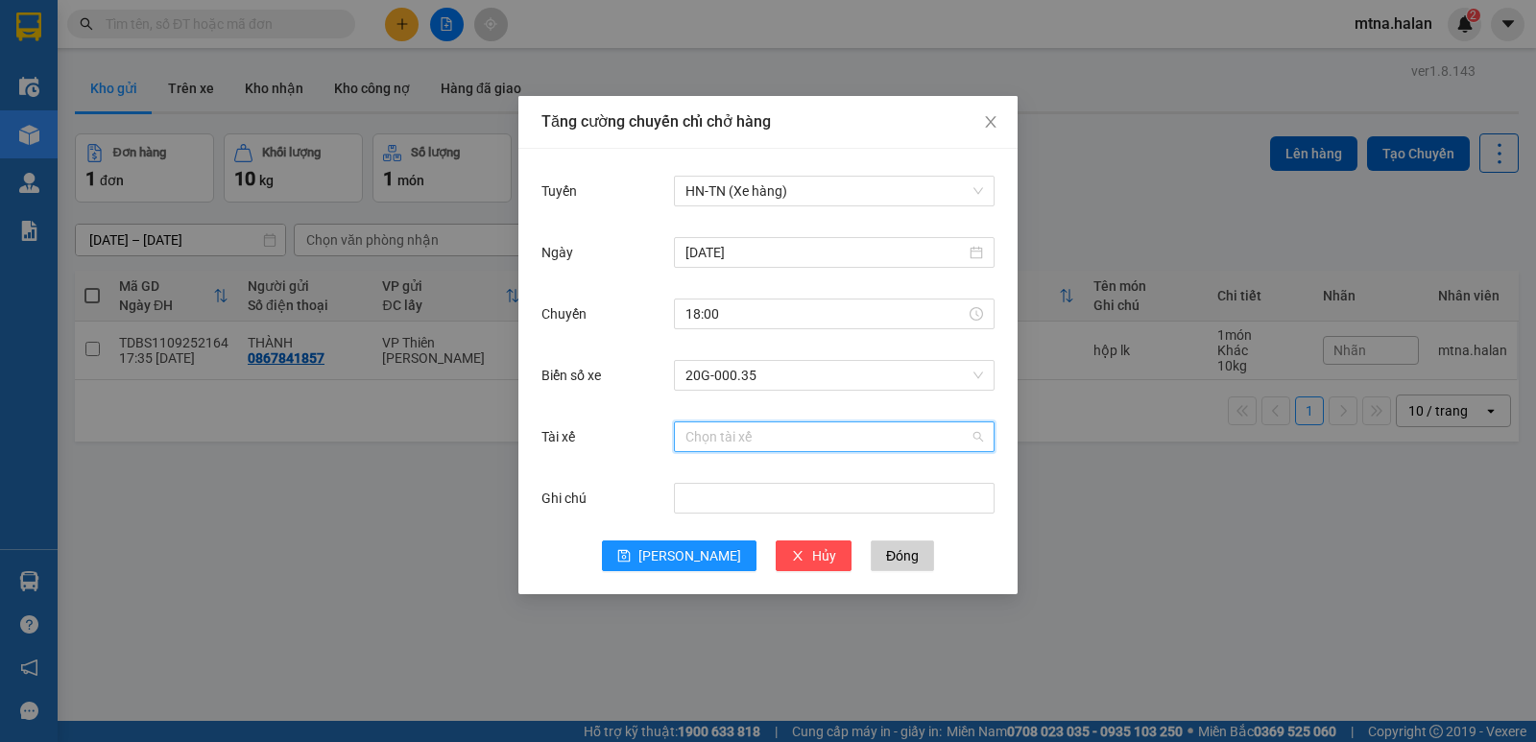
click at [795, 438] on input "Tài xế" at bounding box center [827, 436] width 284 height 29
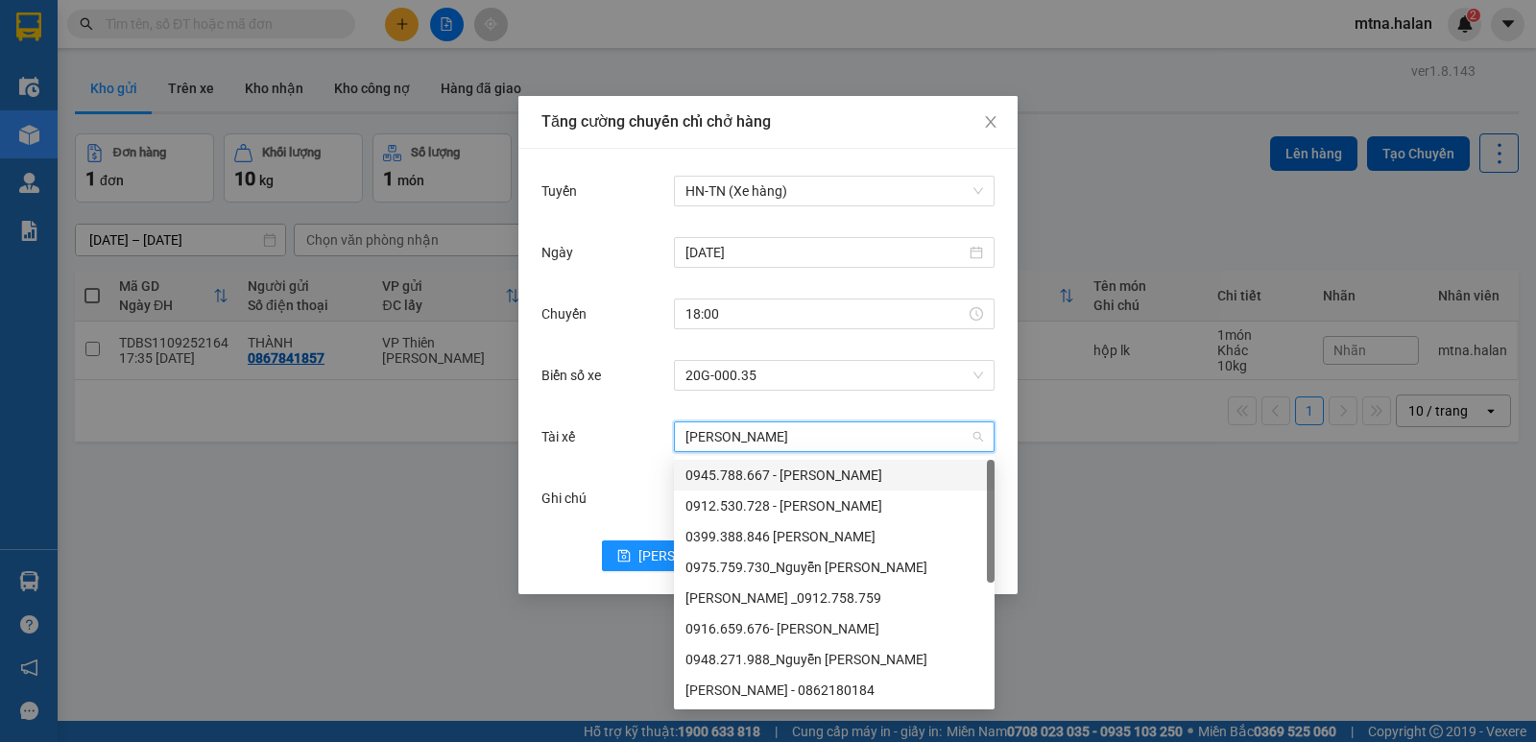
type input "nguyễn quô"
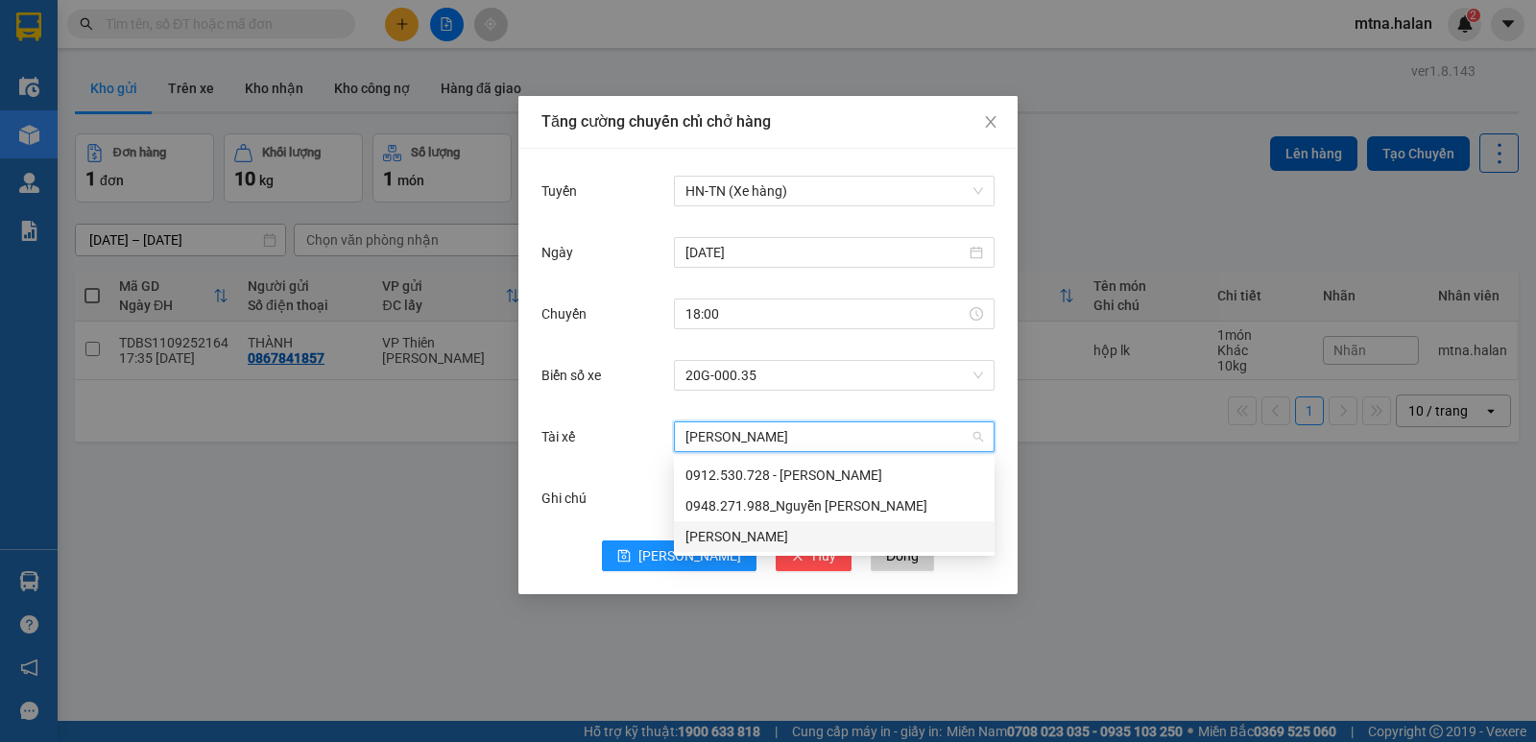
click at [780, 532] on div "[PERSON_NAME]" at bounding box center [834, 536] width 298 height 21
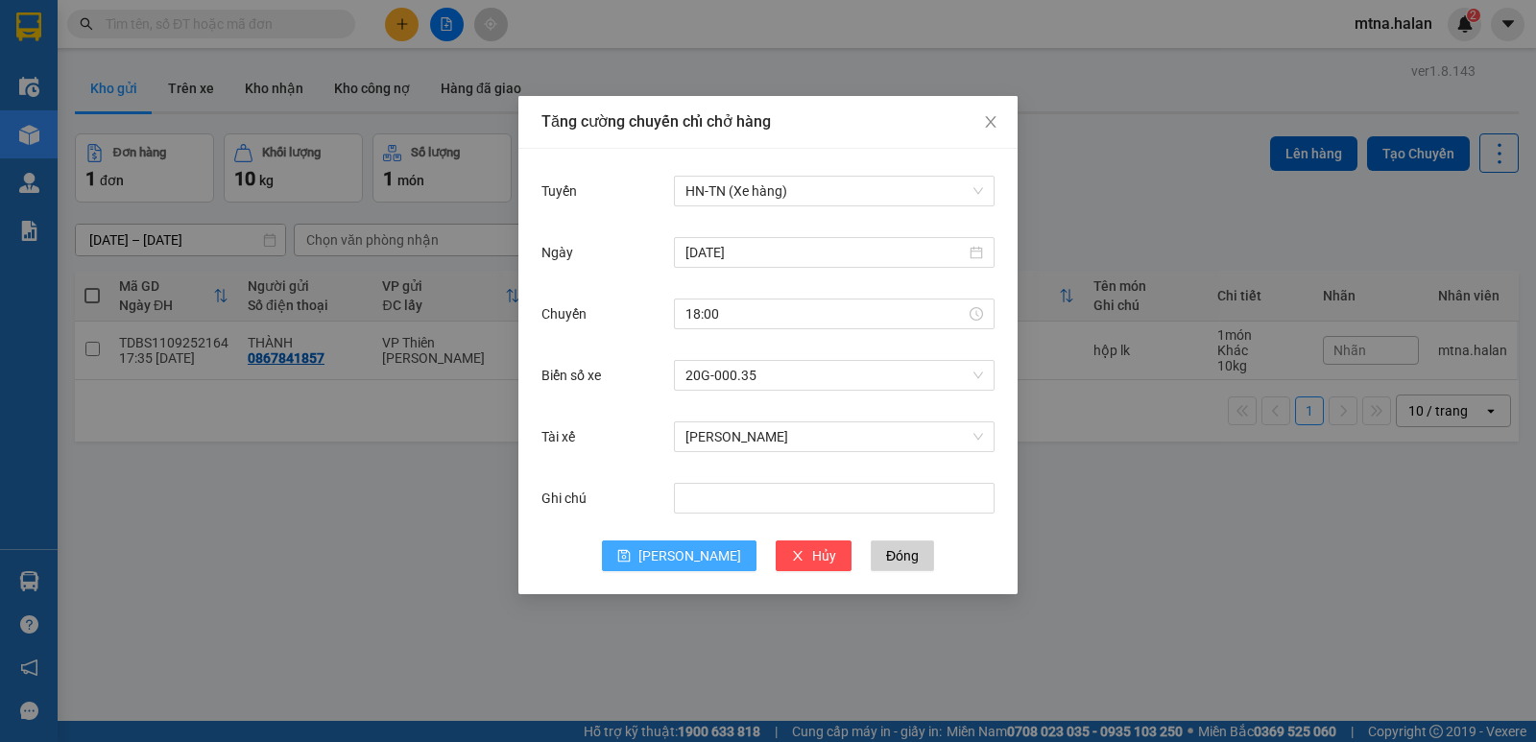
click at [692, 551] on span "[PERSON_NAME]" at bounding box center [689, 555] width 103 height 21
click at [994, 120] on icon "close" at bounding box center [990, 122] width 11 height 12
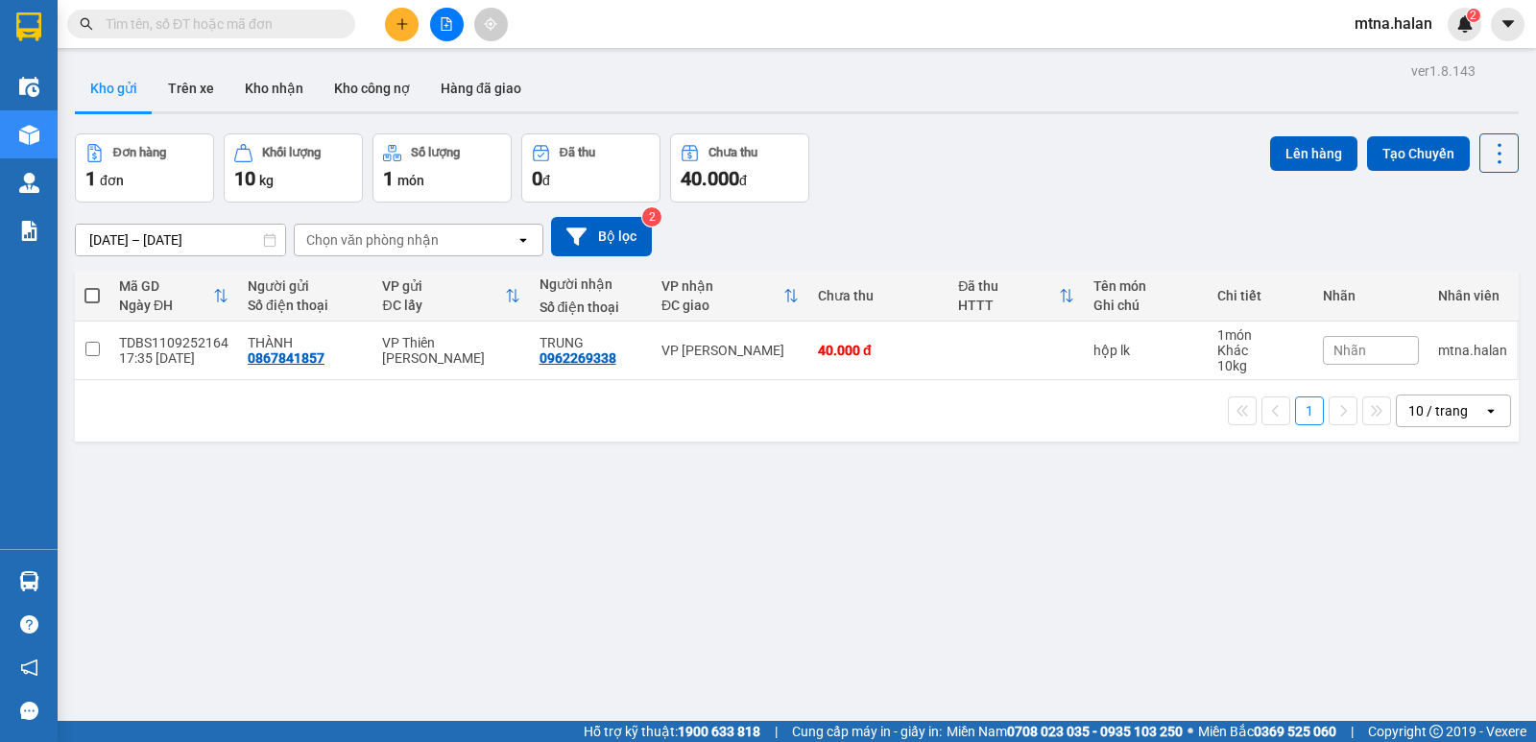
click at [93, 296] on span at bounding box center [91, 295] width 15 height 15
click at [92, 286] on input "checkbox" at bounding box center [92, 286] width 0 height 0
checkbox input "true"
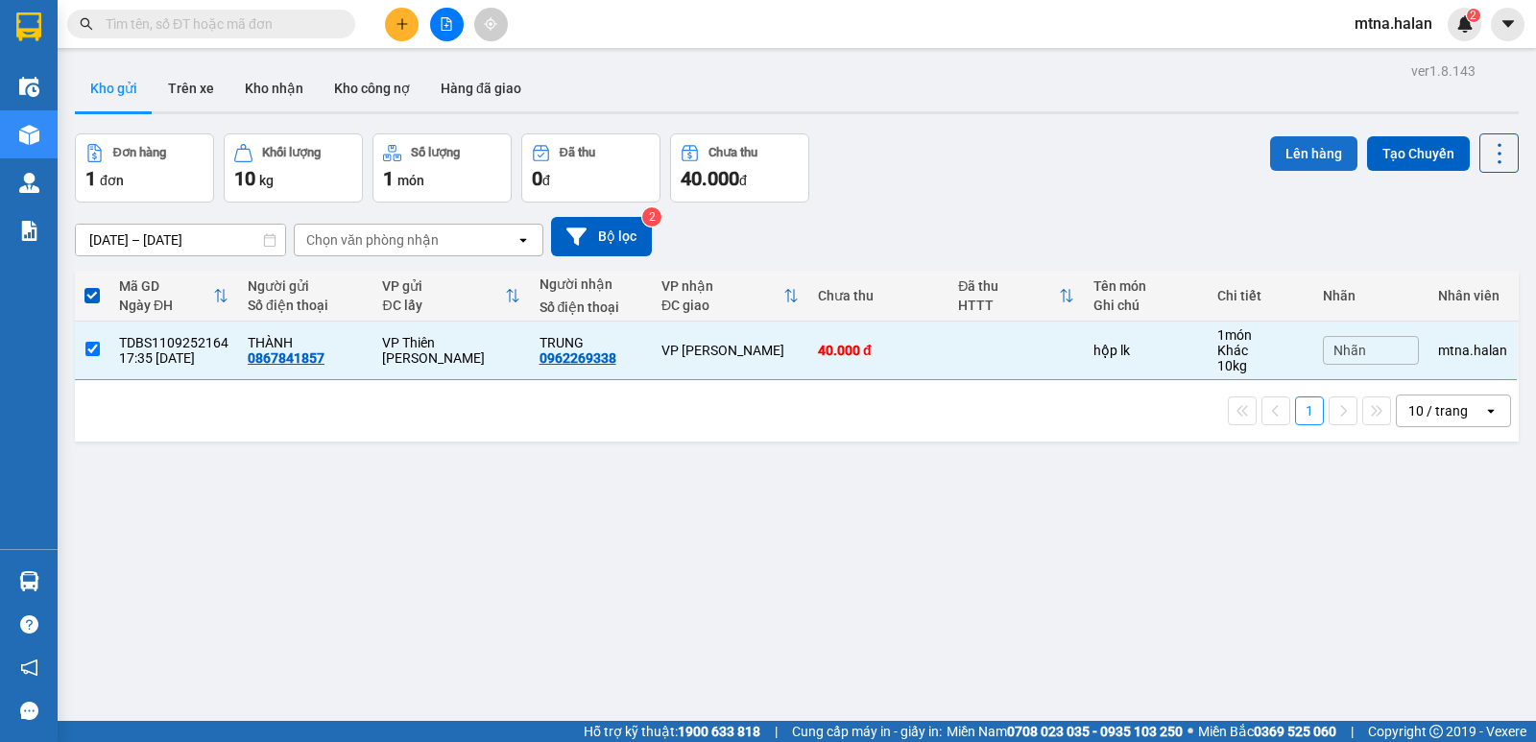
click at [1291, 148] on button "Lên hàng" at bounding box center [1313, 153] width 87 height 35
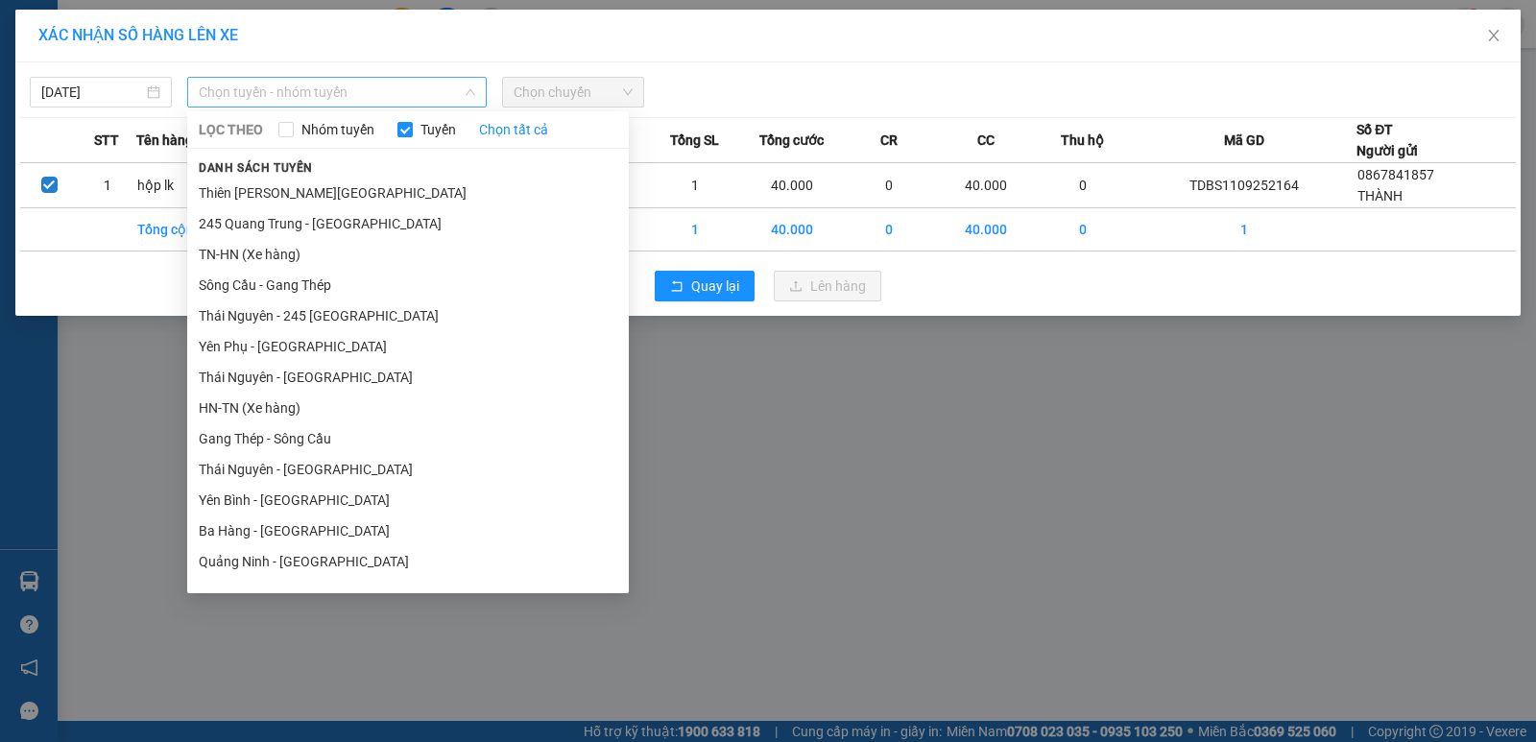
click at [370, 87] on span "Chọn tuyến - nhóm tuyến" at bounding box center [337, 92] width 276 height 29
click at [274, 401] on li "HN-TN (Xe hàng)" at bounding box center [408, 408] width 442 height 31
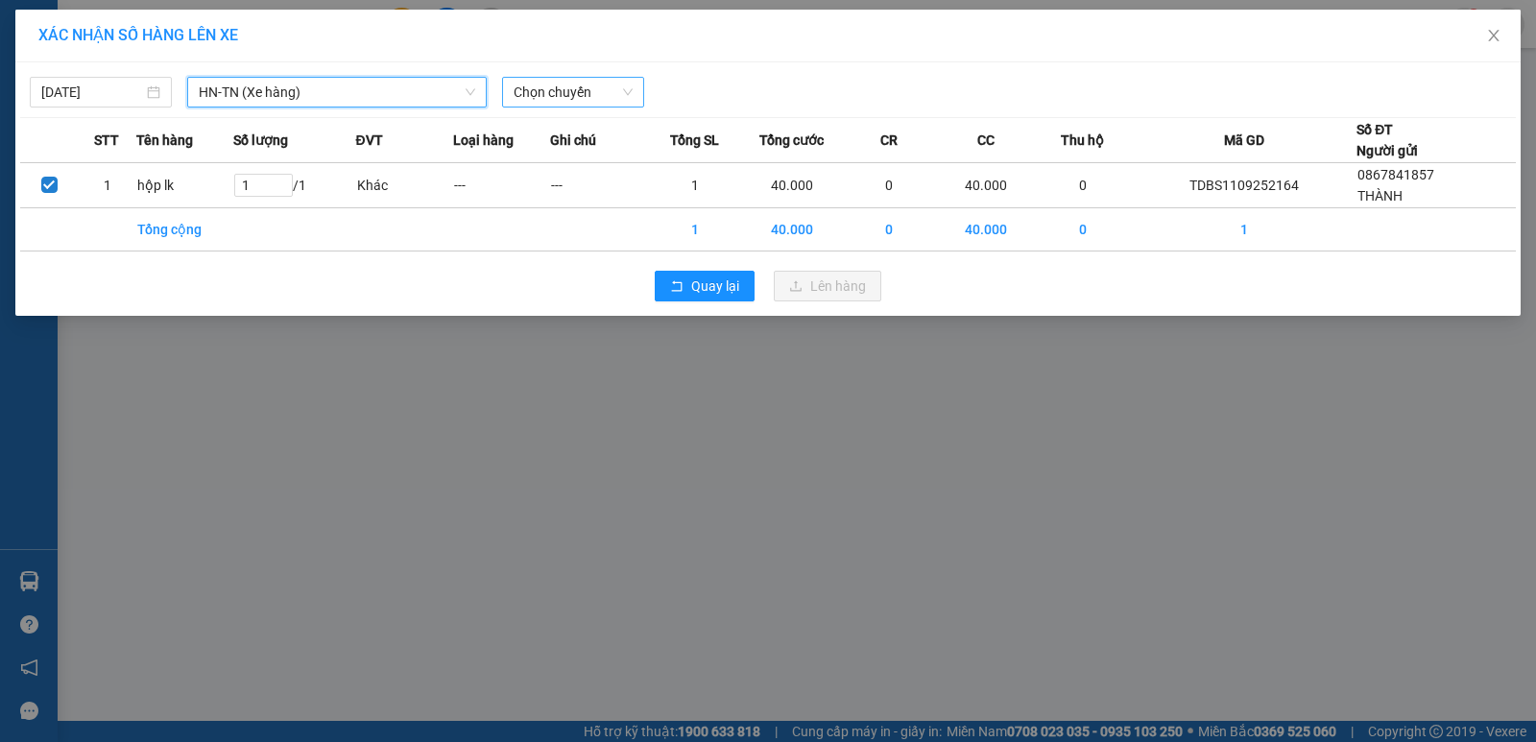
click at [590, 85] on span "Chọn chuyến" at bounding box center [573, 92] width 119 height 29
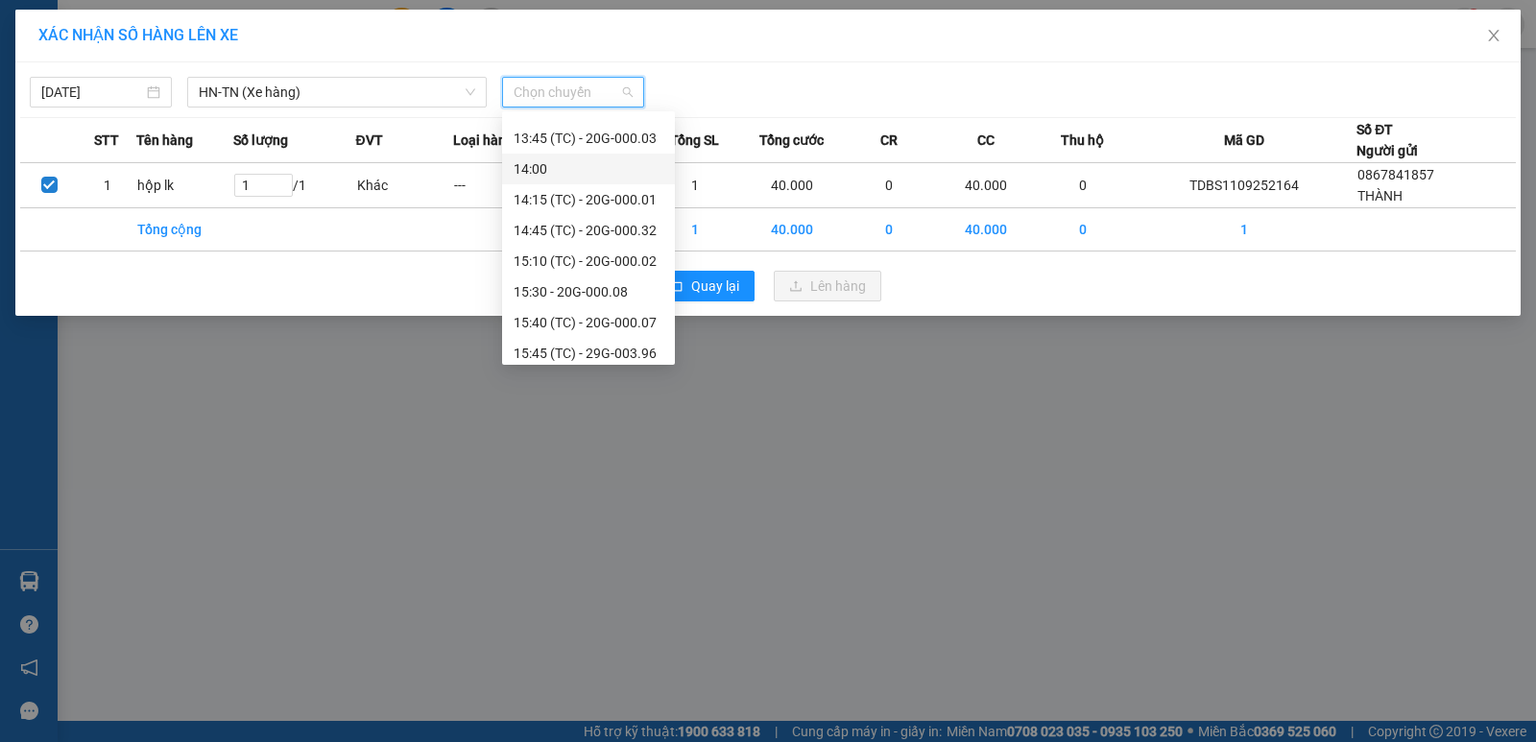
scroll to position [864, 0]
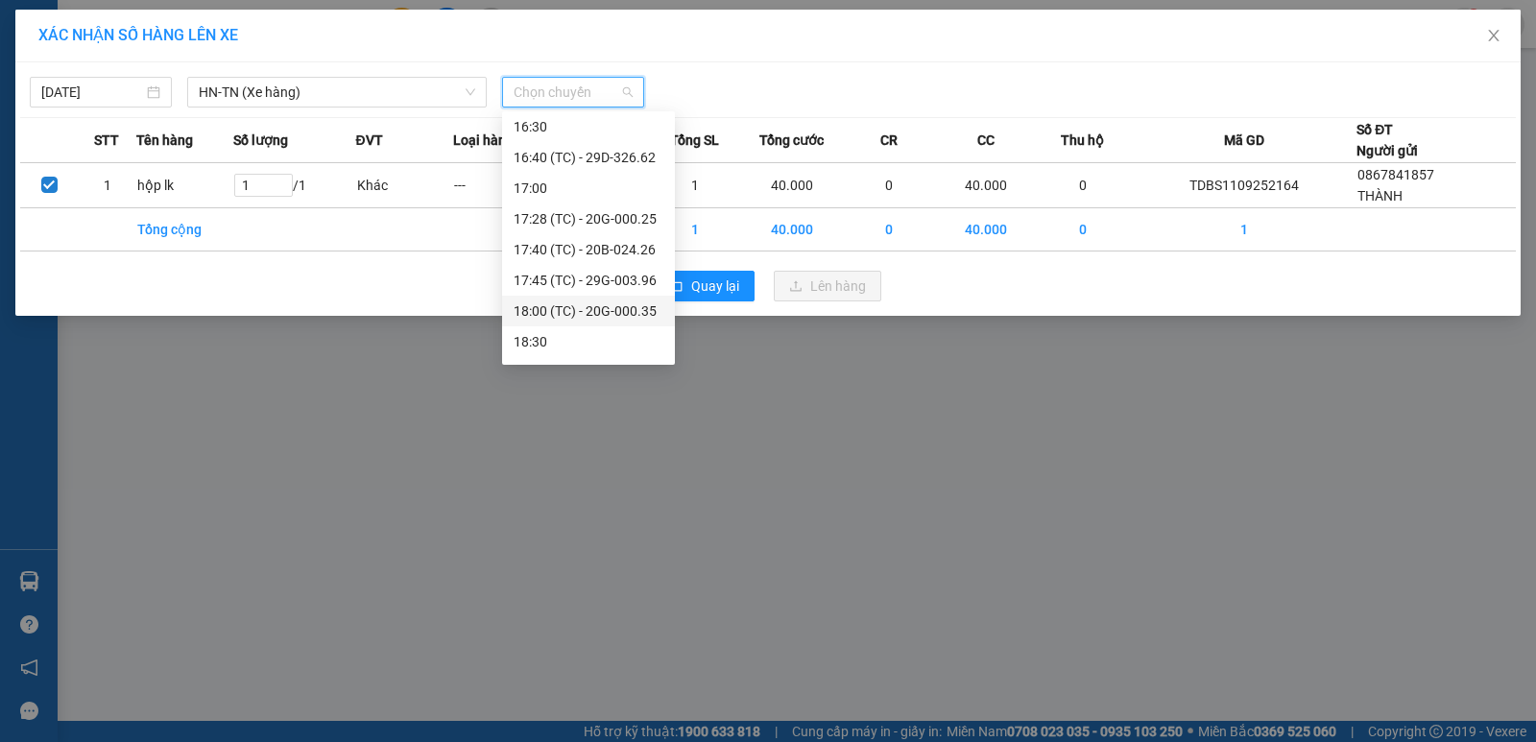
click at [556, 310] on div "18:00 (TC) - 20G-000.35" at bounding box center [589, 311] width 150 height 21
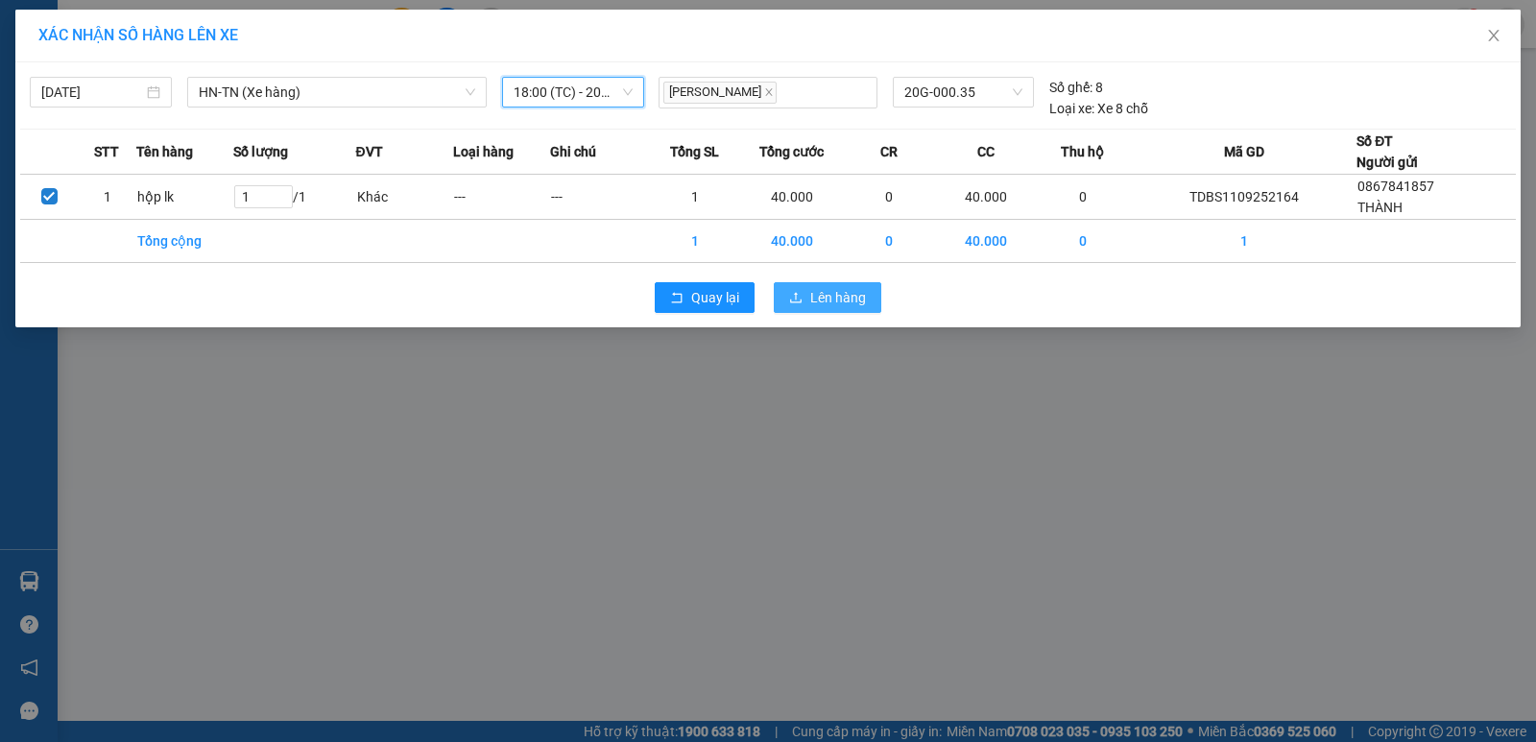
click at [851, 301] on span "Lên hàng" at bounding box center [838, 297] width 56 height 21
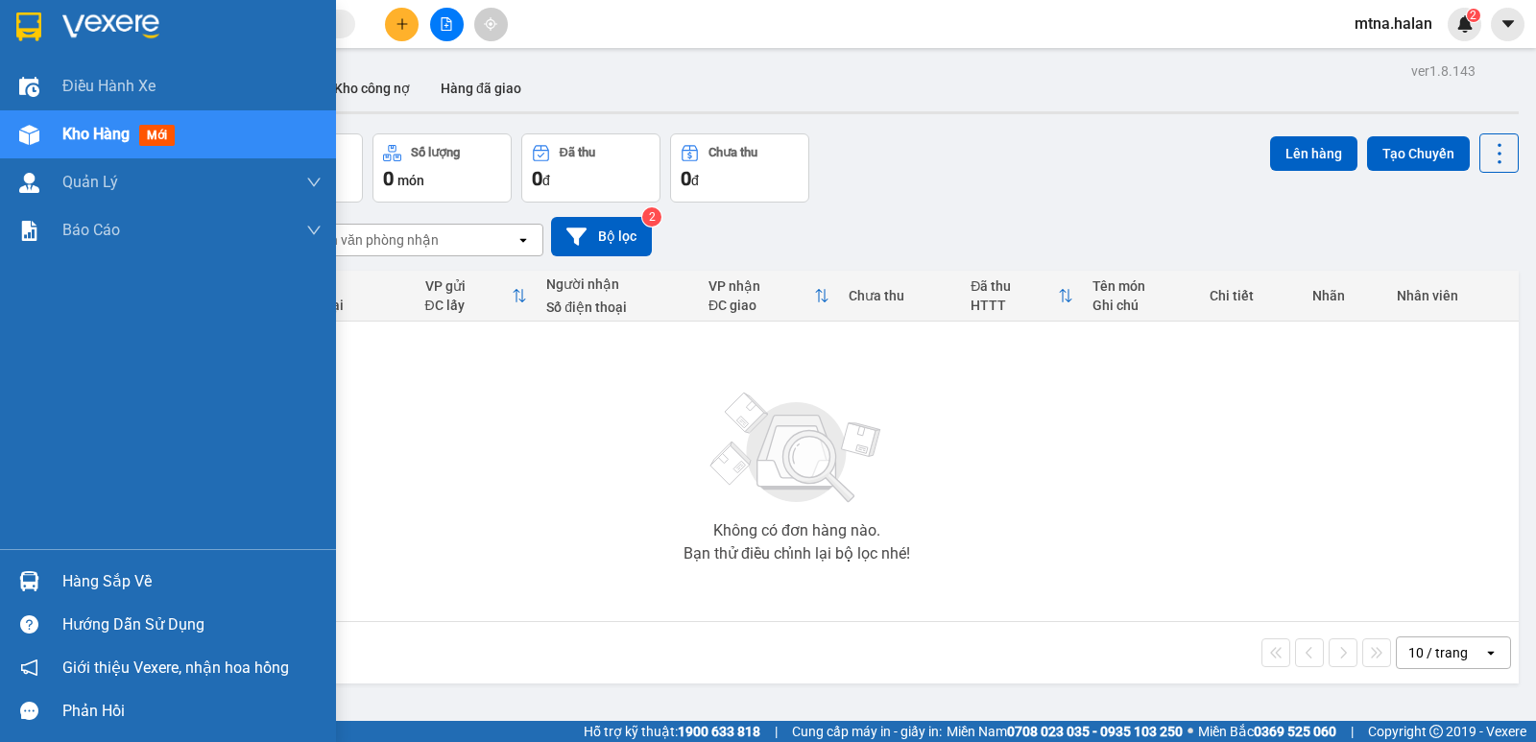
click at [21, 587] on img at bounding box center [29, 581] width 20 height 20
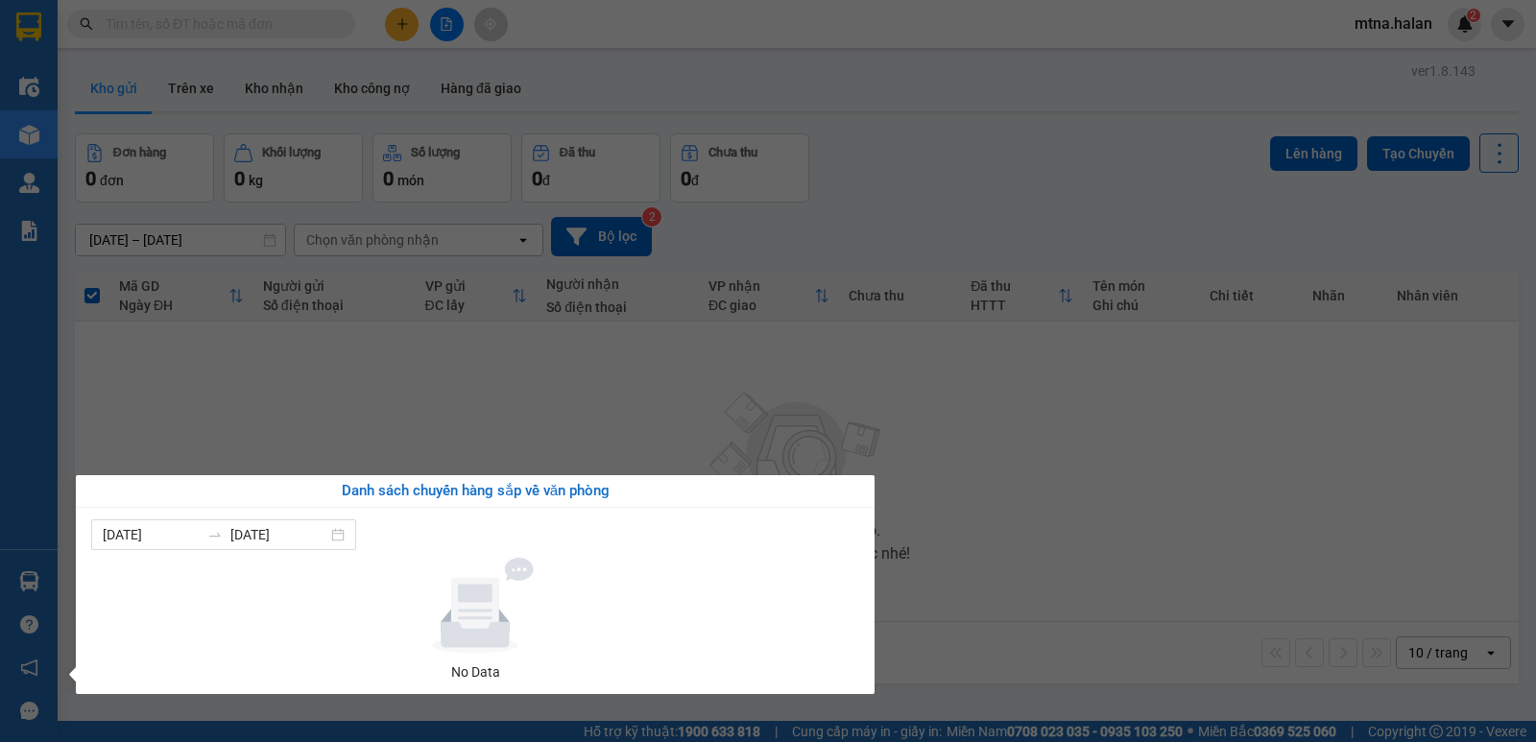
click at [995, 457] on section "Kết quả tìm kiếm ( 0 ) Bộ lọc No Data mtna.halan 2 Điều hành xe Kho hàng mới Qu…" at bounding box center [768, 371] width 1536 height 742
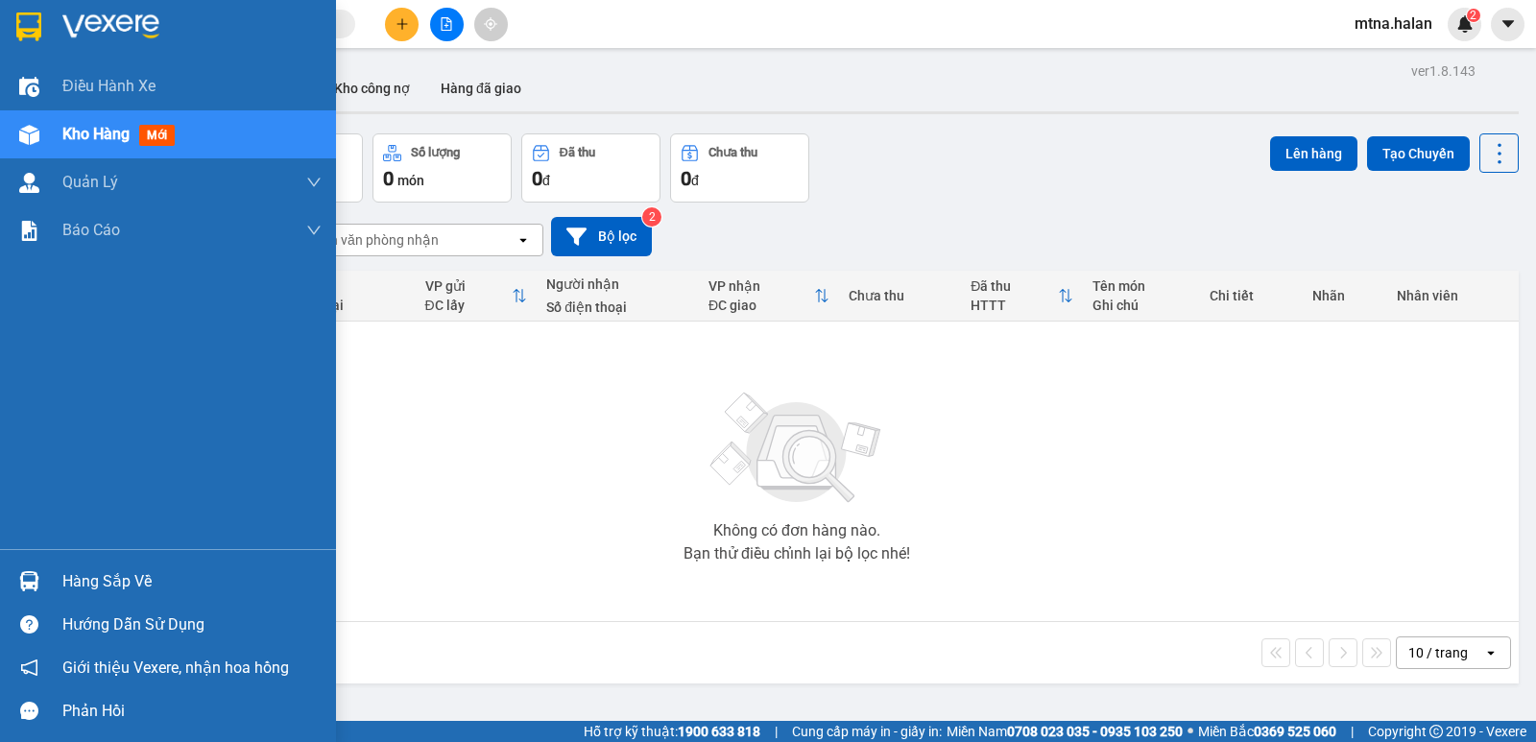
click at [26, 128] on img at bounding box center [29, 135] width 20 height 20
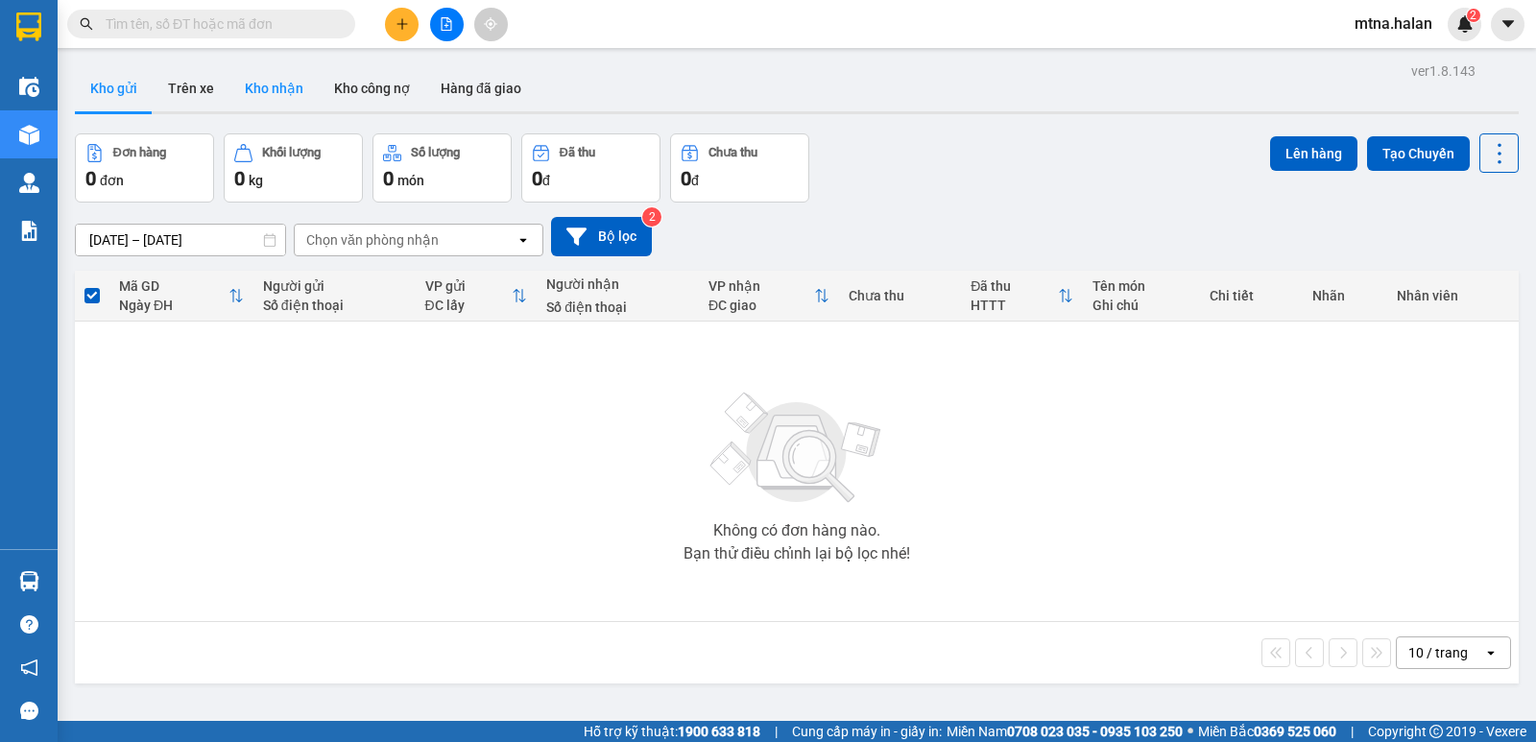
click at [272, 80] on button "Kho nhận" at bounding box center [273, 88] width 89 height 46
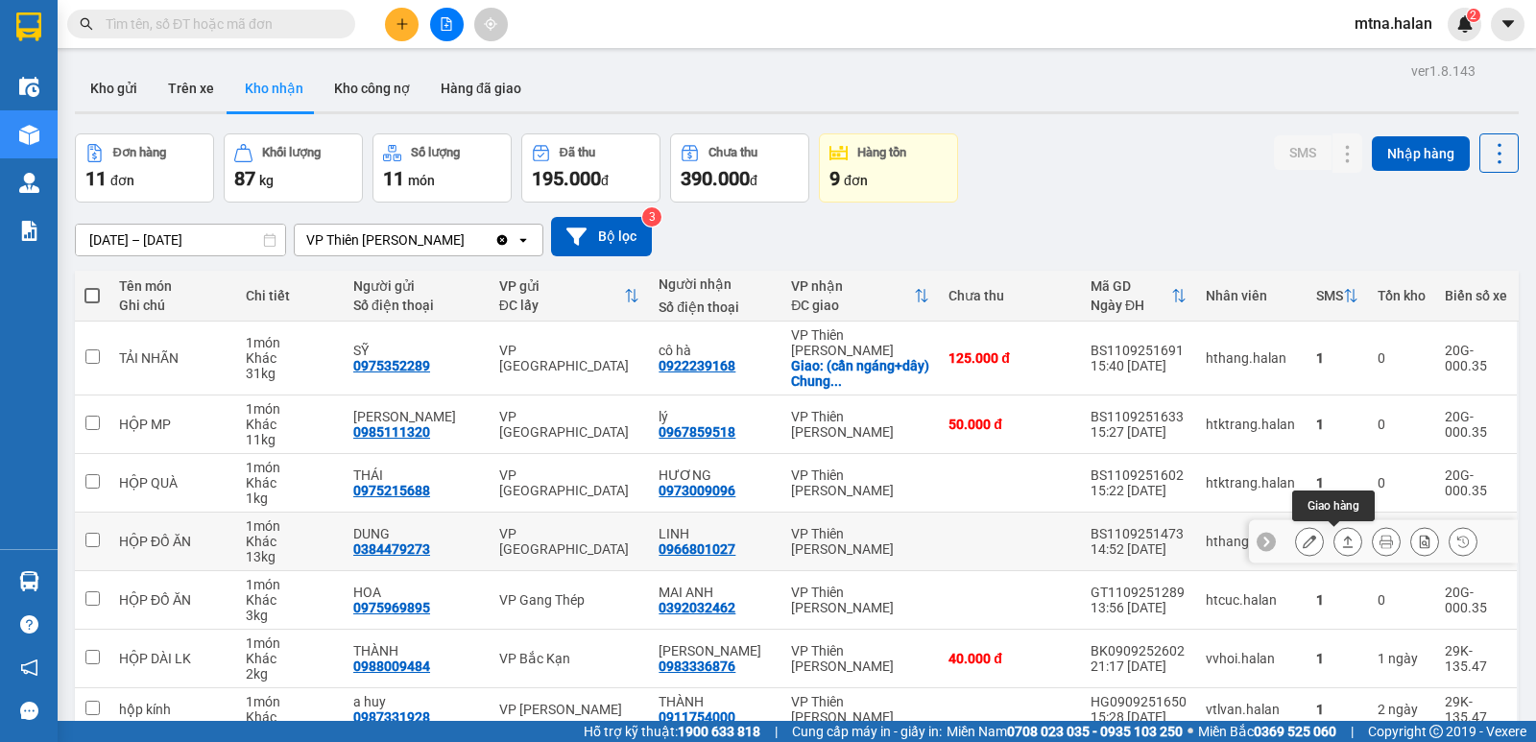
click at [1341, 542] on icon at bounding box center [1347, 541] width 13 height 13
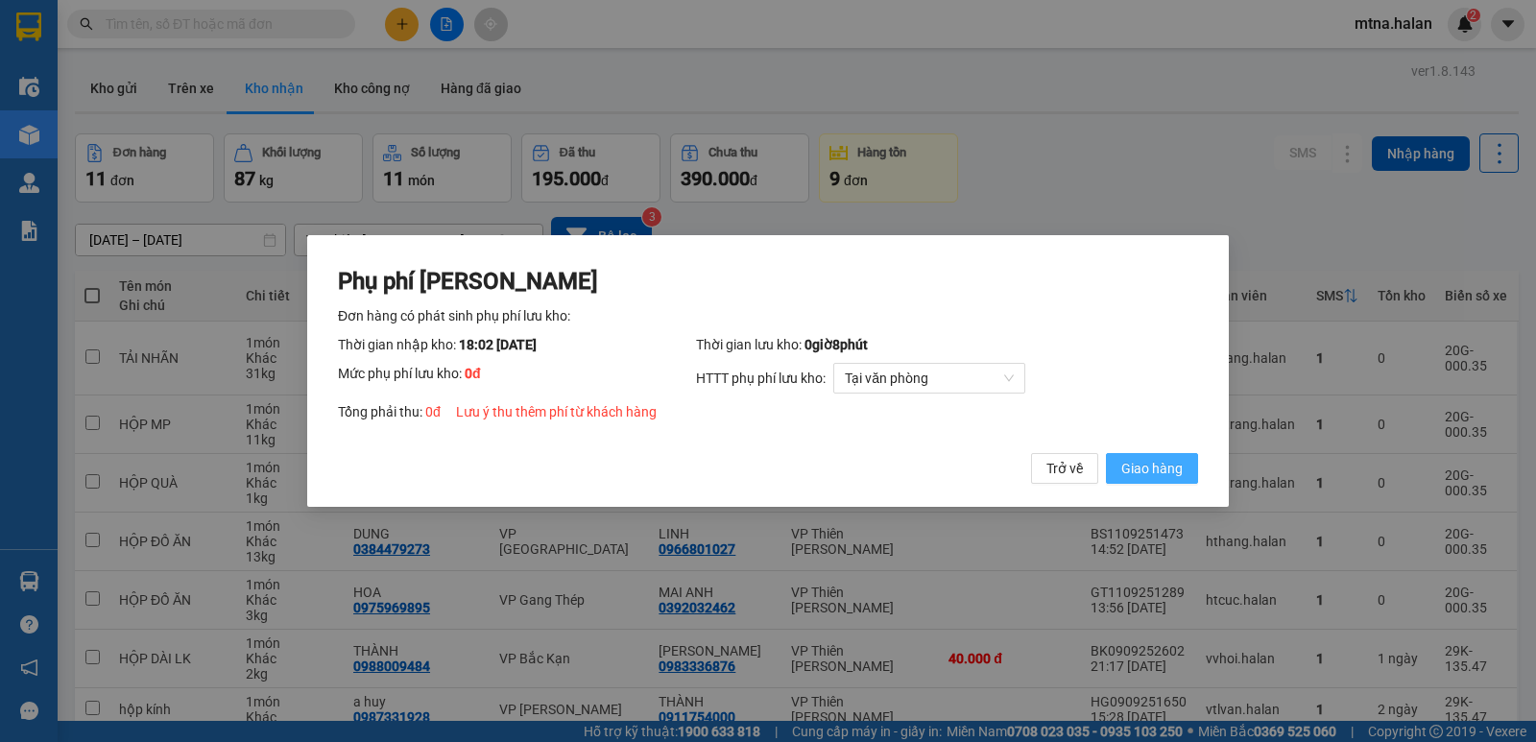
click at [1154, 461] on span "Giao hàng" at bounding box center [1151, 468] width 61 height 21
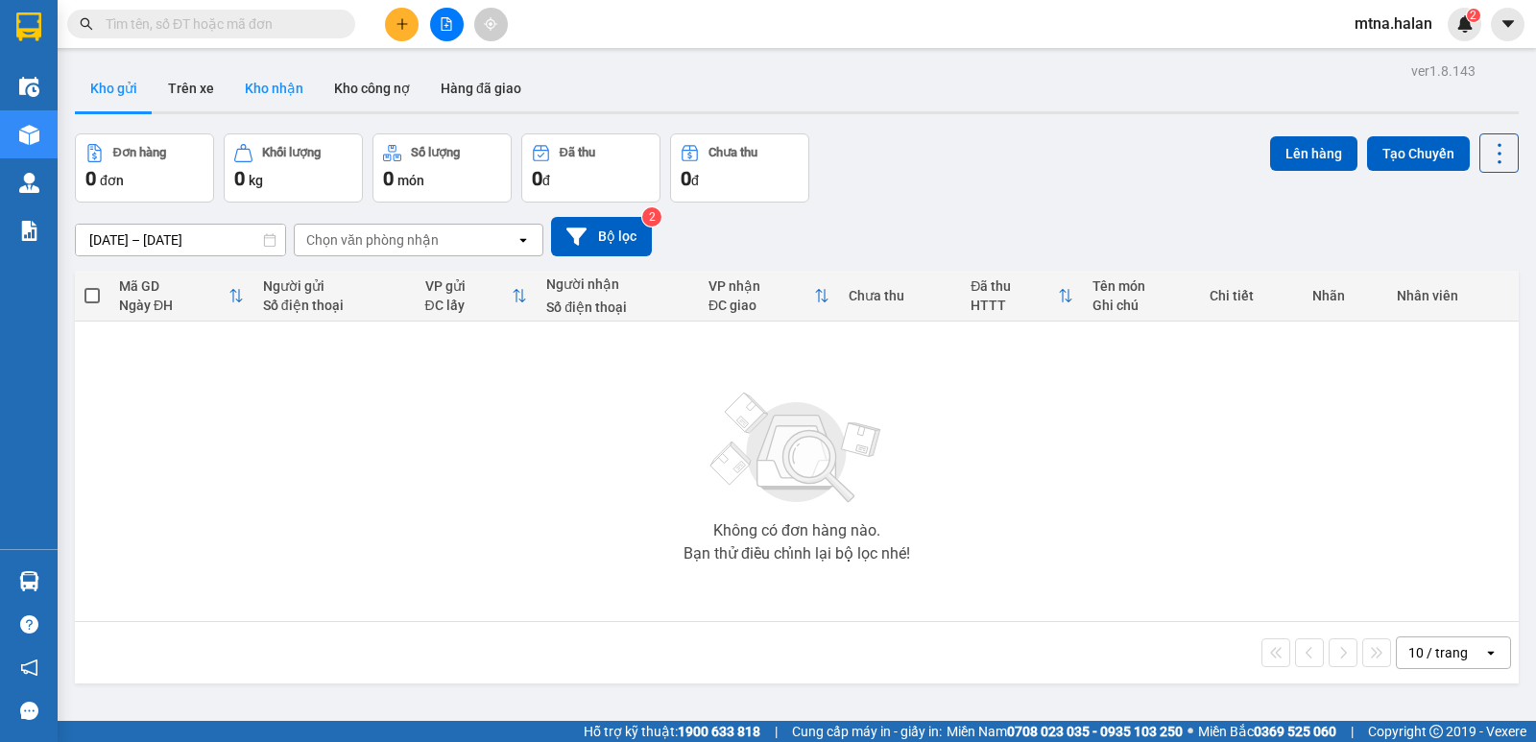
click at [274, 85] on button "Kho nhận" at bounding box center [273, 88] width 89 height 46
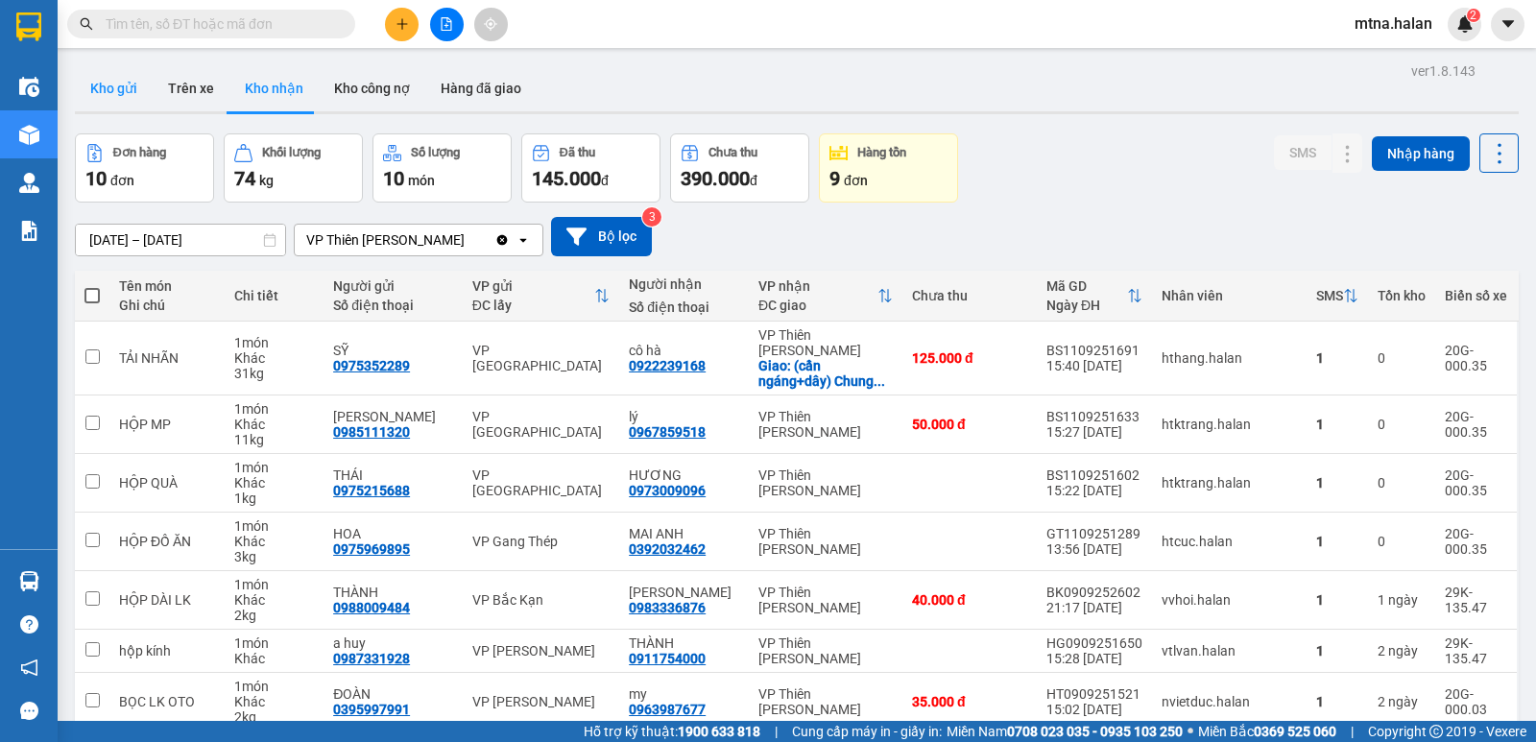
click at [108, 91] on button "Kho gửi" at bounding box center [114, 88] width 78 height 46
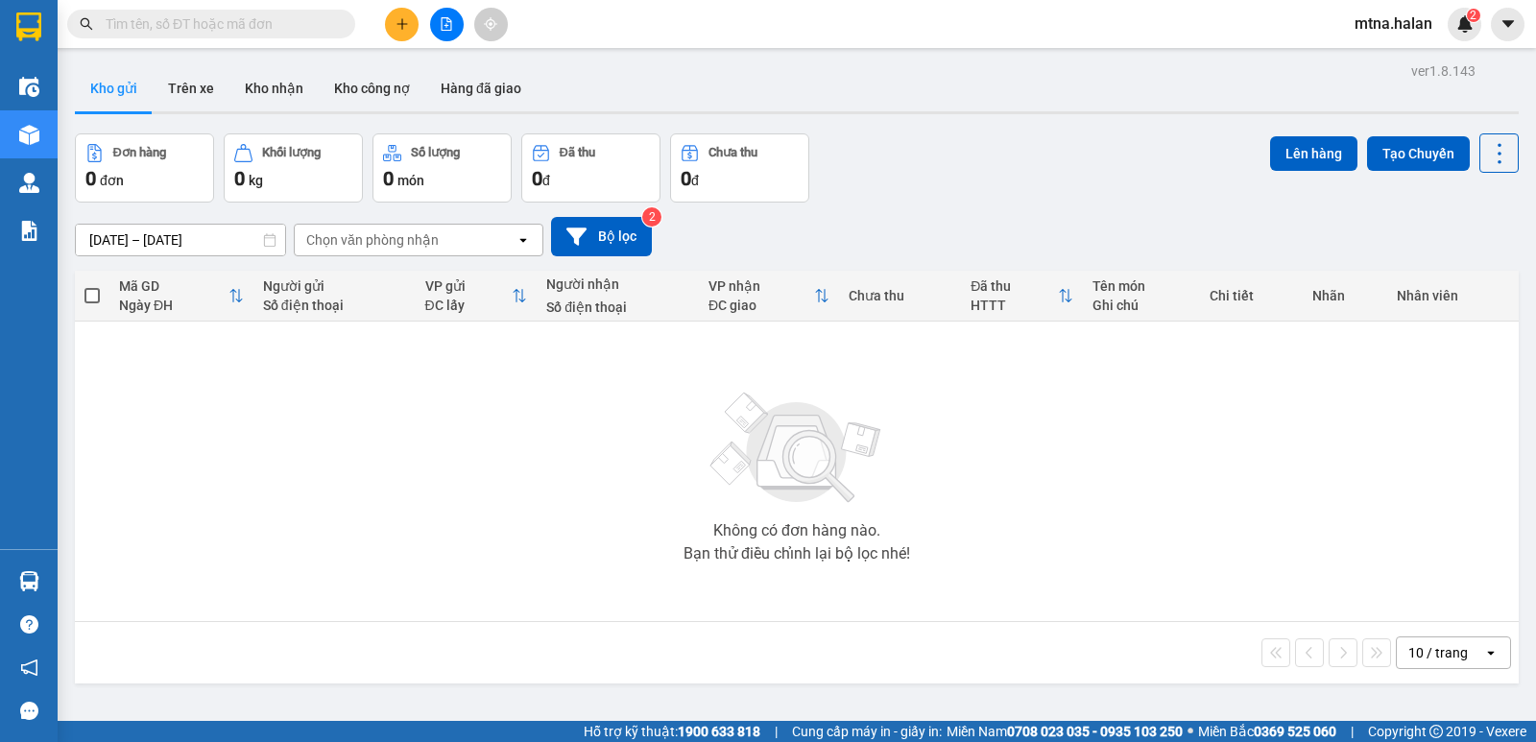
click at [310, 21] on input "text" at bounding box center [219, 23] width 227 height 21
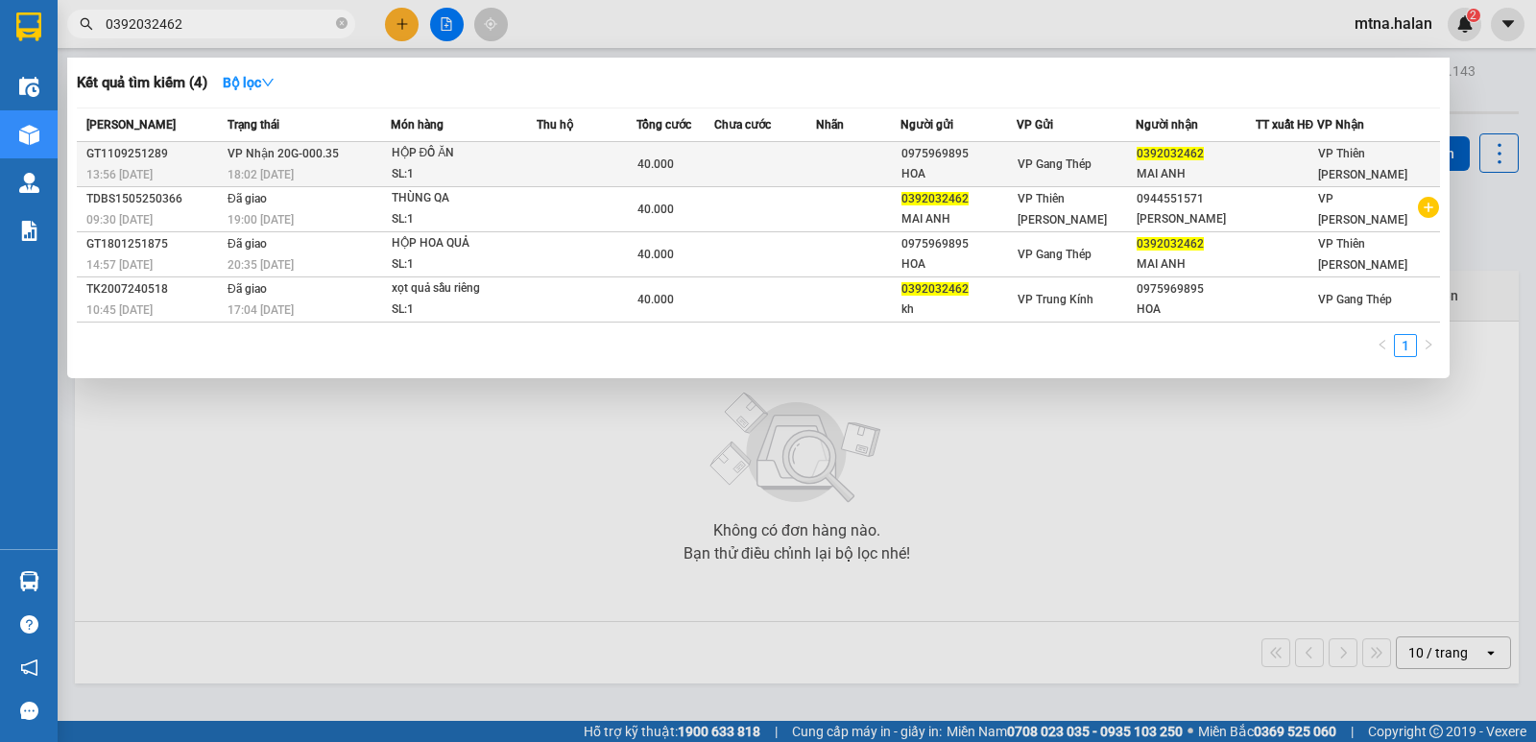
type input "0392032462"
click at [801, 162] on td at bounding box center [764, 164] width 101 height 45
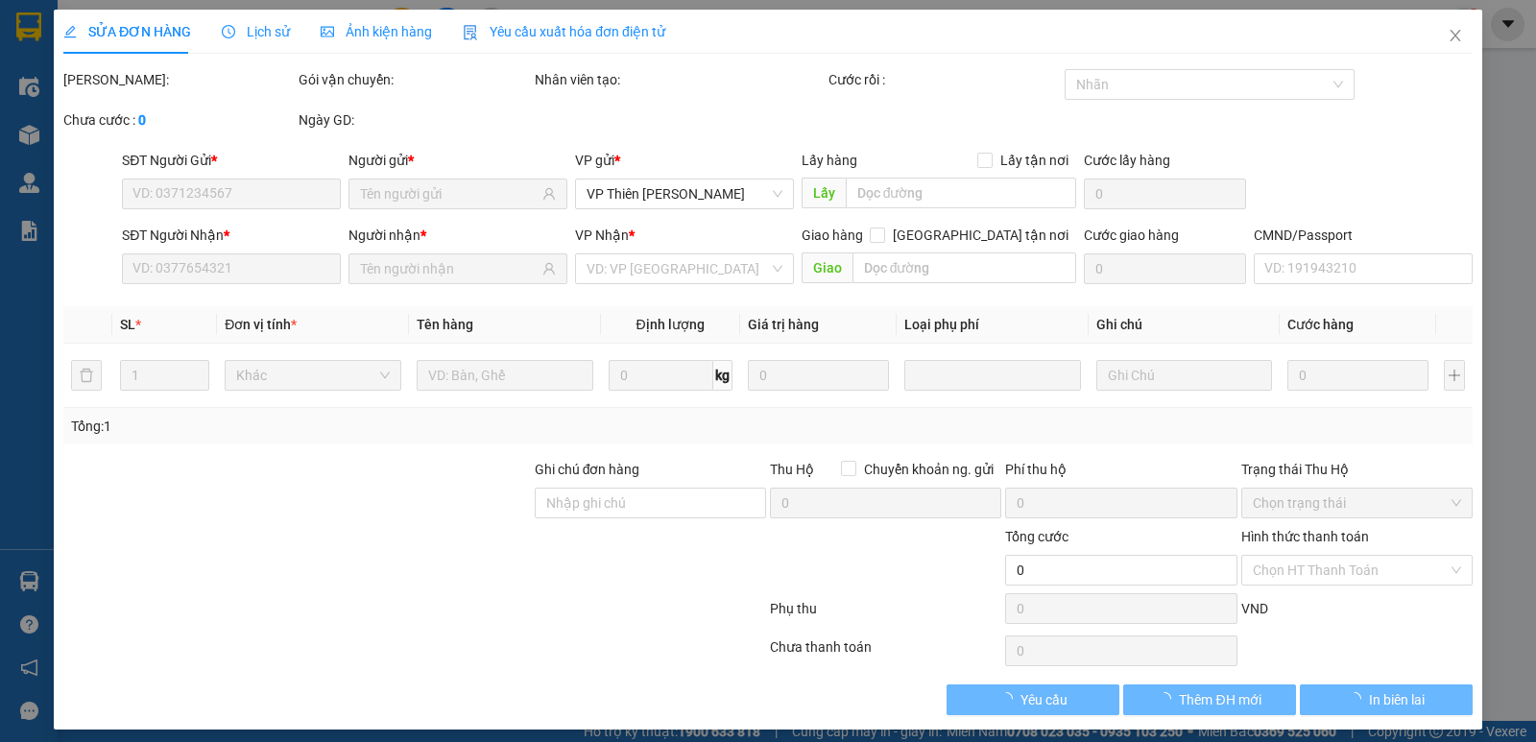
type input "0975969895"
type input "HOA"
type input "0392032462"
type input "MAI ANH"
type input "40.000"
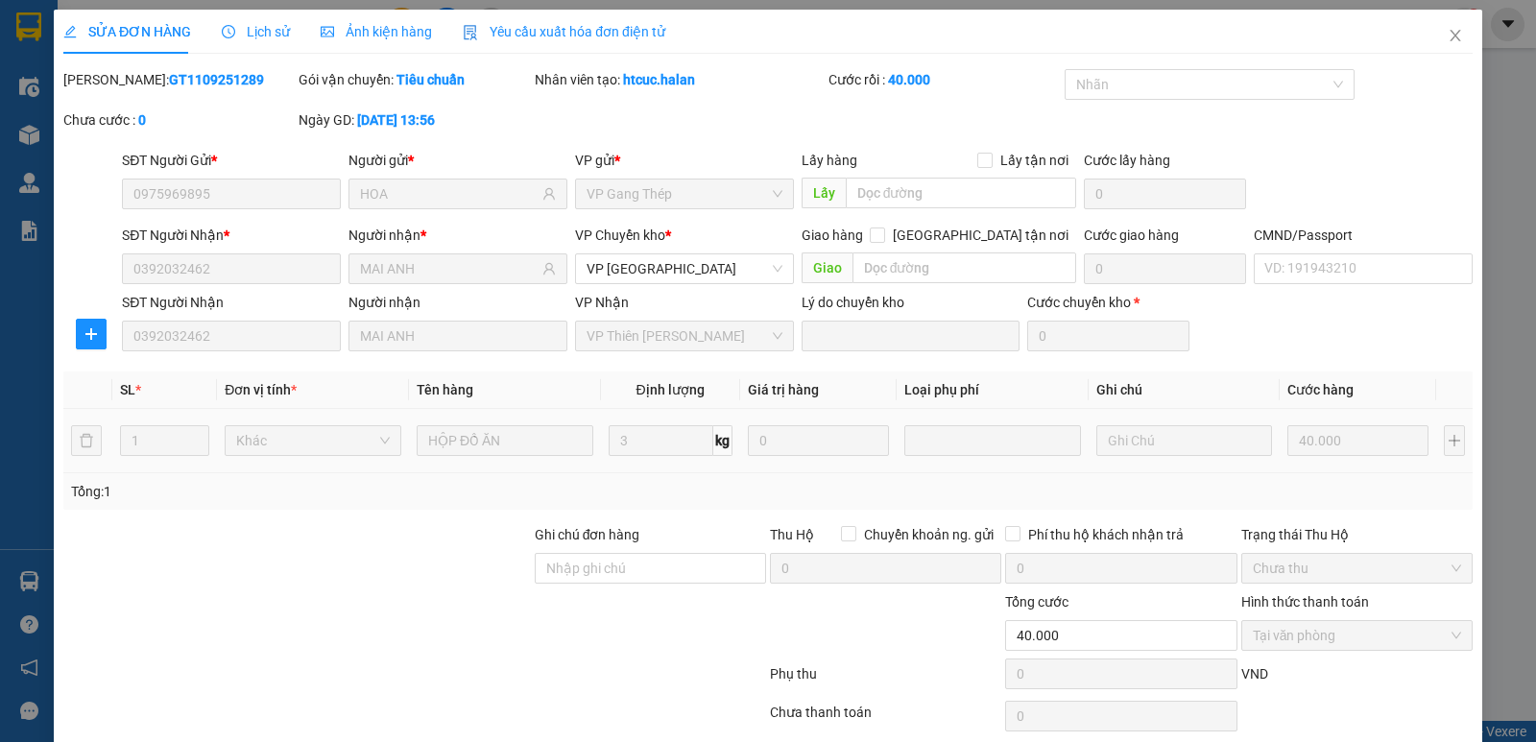
scroll to position [76, 0]
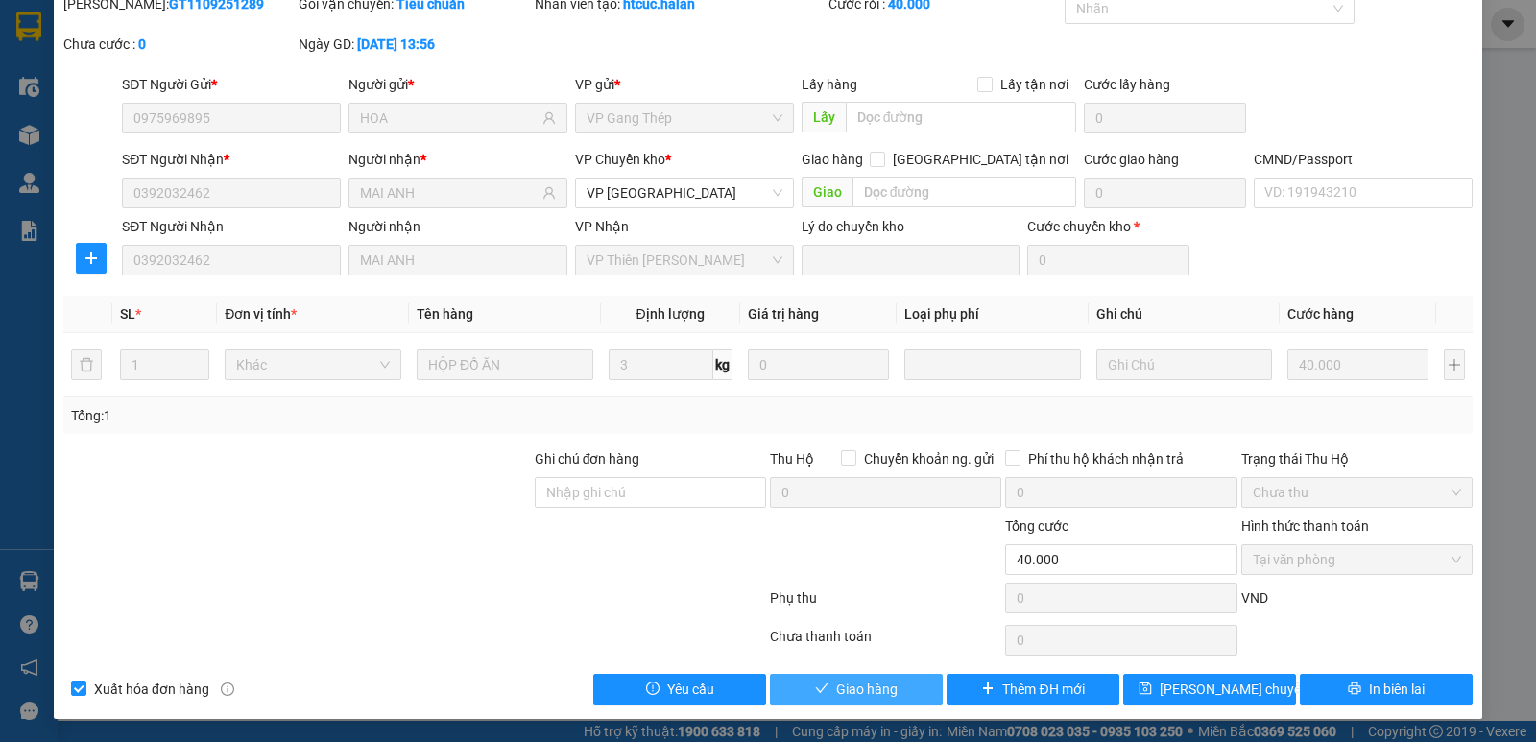
click at [836, 696] on span "Giao hàng" at bounding box center [866, 689] width 61 height 21
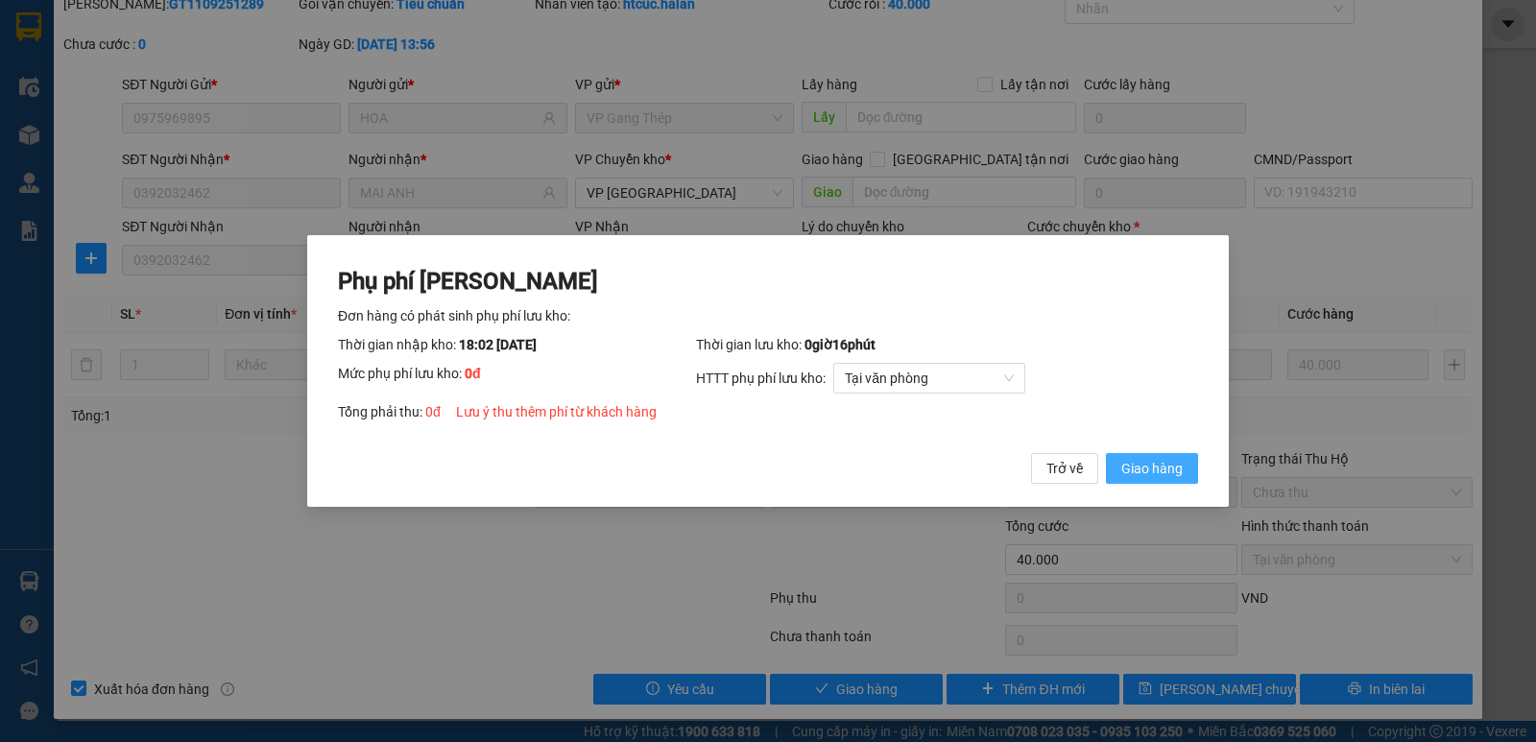
click at [1168, 460] on span "Giao hàng" at bounding box center [1151, 468] width 61 height 21
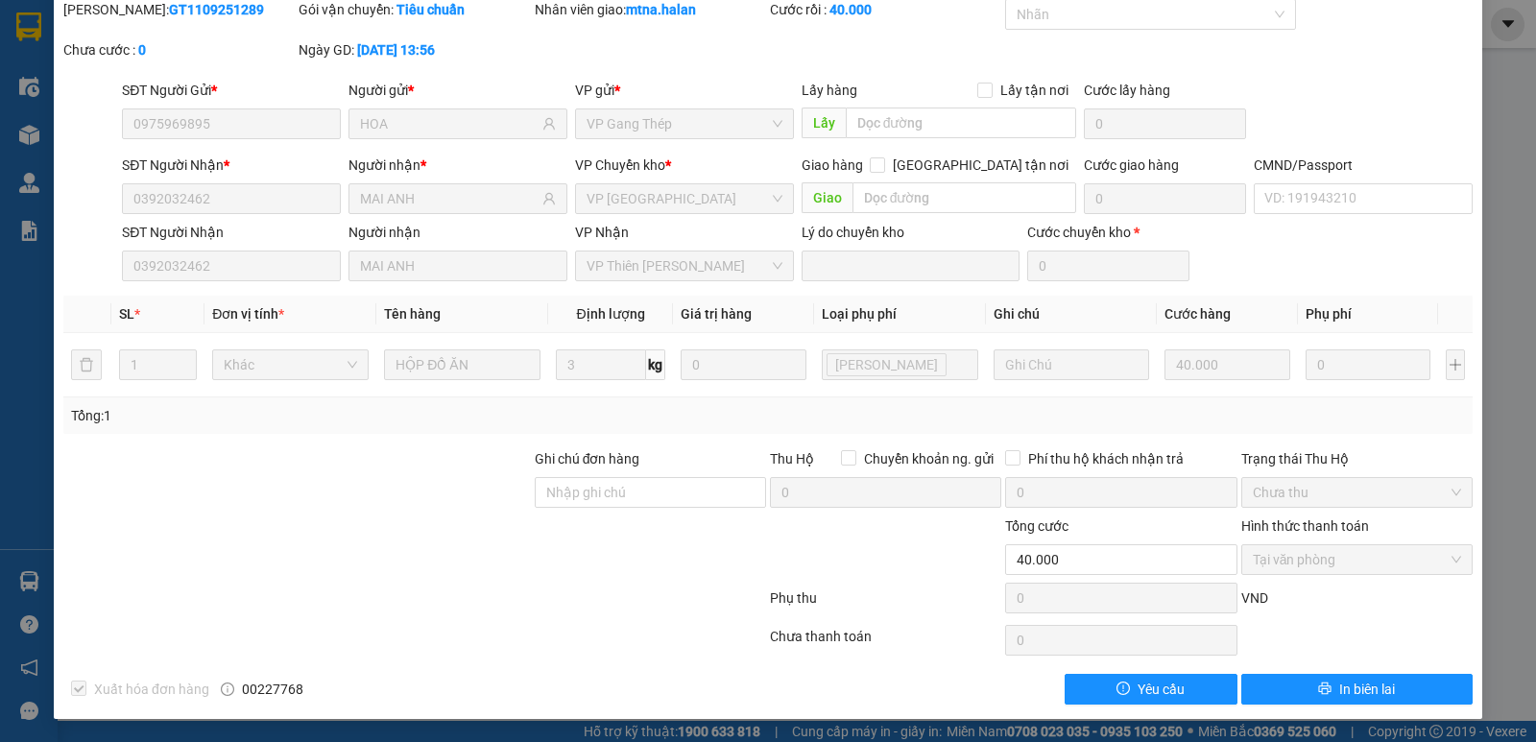
scroll to position [0, 0]
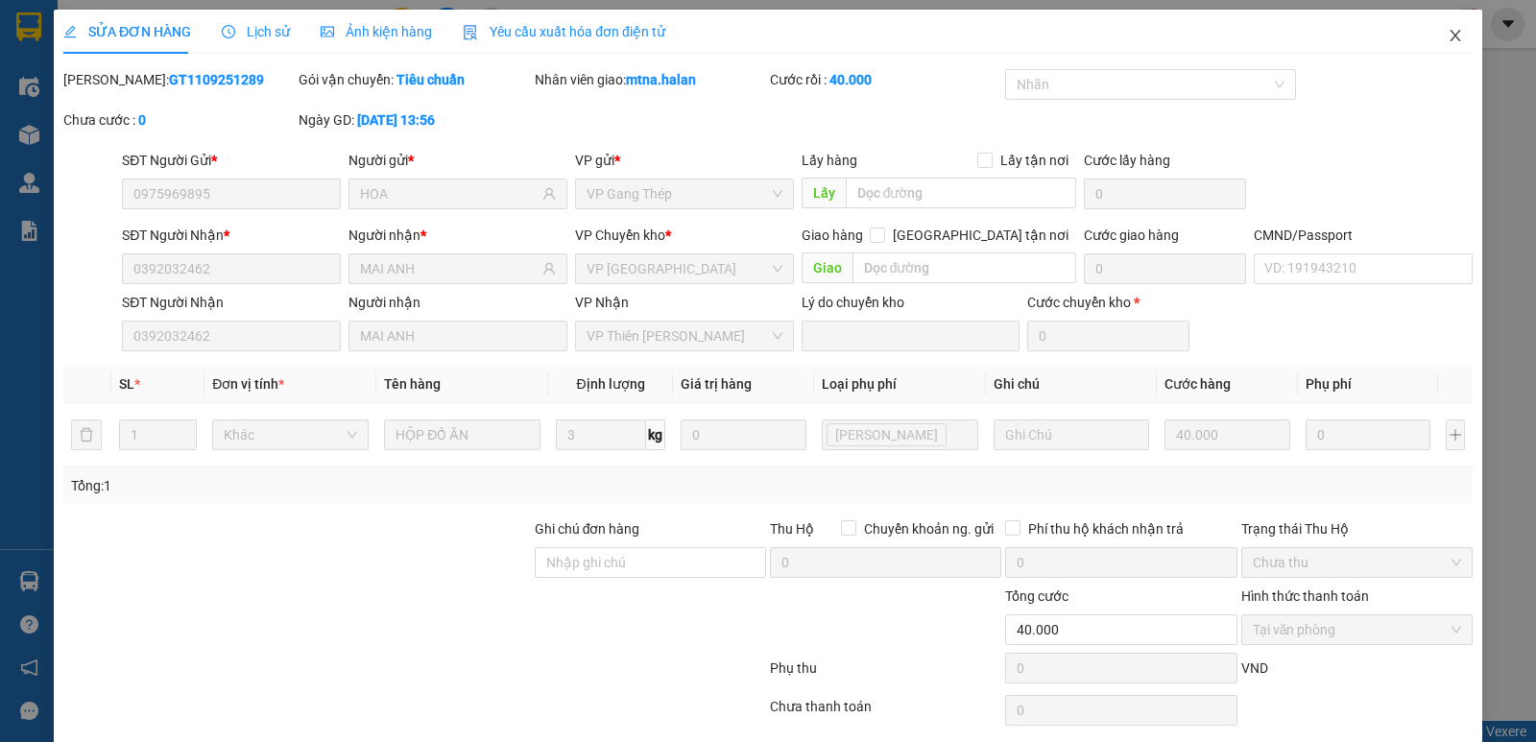
click at [1448, 43] on icon "close" at bounding box center [1455, 35] width 15 height 15
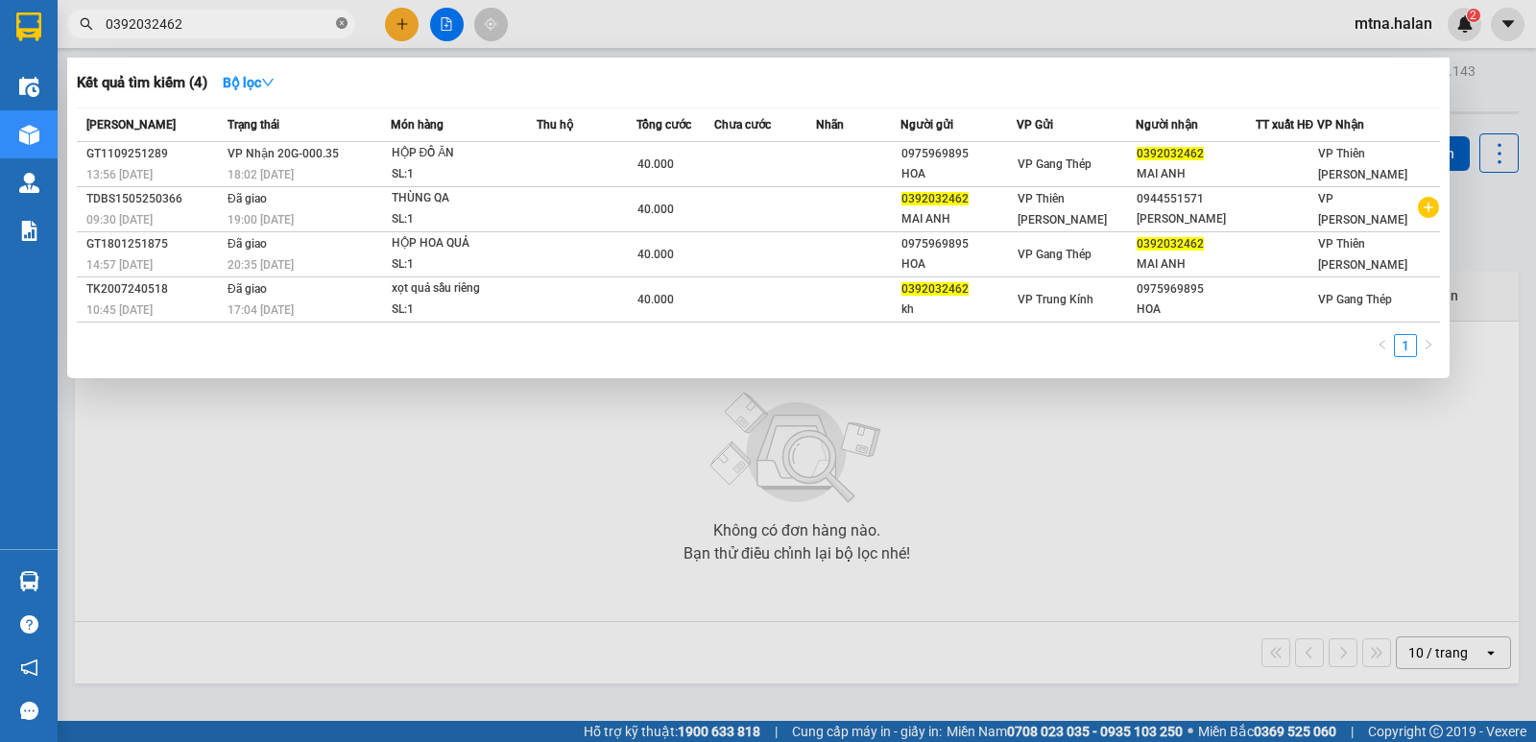
click at [344, 22] on icon "close-circle" at bounding box center [342, 23] width 12 height 12
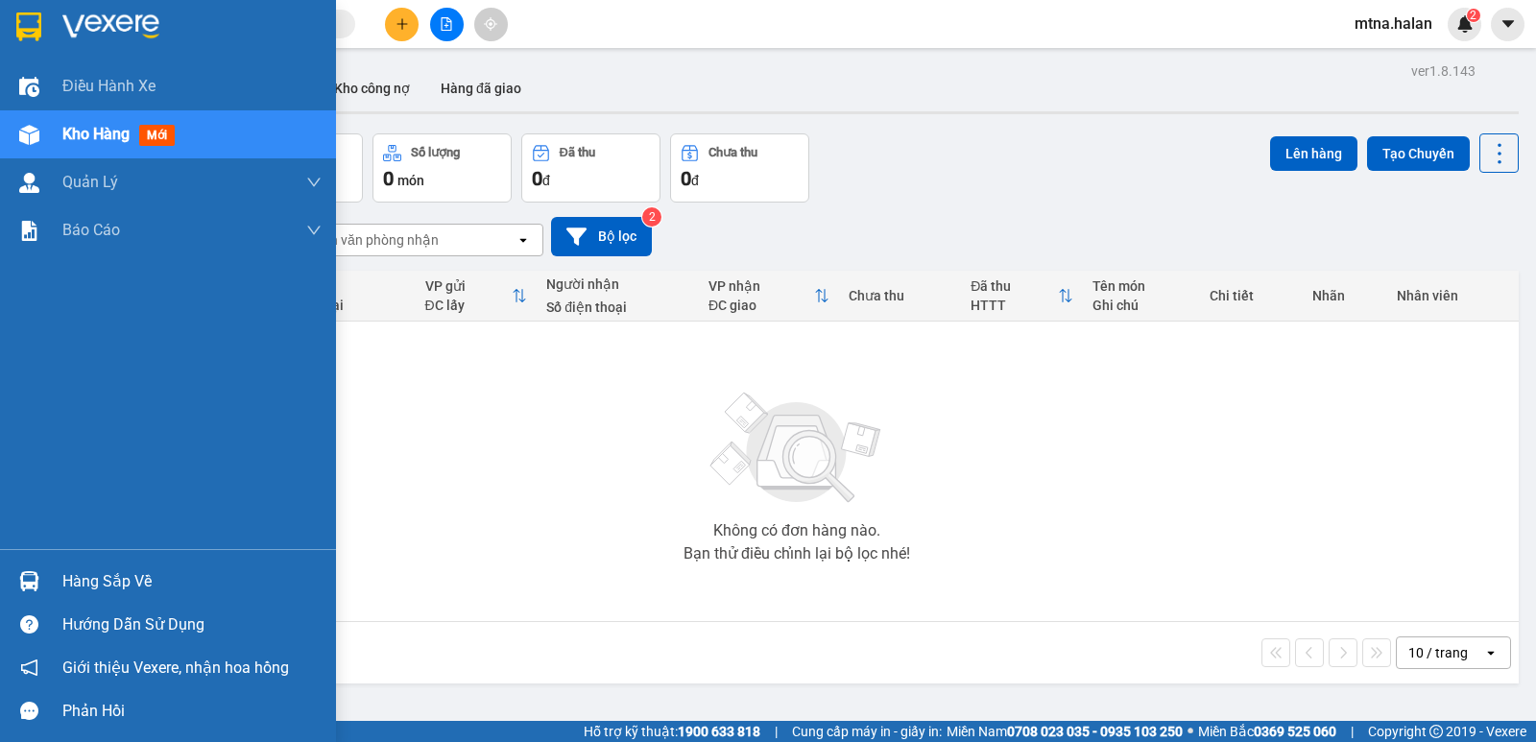
click at [32, 143] on img at bounding box center [29, 135] width 20 height 20
click at [32, 582] on img at bounding box center [29, 581] width 20 height 20
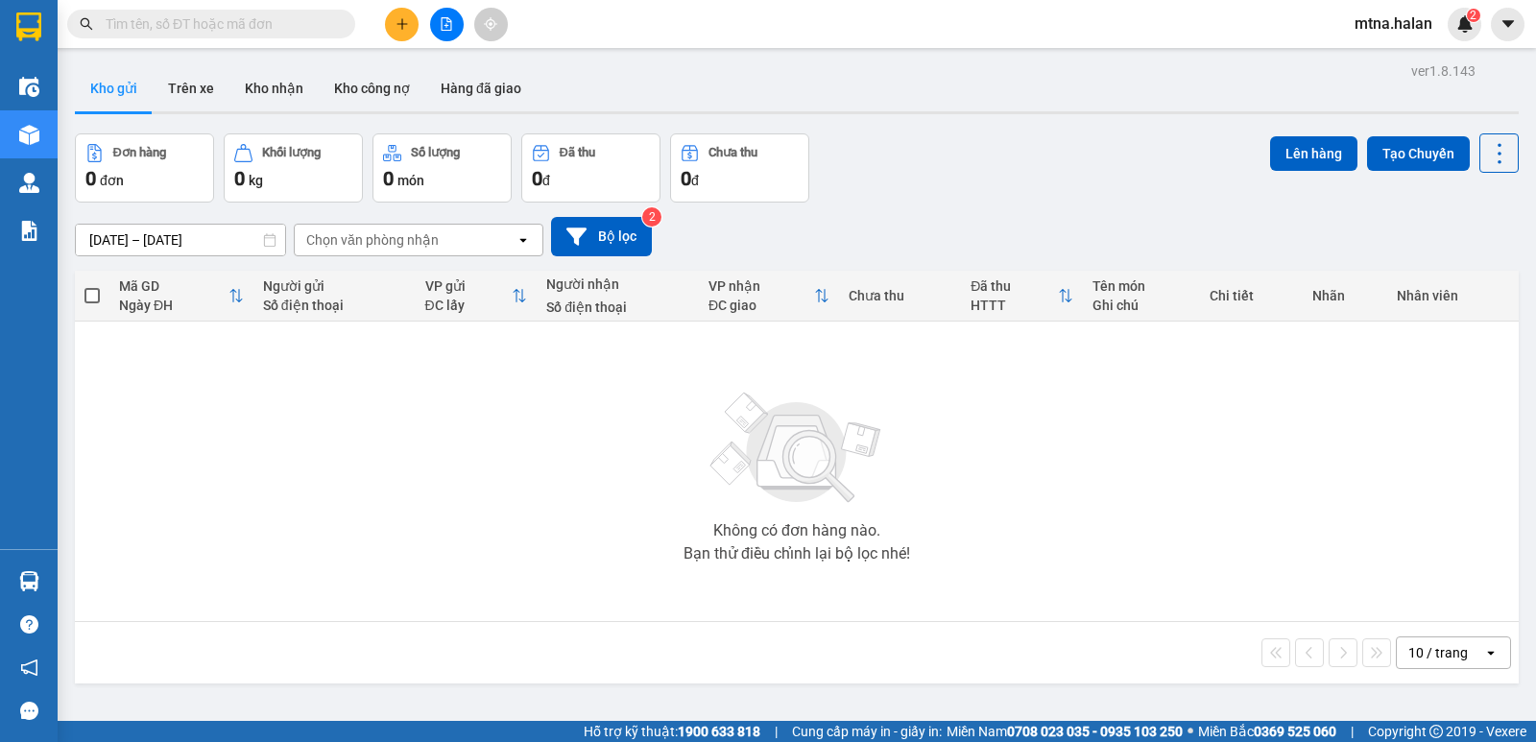
click at [1071, 468] on section "Kết quả tìm kiếm ( 4 ) Bộ lọc Mã ĐH Trạng thái Món hàng Thu hộ Tổng cước Chưa c…" at bounding box center [768, 371] width 1536 height 742
click at [286, 88] on button "Kho nhận" at bounding box center [273, 88] width 89 height 46
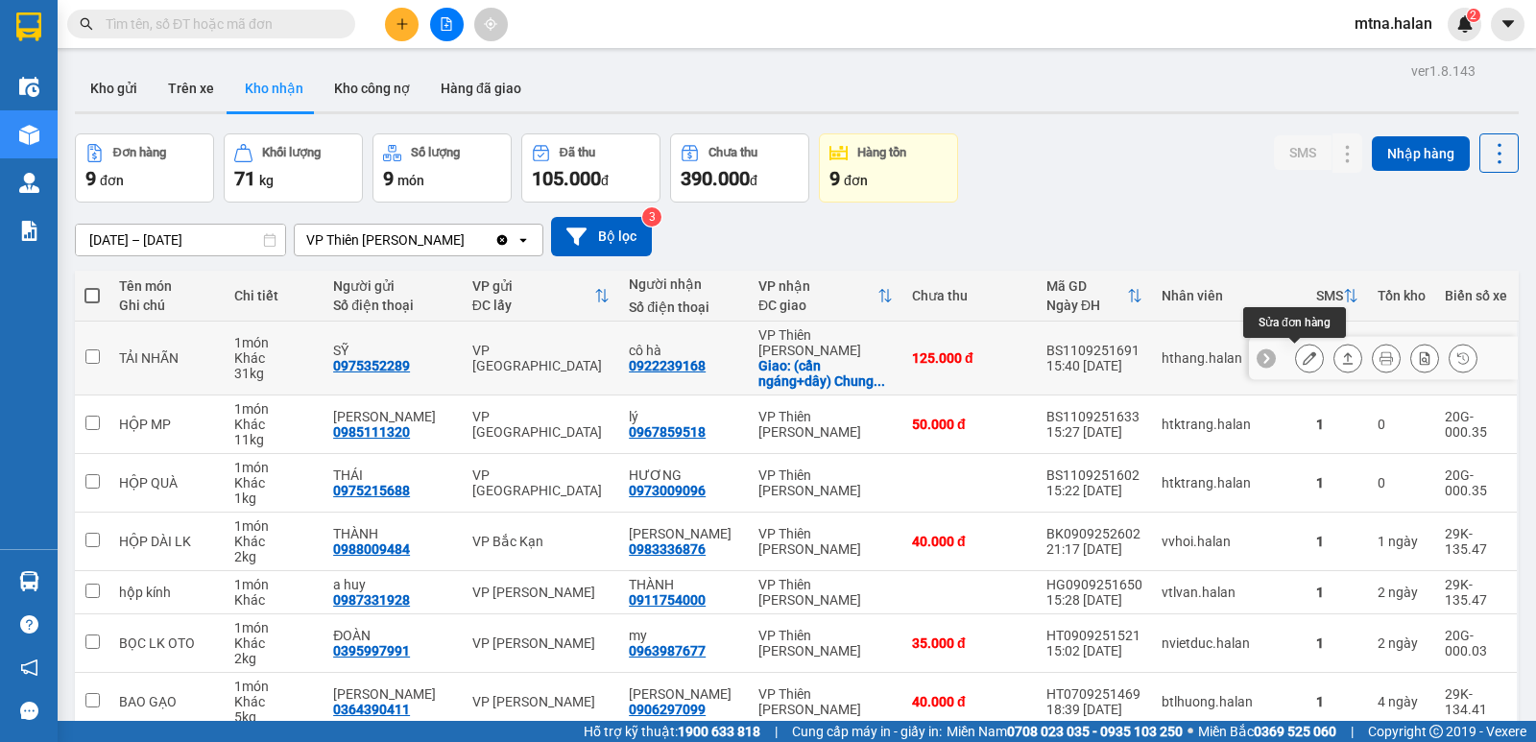
click at [1303, 356] on icon at bounding box center [1309, 357] width 13 height 13
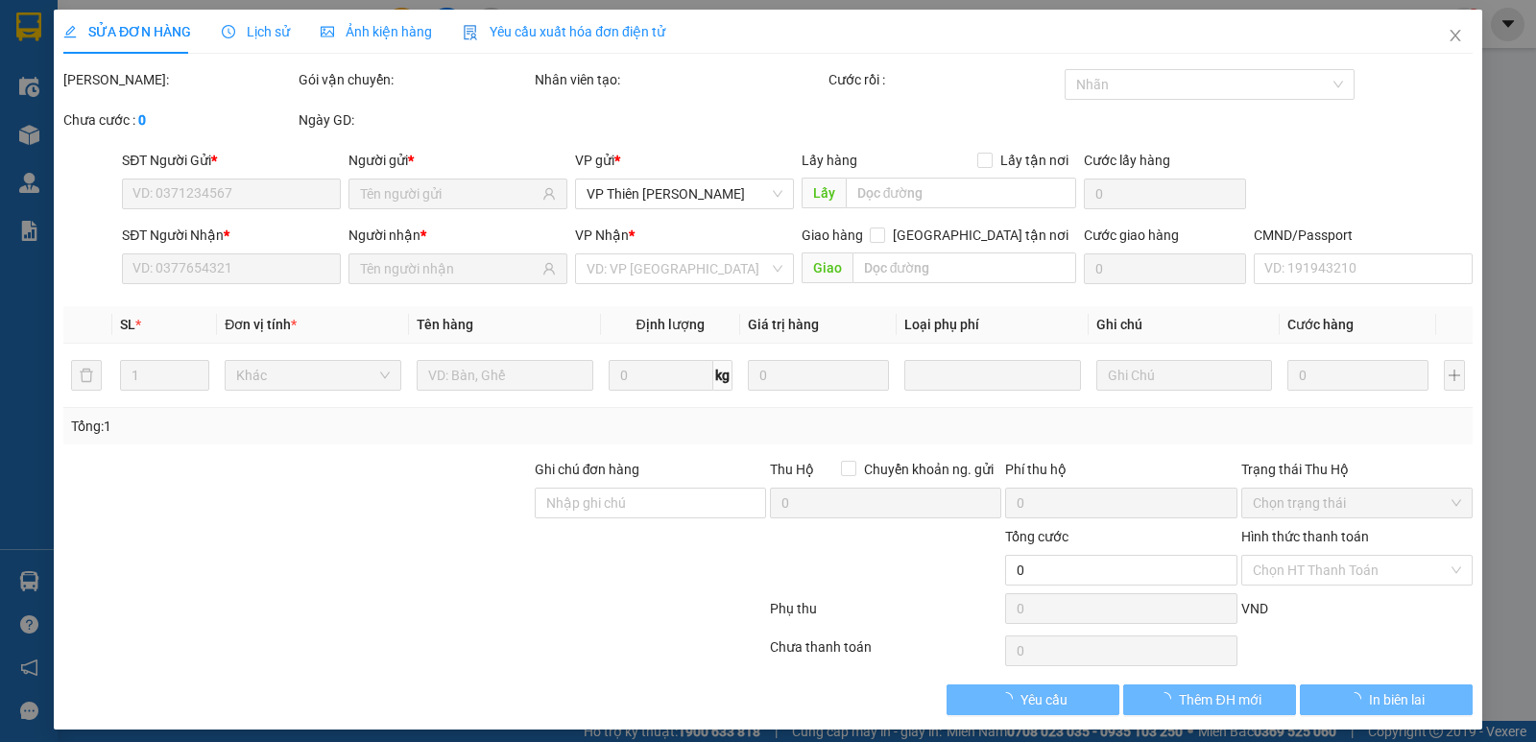
type input "0975352289"
type input "SỸ"
type input "0922239168"
type input "cô hà"
checkbox input "true"
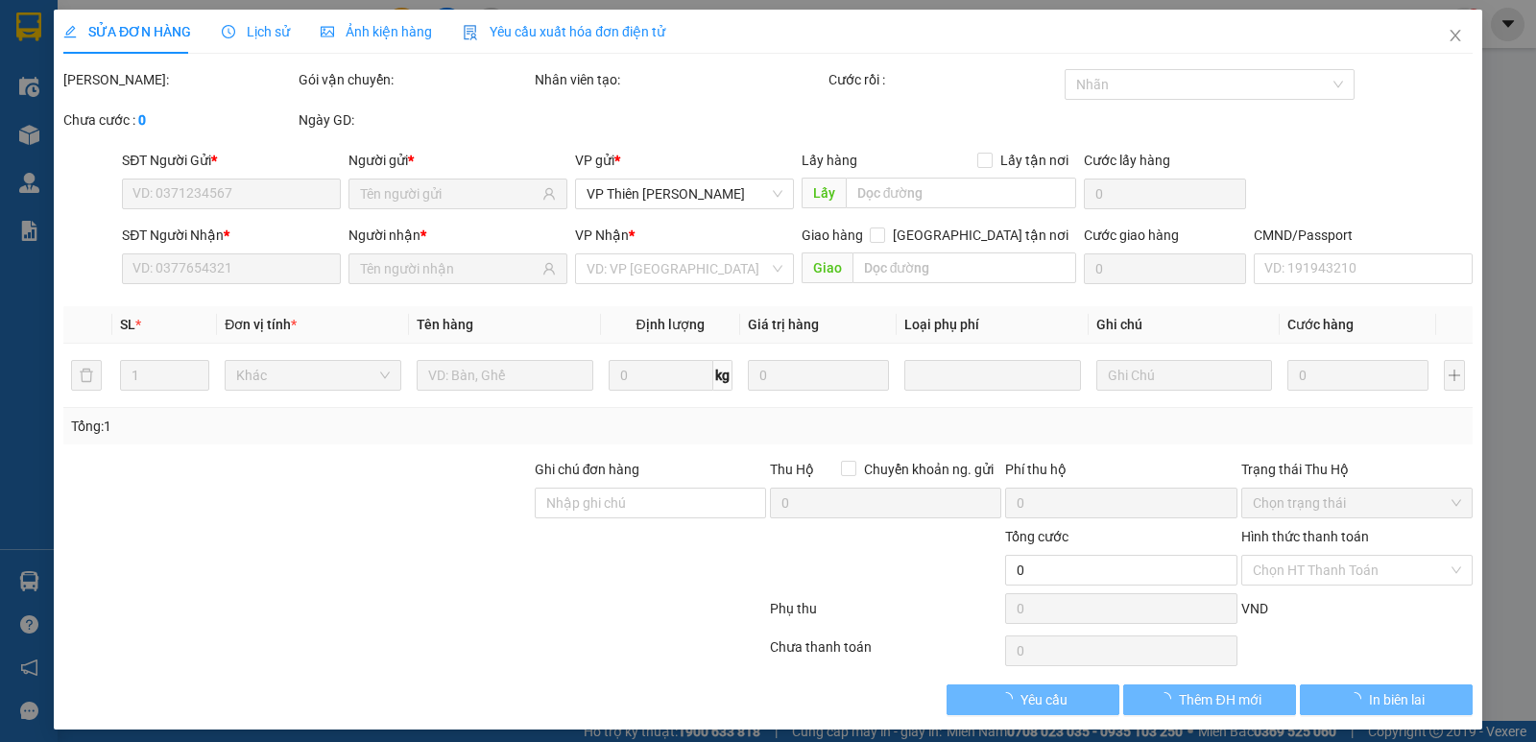
type input "(cần ngáng+dây) Chung Cư I1 Imperia Smart City, Vinhomes Smart City, Nam Từ Liê…"
type input "50.000"
type input "125.000"
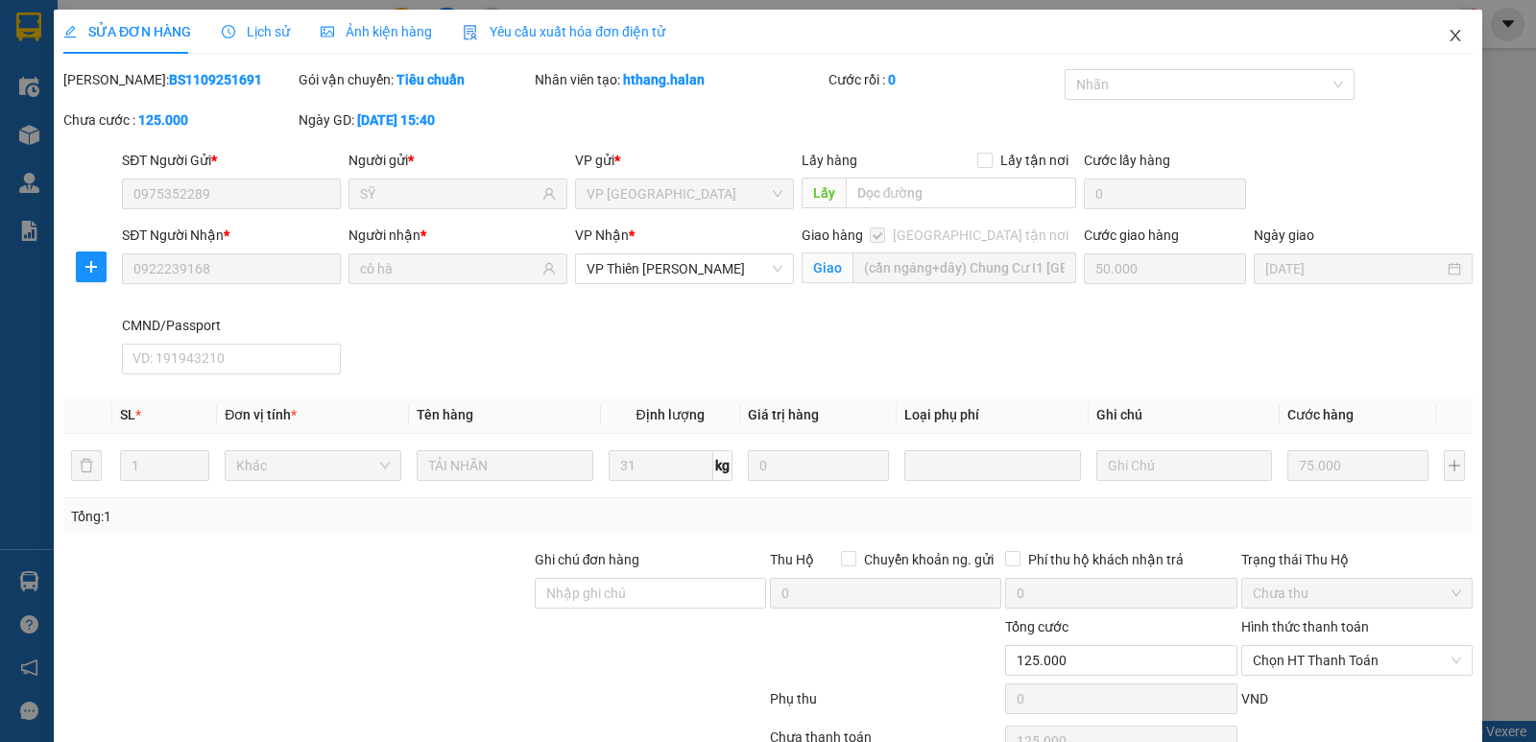
click at [1450, 36] on icon "close" at bounding box center [1455, 36] width 11 height 12
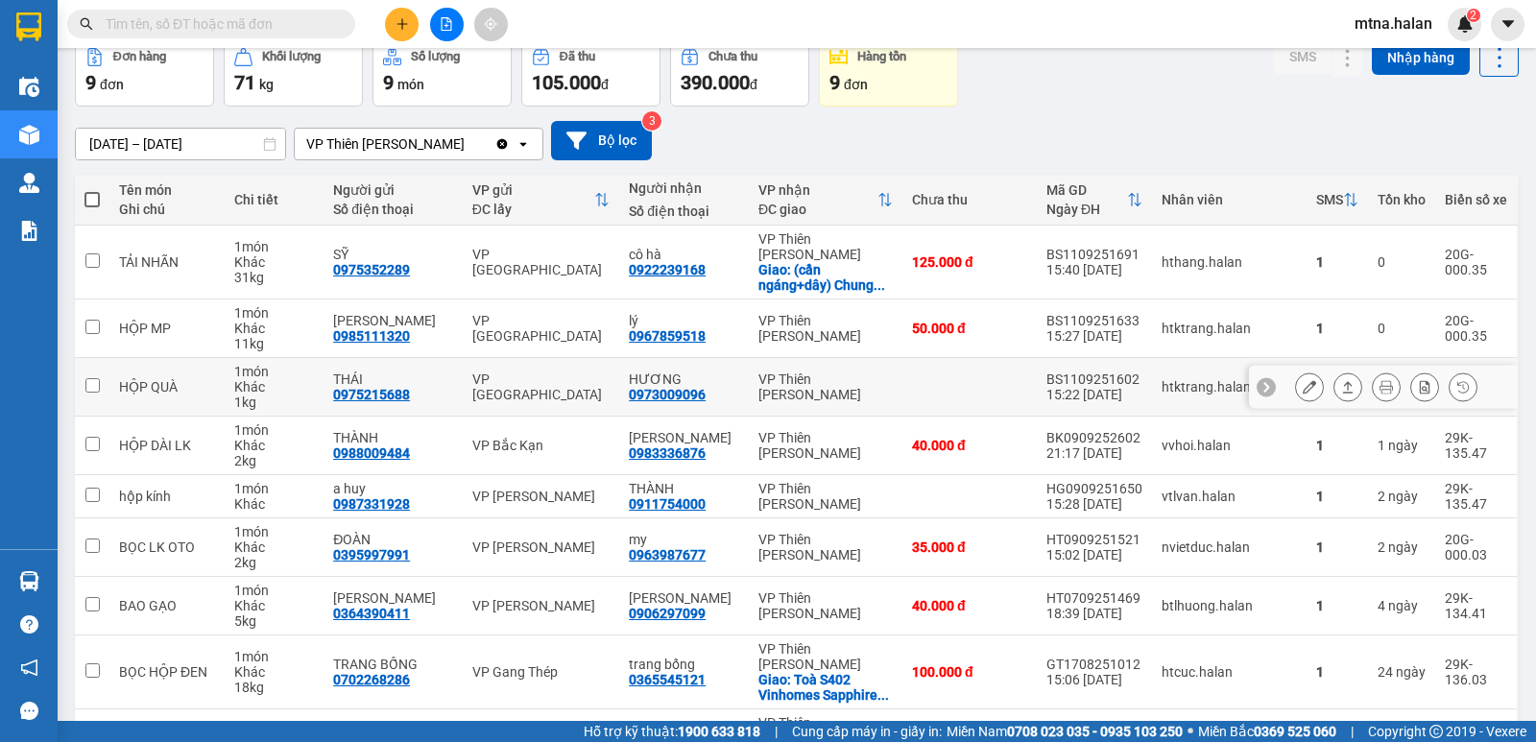
scroll to position [192, 0]
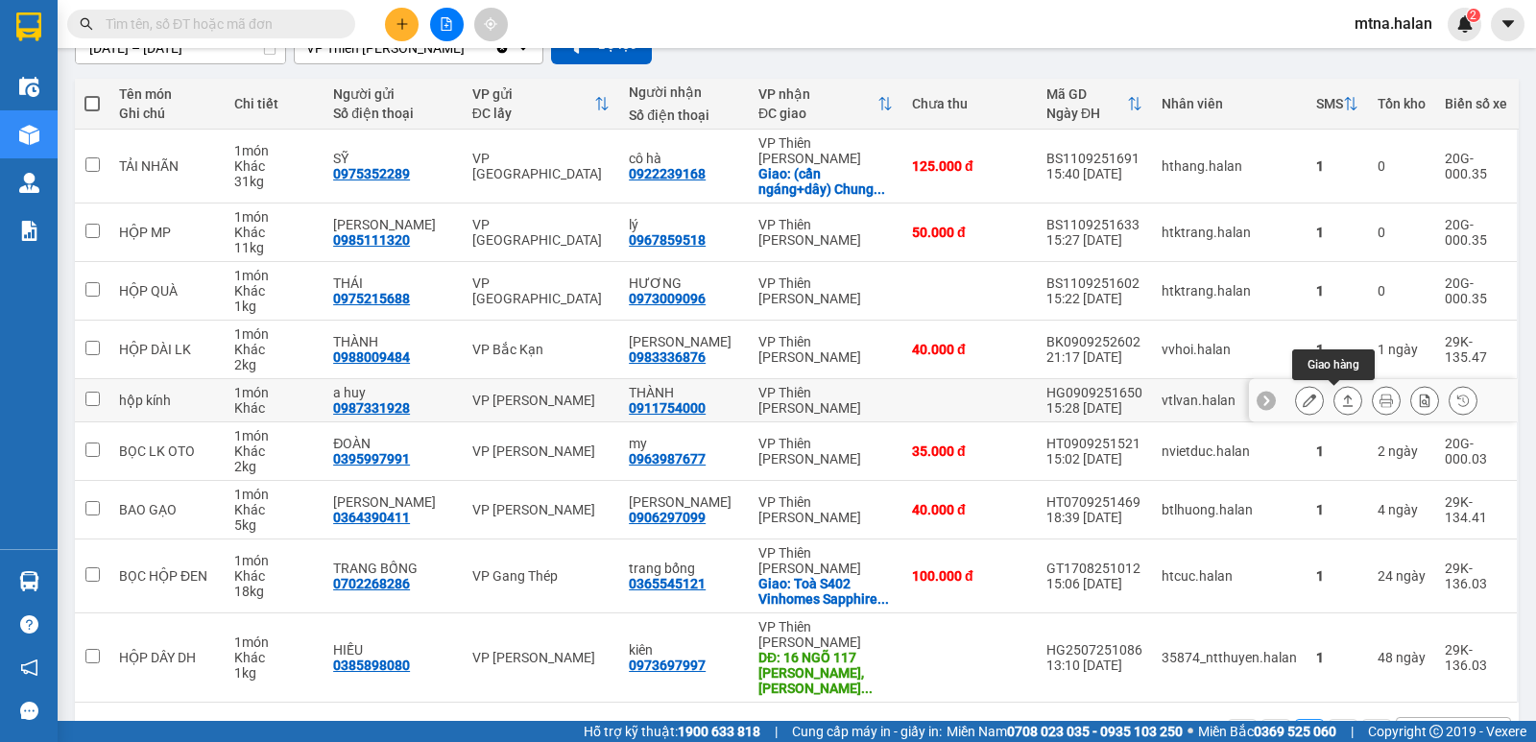
click at [1341, 397] on icon at bounding box center [1347, 400] width 13 height 13
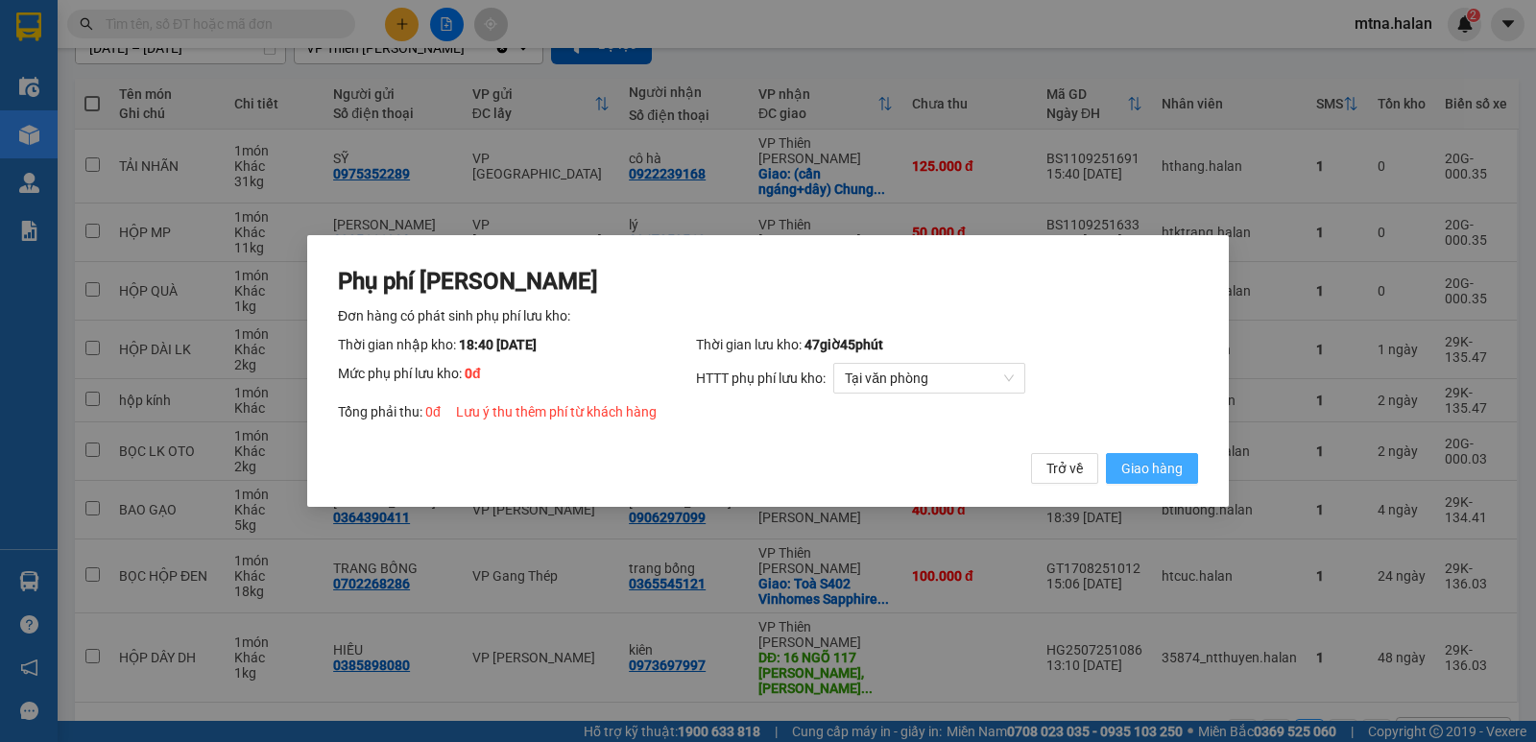
click at [1157, 468] on span "Giao hàng" at bounding box center [1151, 468] width 61 height 21
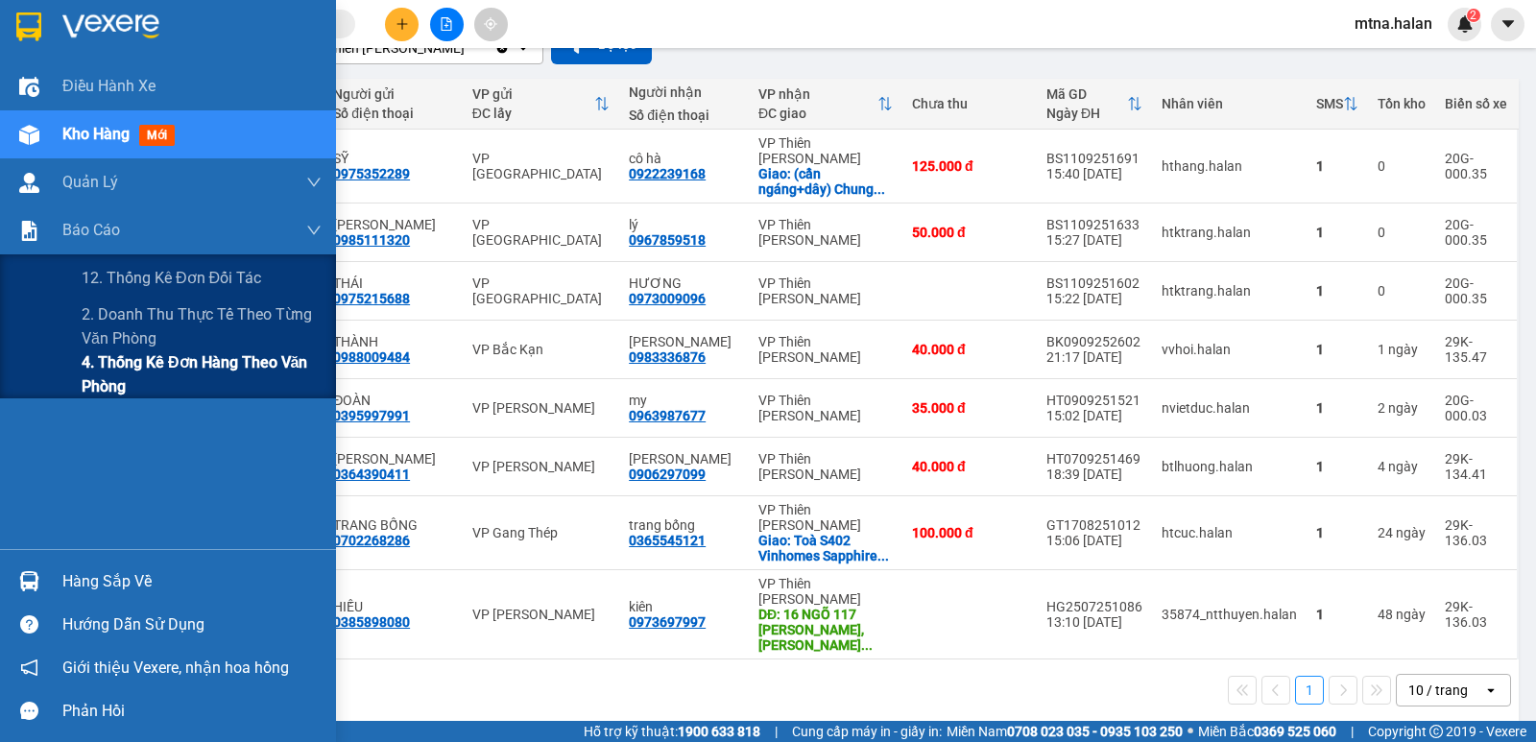
click at [94, 382] on span "4. Thống kê đơn hàng theo văn phòng" at bounding box center [202, 374] width 240 height 48
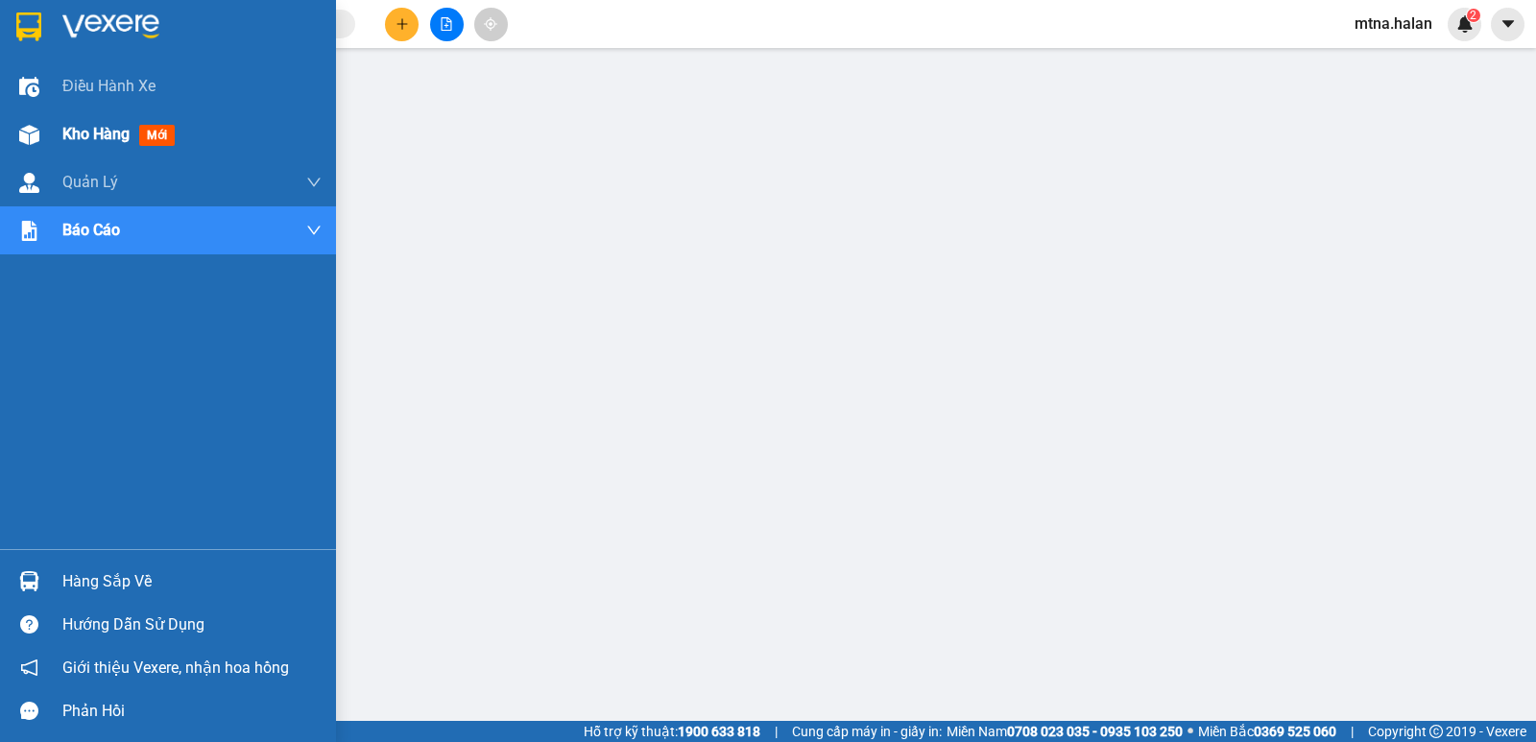
click at [21, 136] on img at bounding box center [29, 135] width 20 height 20
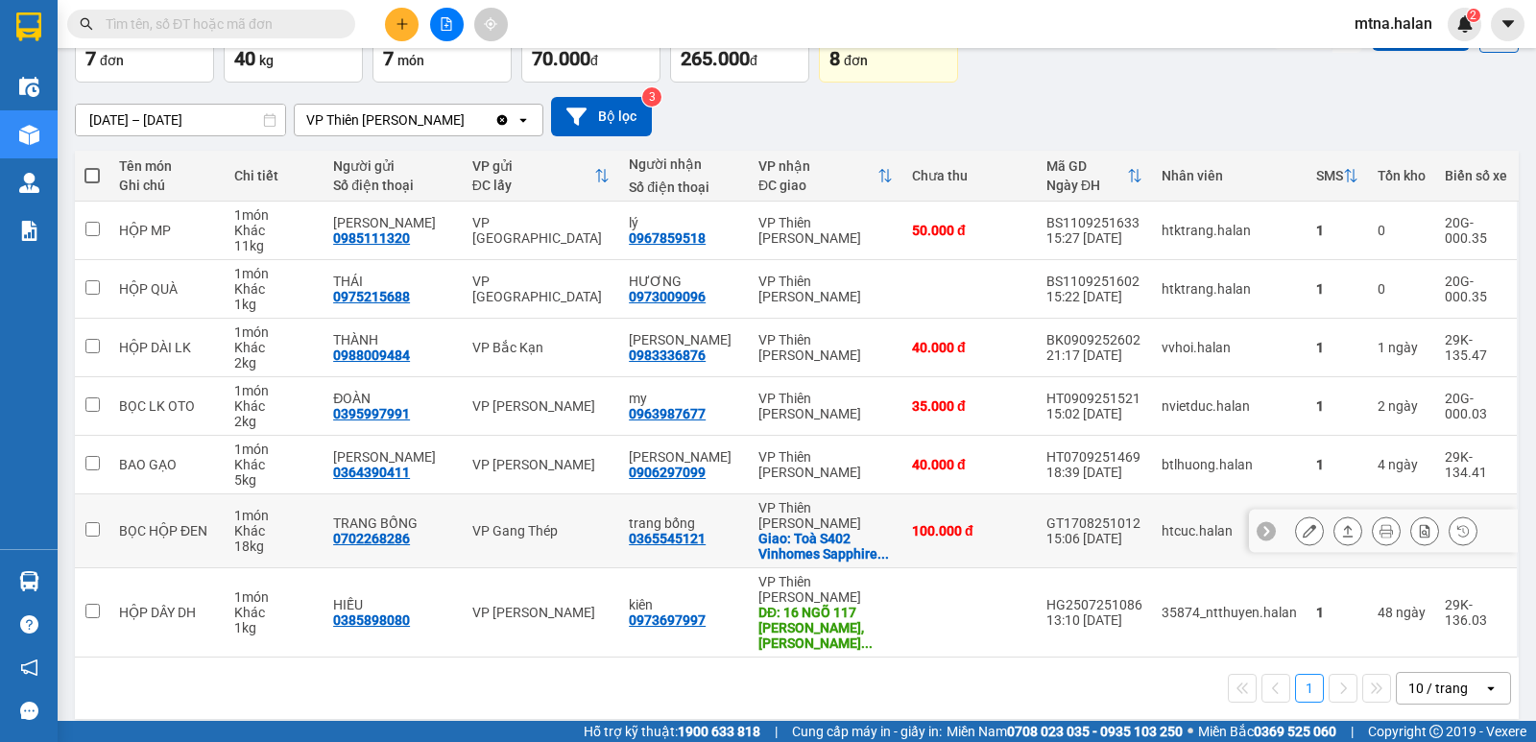
scroll to position [24, 0]
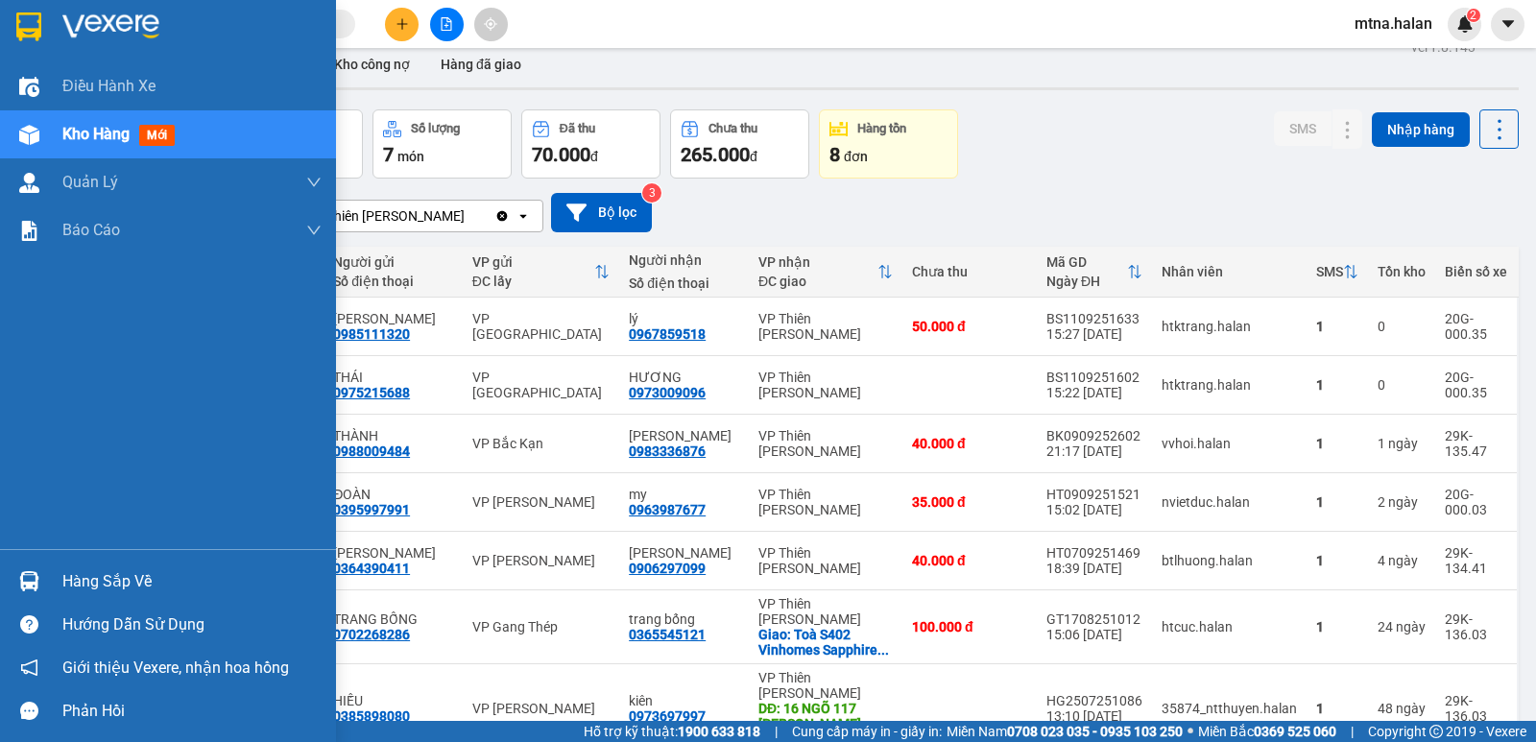
click at [25, 573] on img at bounding box center [29, 581] width 20 height 20
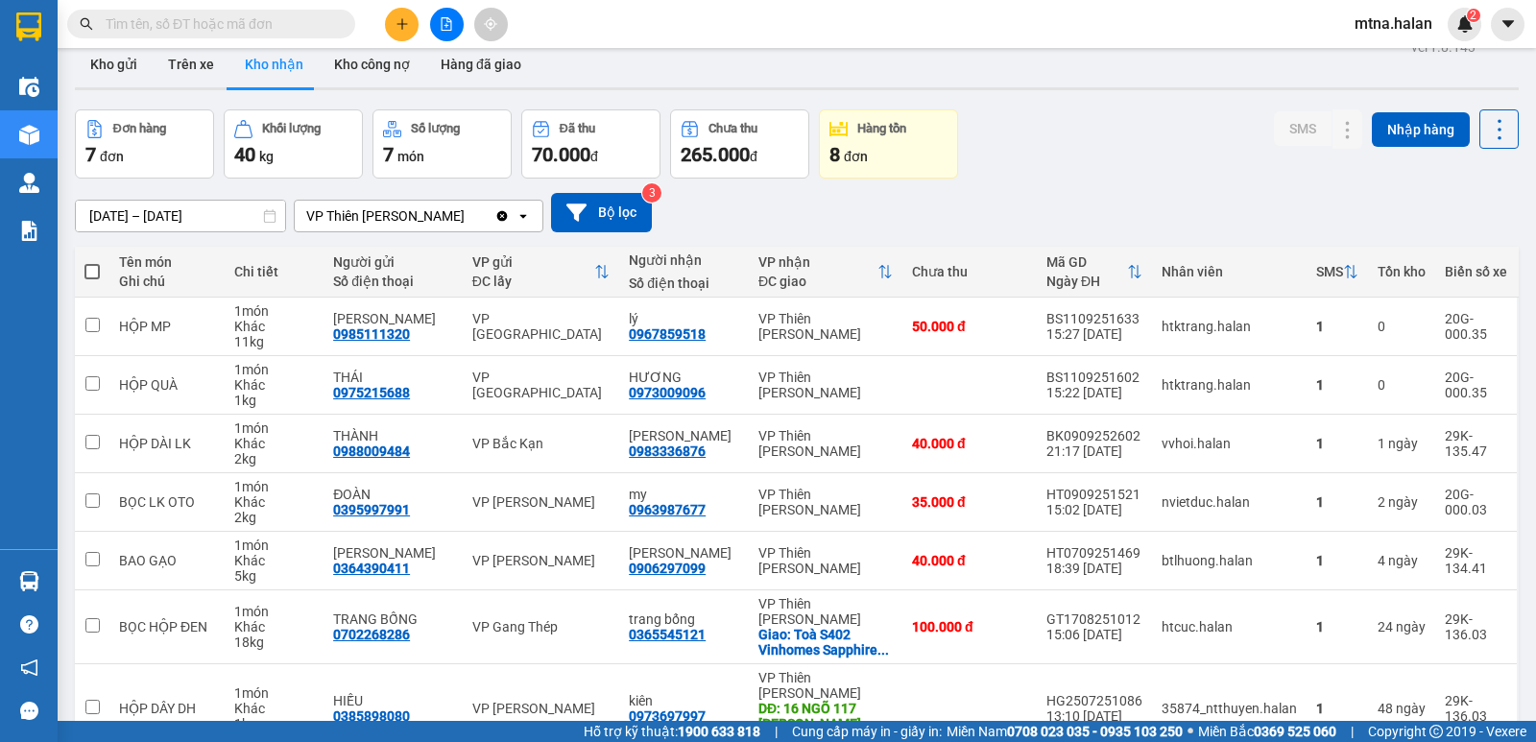
click at [967, 230] on section "Kết quả tìm kiếm ( 4 ) Bộ lọc Mã ĐH Trạng thái Món hàng Thu hộ Tổng cước Chưa c…" at bounding box center [768, 371] width 1536 height 742
click at [186, 62] on button "Trên xe" at bounding box center [191, 64] width 77 height 46
type input "[DATE] – [DATE]"
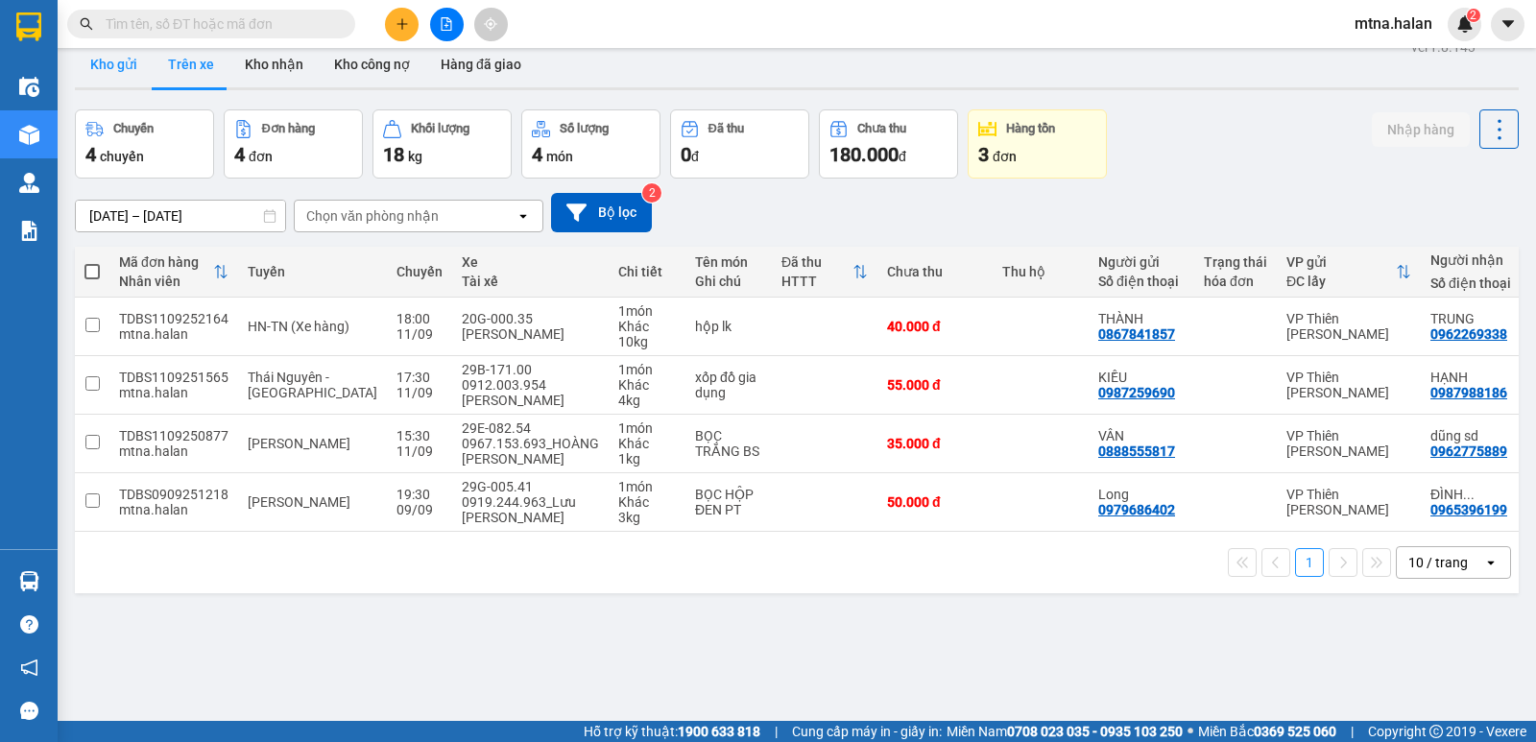
click at [113, 60] on button "Kho gửi" at bounding box center [114, 64] width 78 height 46
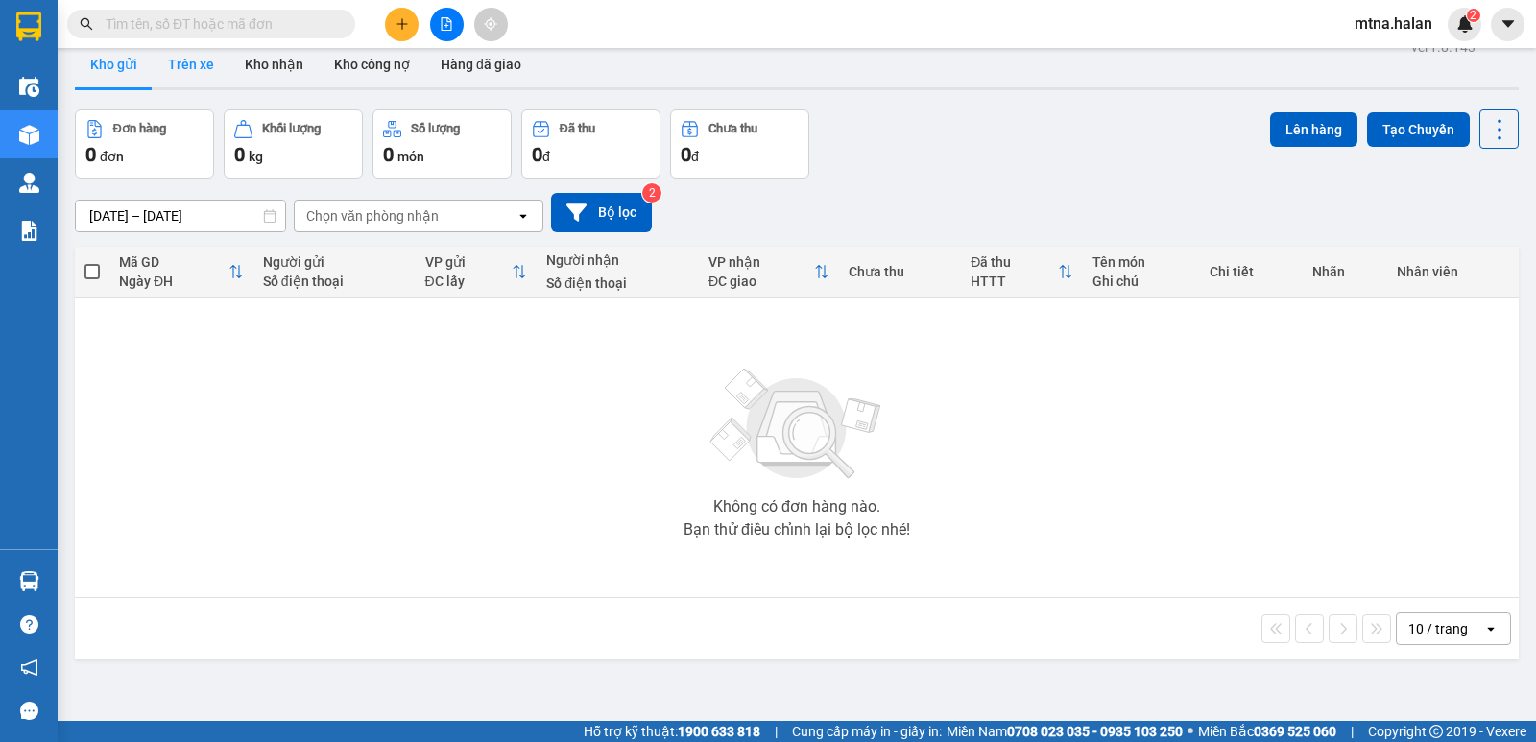
click at [203, 63] on button "Trên xe" at bounding box center [191, 64] width 77 height 46
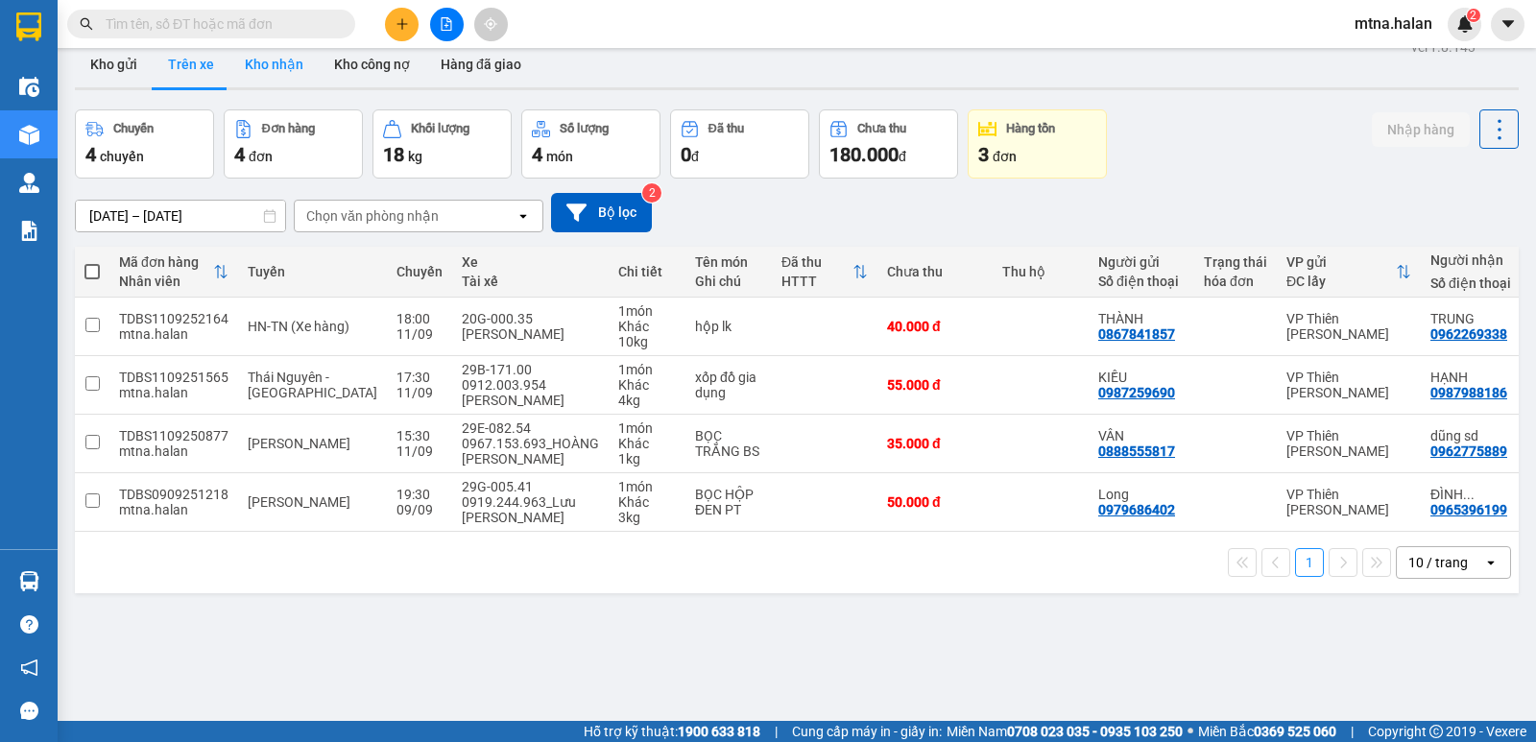
click at [256, 58] on button "Kho nhận" at bounding box center [273, 64] width 89 height 46
type input "[DATE] – [DATE]"
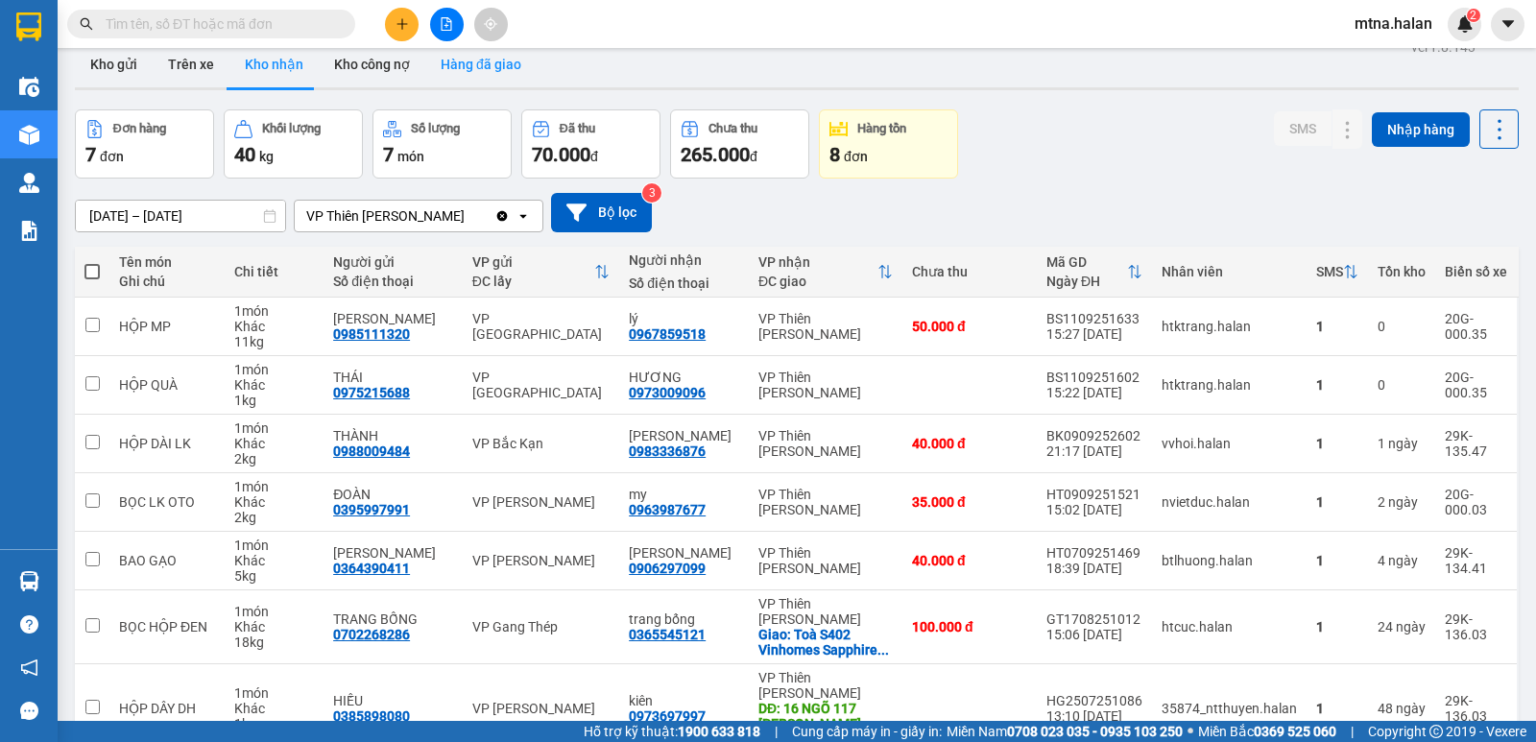
click at [468, 62] on button "Hàng đã giao" at bounding box center [480, 64] width 111 height 46
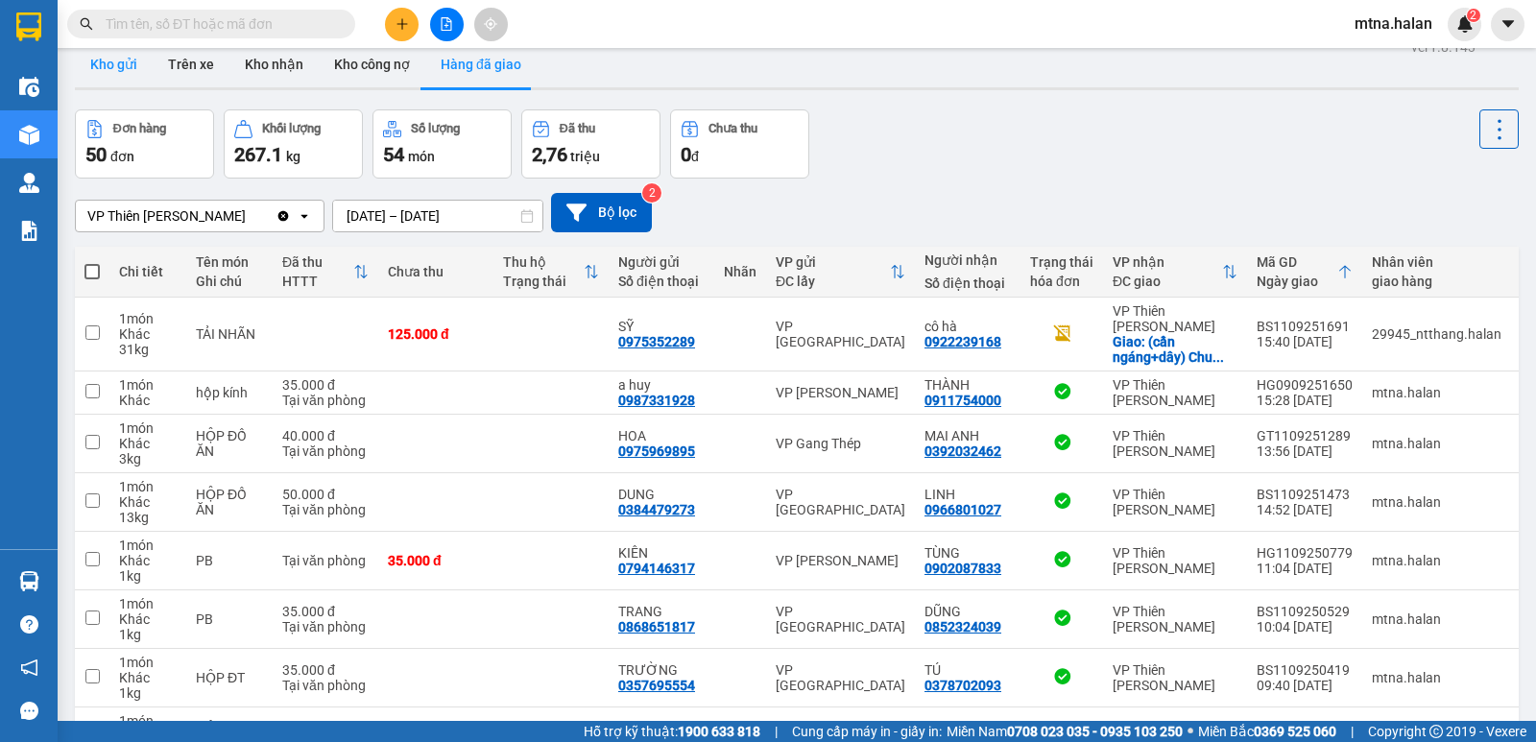
click at [113, 65] on button "Kho gửi" at bounding box center [114, 64] width 78 height 46
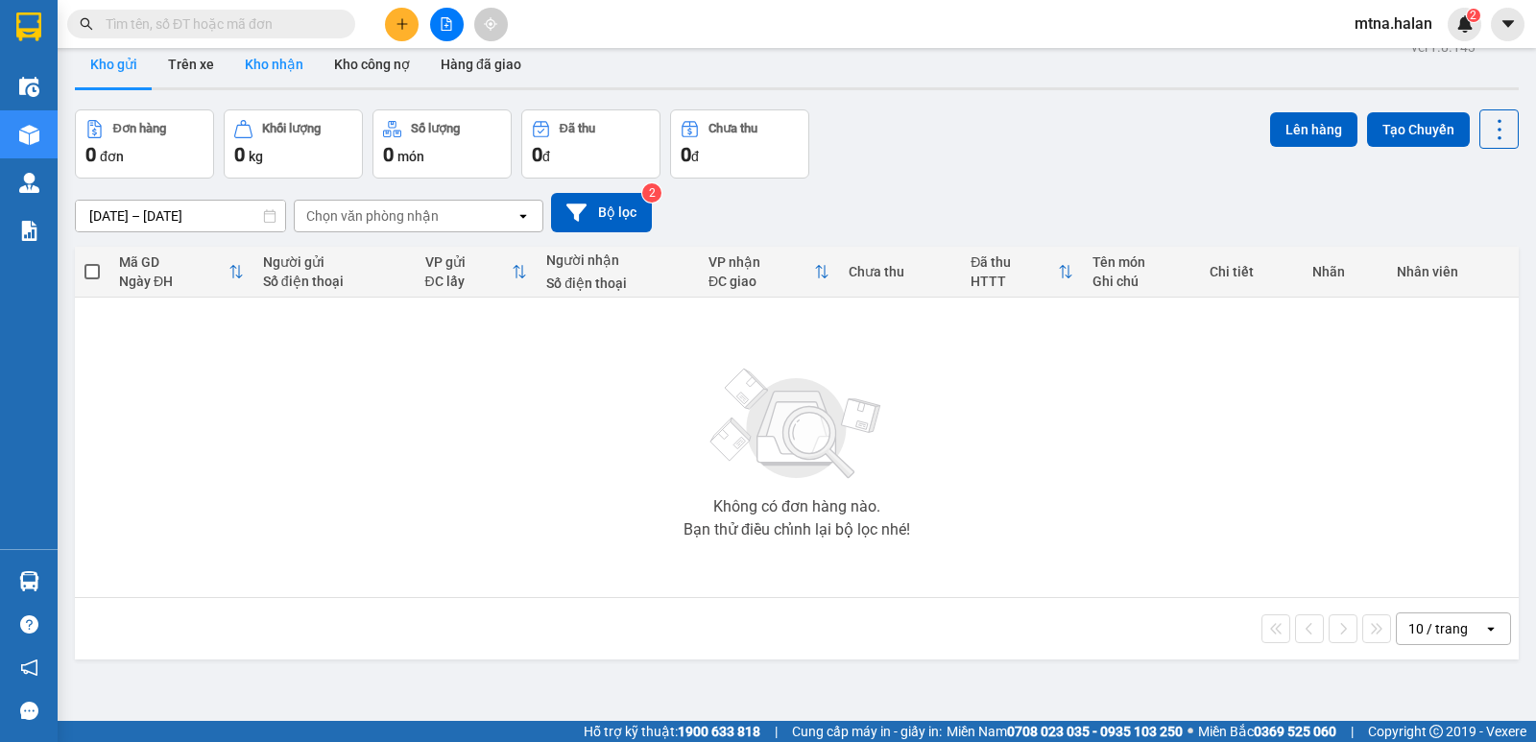
click at [276, 72] on button "Kho nhận" at bounding box center [273, 64] width 89 height 46
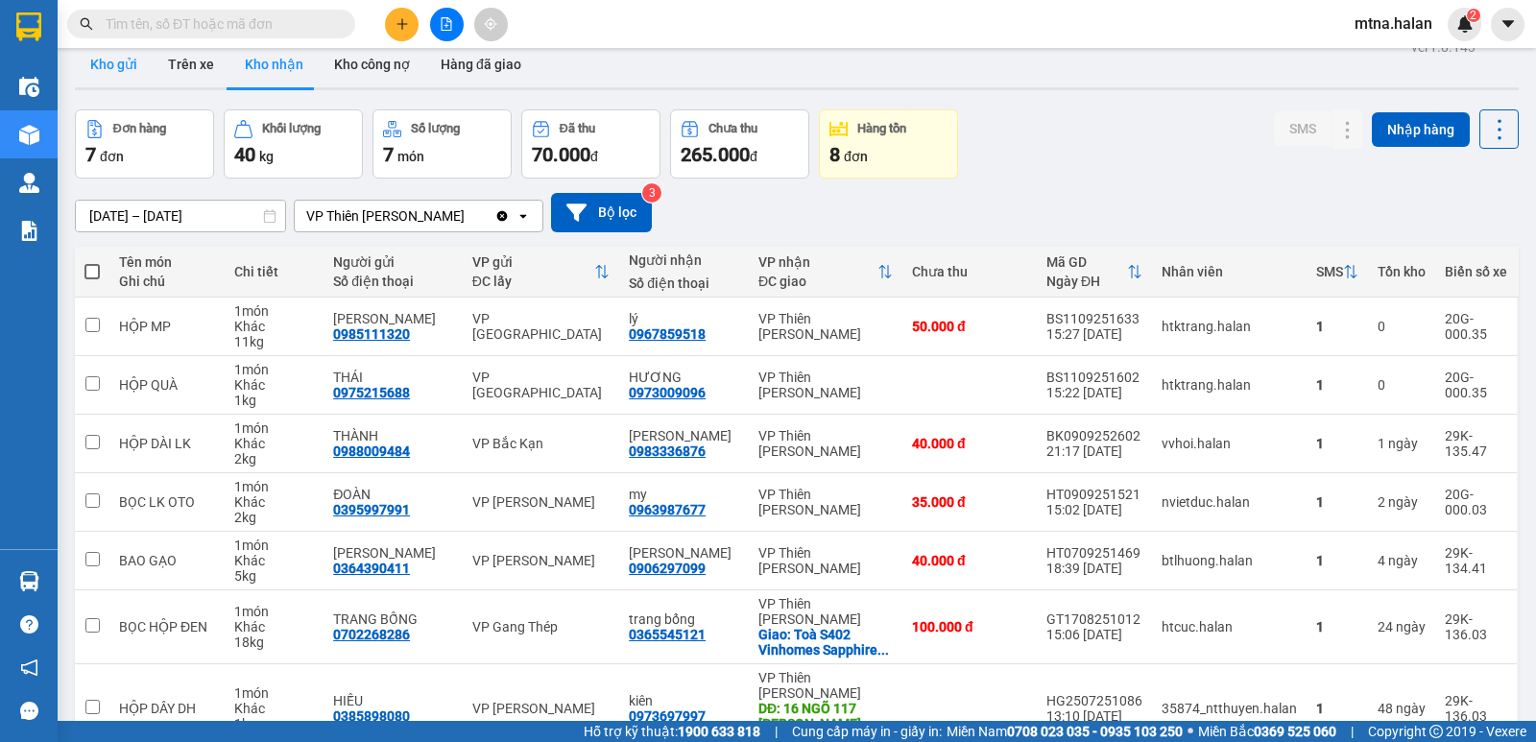
click at [135, 58] on button "Kho gửi" at bounding box center [114, 64] width 78 height 46
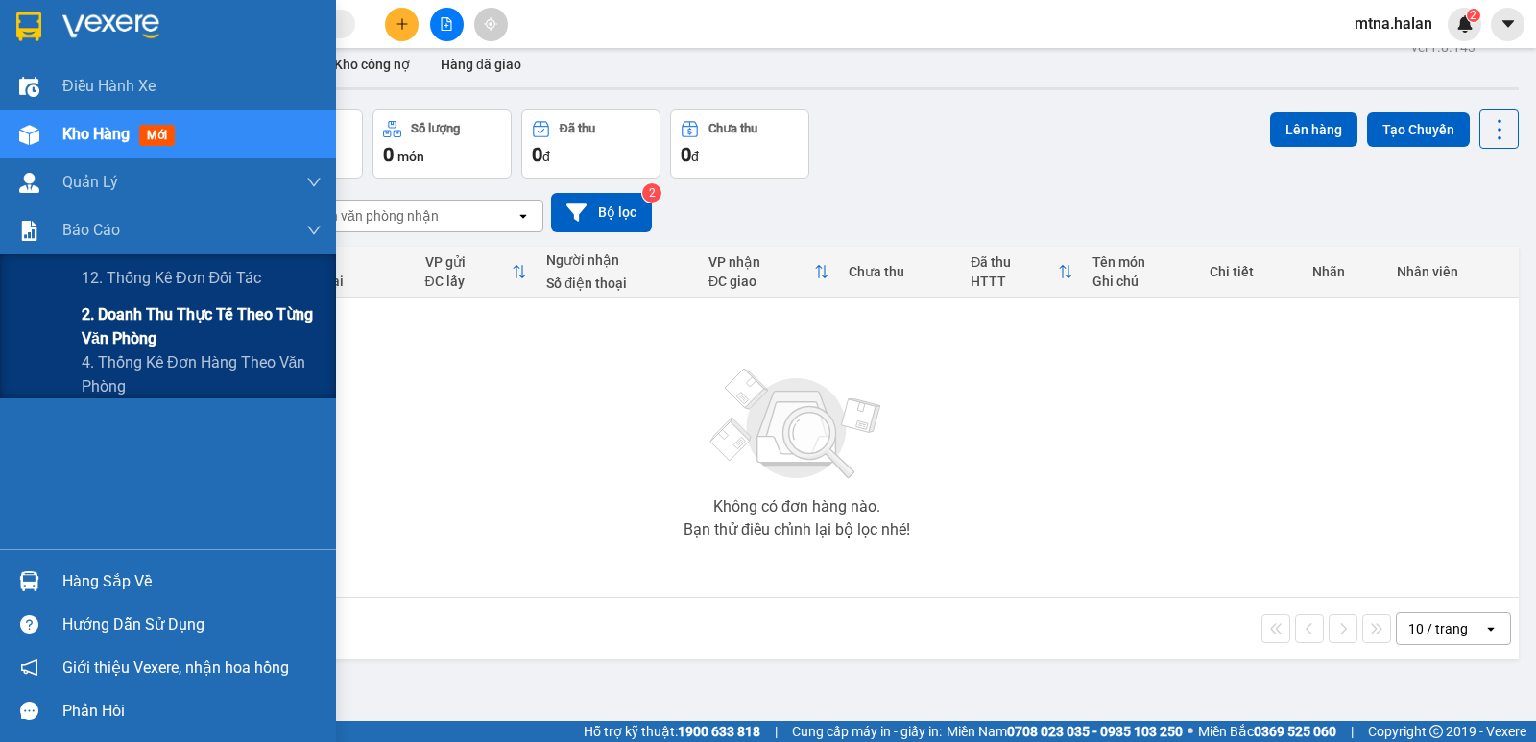
click at [133, 328] on span "2. Doanh thu thực tế theo từng văn phòng" at bounding box center [202, 326] width 240 height 48
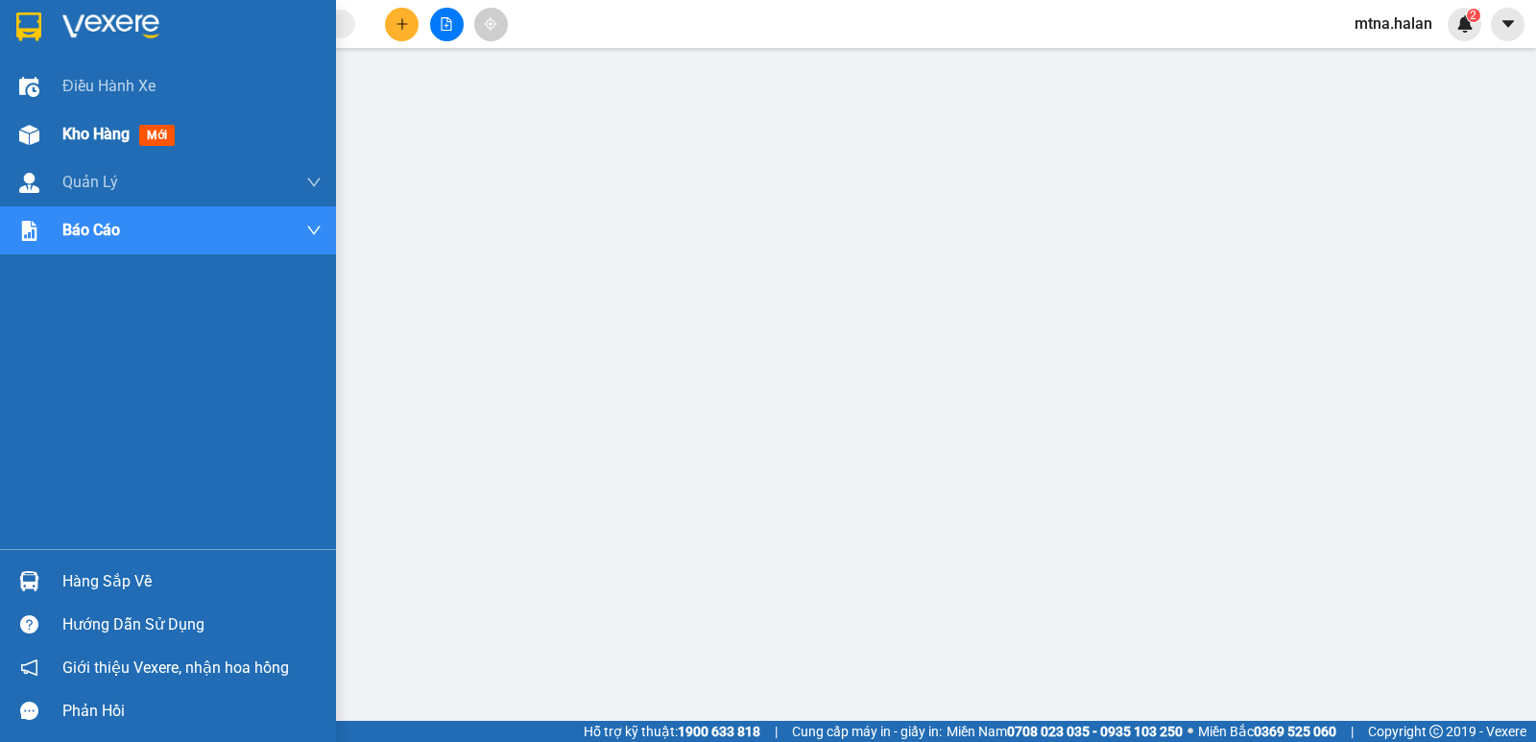
click at [38, 143] on img at bounding box center [29, 135] width 20 height 20
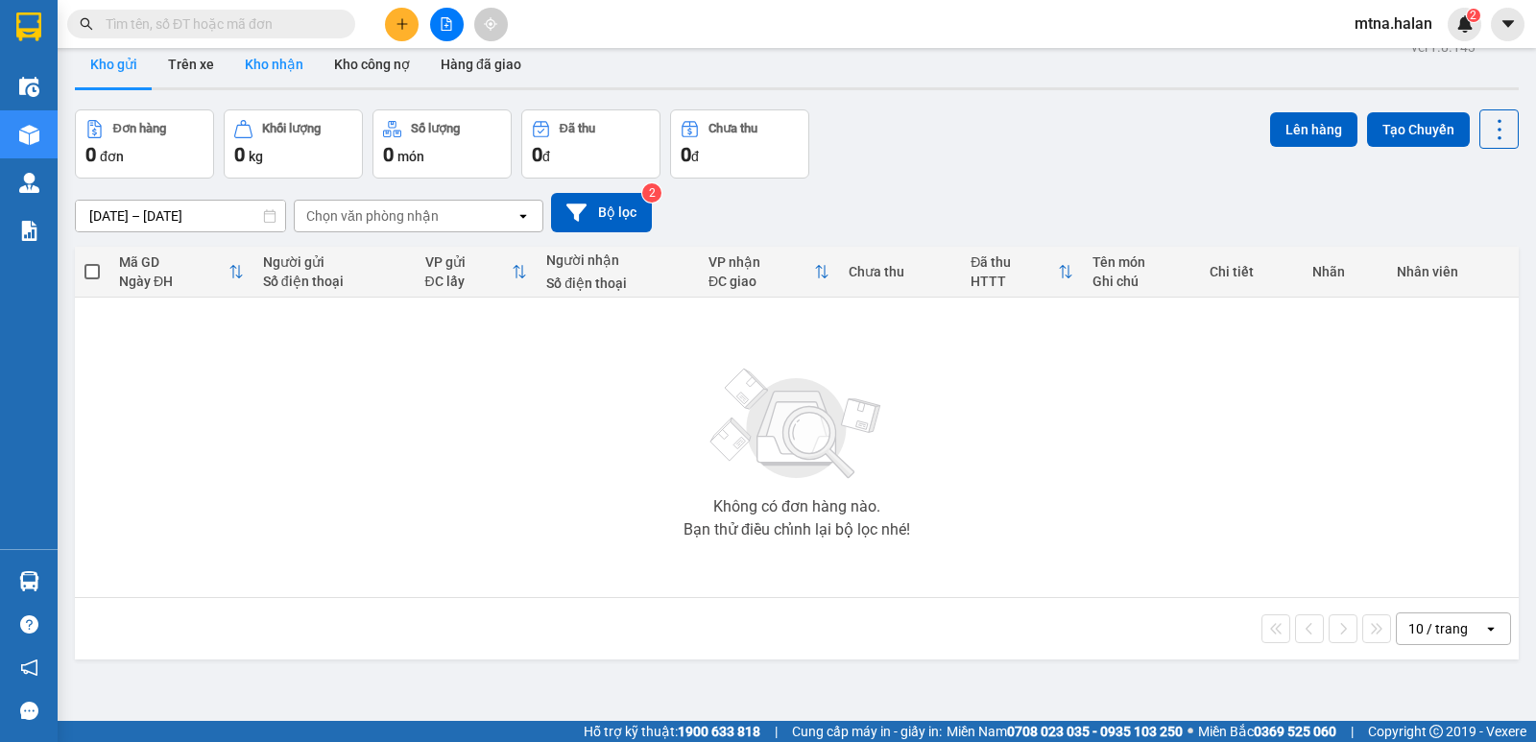
click at [273, 58] on button "Kho nhận" at bounding box center [273, 64] width 89 height 46
